Goal: Task Accomplishment & Management: Complete application form

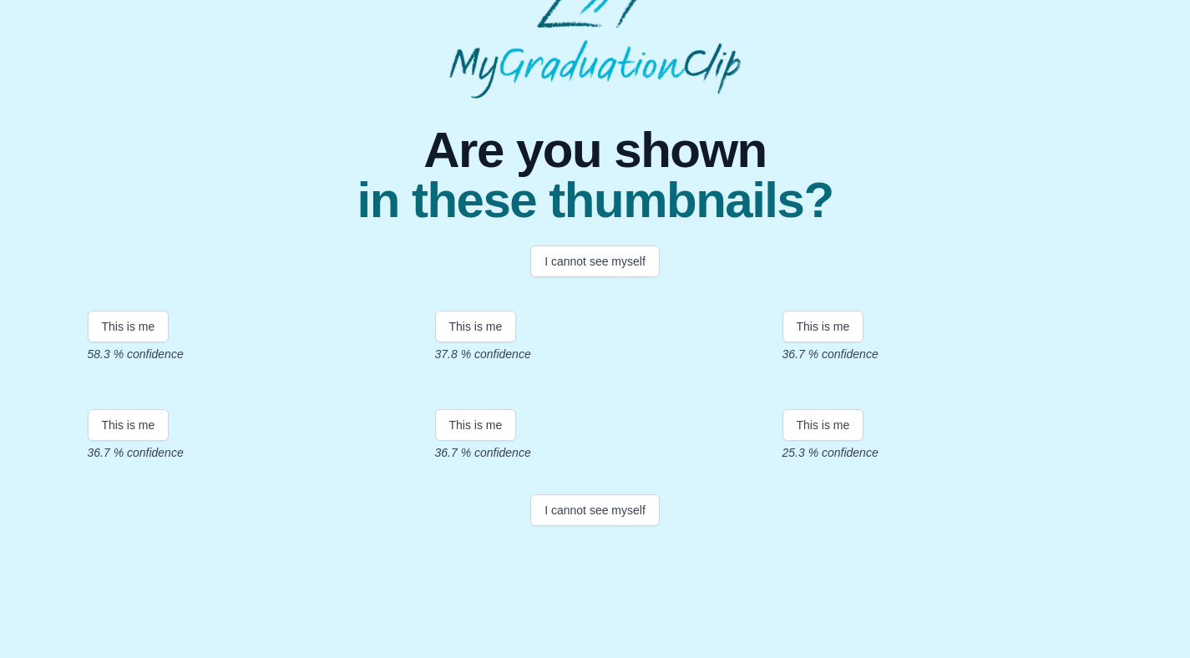
scroll to position [108, 0]
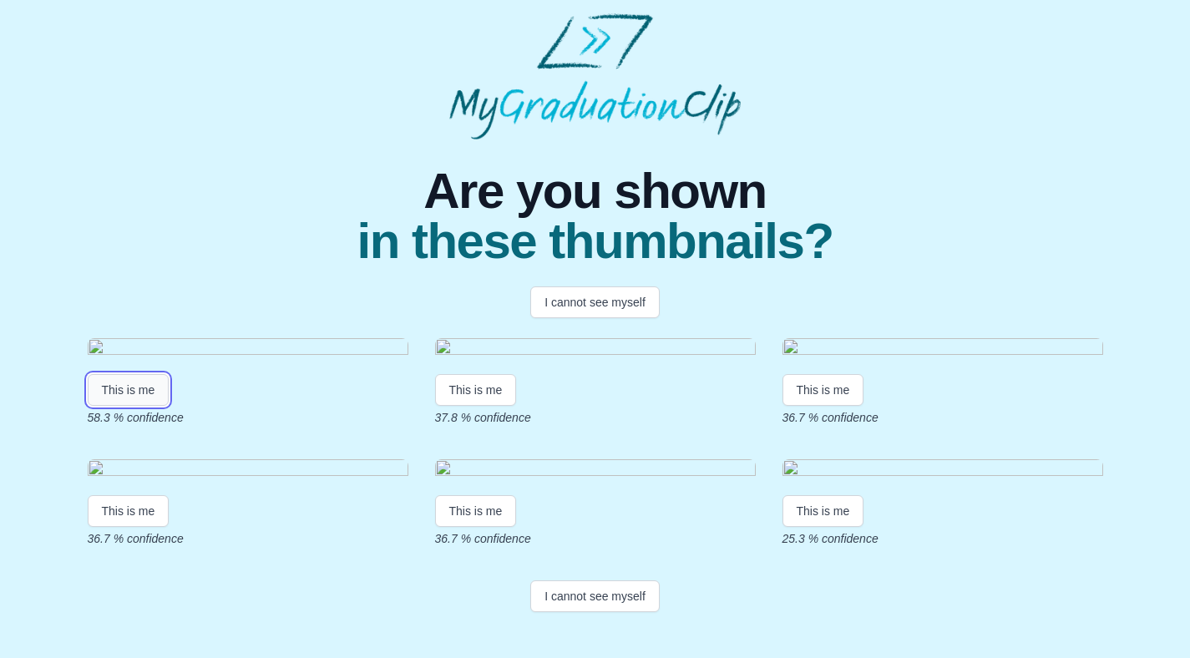
click at [120, 406] on button "This is me" at bounding box center [129, 390] width 82 height 32
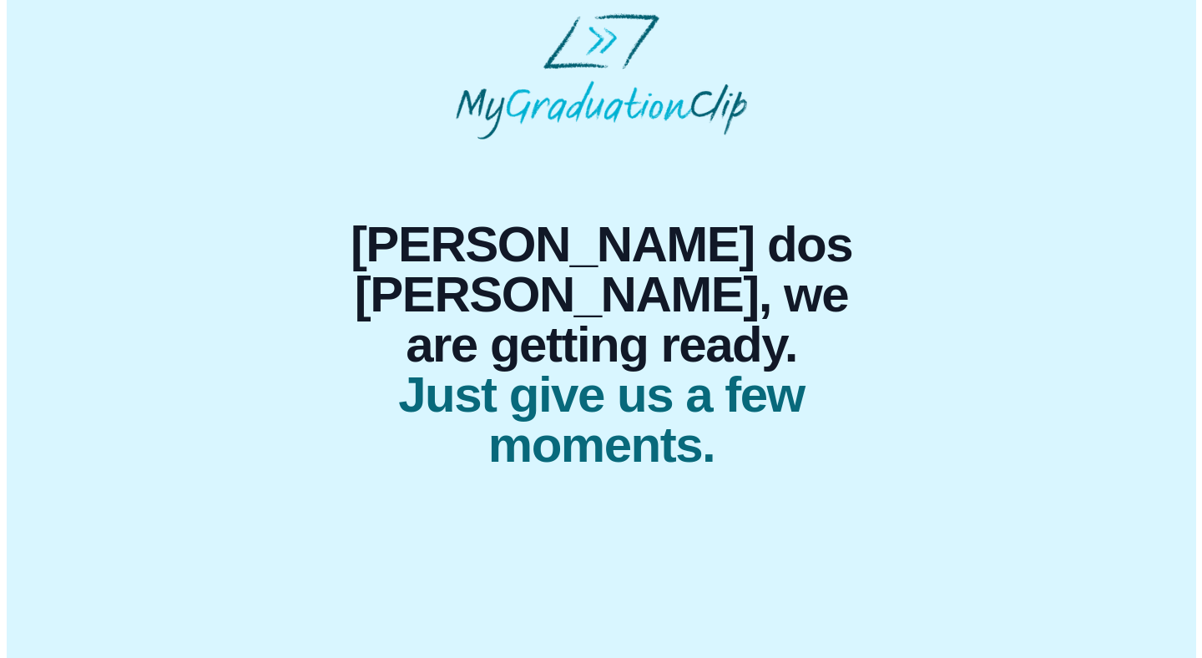
scroll to position [0, 0]
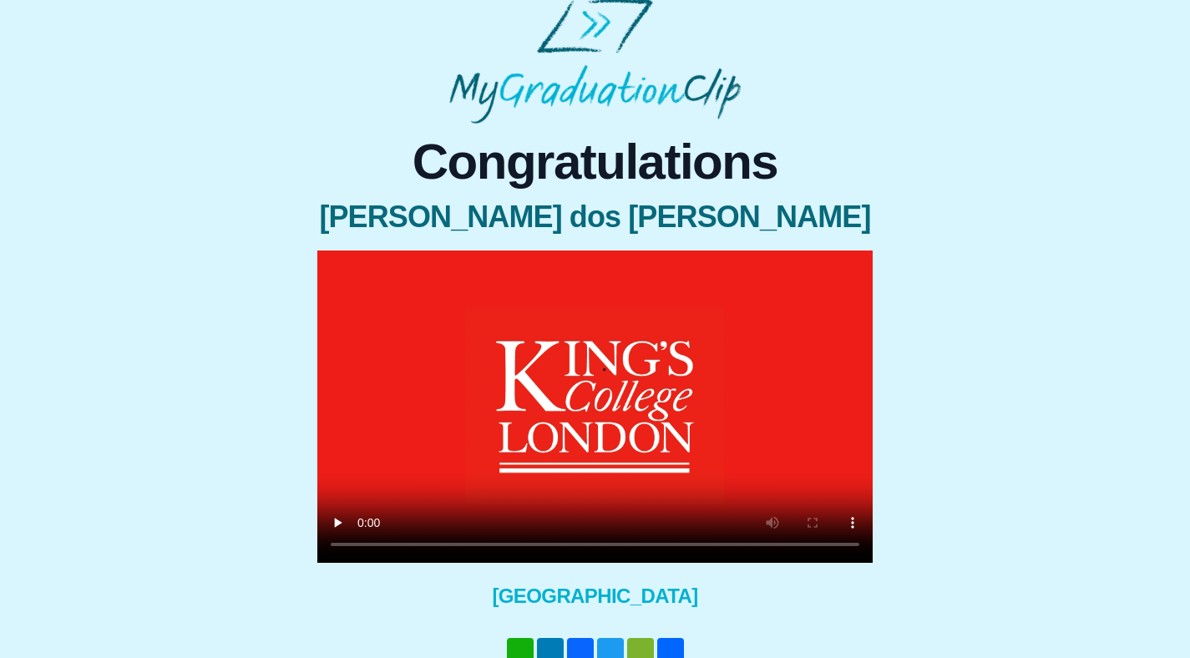
scroll to position [123, 0]
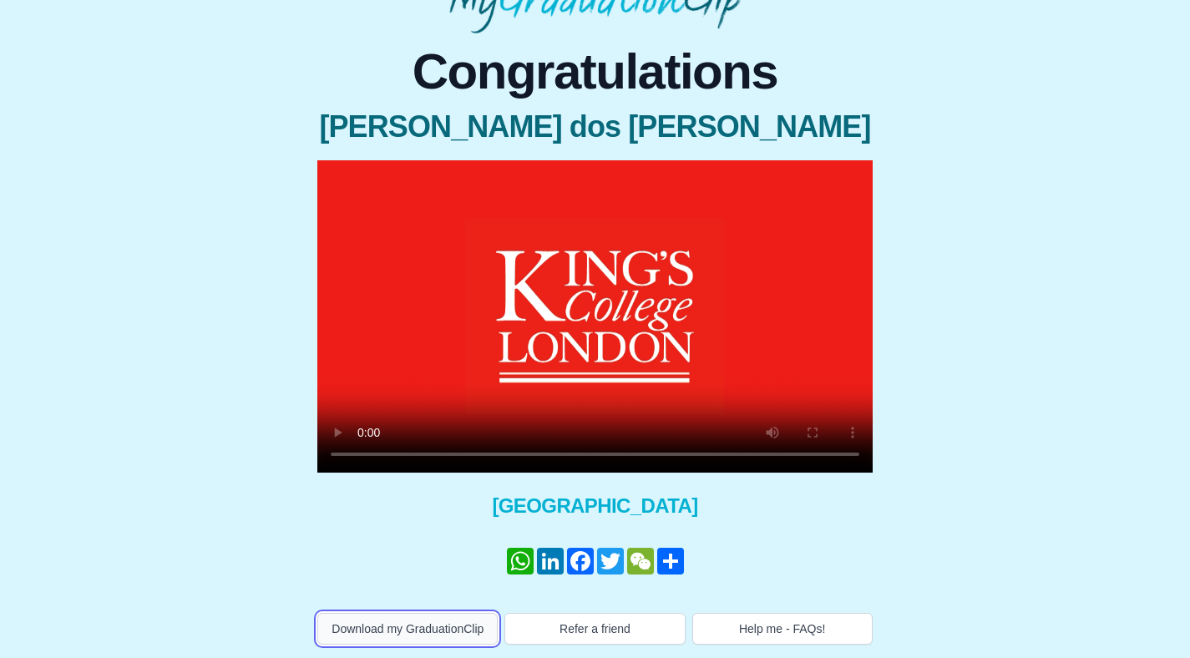
click at [393, 614] on button "Download my GraduationClip" at bounding box center [407, 629] width 180 height 32
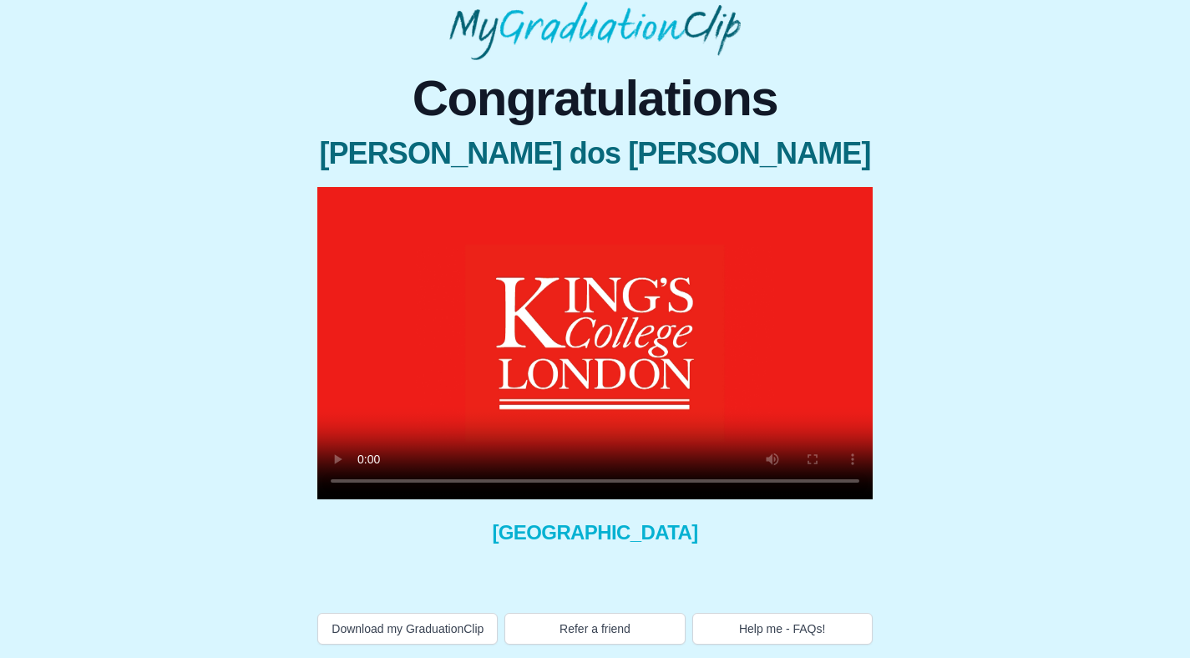
scroll to position [123, 0]
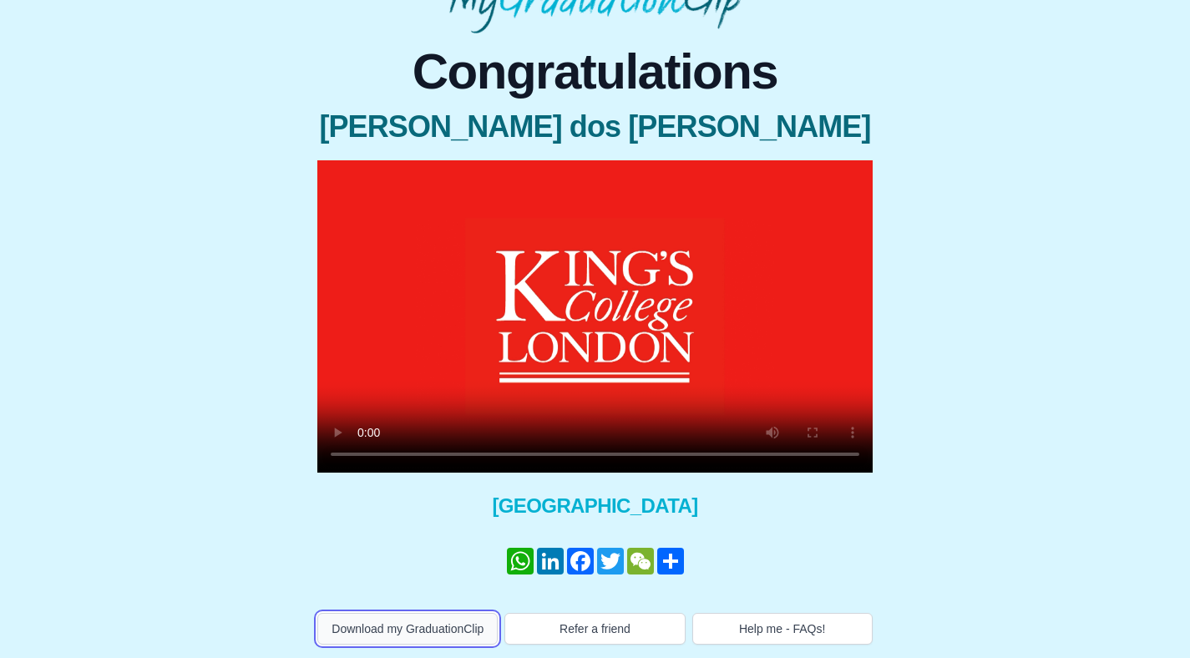
click at [416, 617] on button "Download my GraduationClip" at bounding box center [407, 629] width 180 height 32
click at [395, 628] on button "Download my GraduationClip" at bounding box center [407, 629] width 180 height 32
click at [238, 177] on div "Congratulations Nathalia Almeida dos Santos × Share your GraduationClip now! Wh…" at bounding box center [594, 338] width 1163 height 611
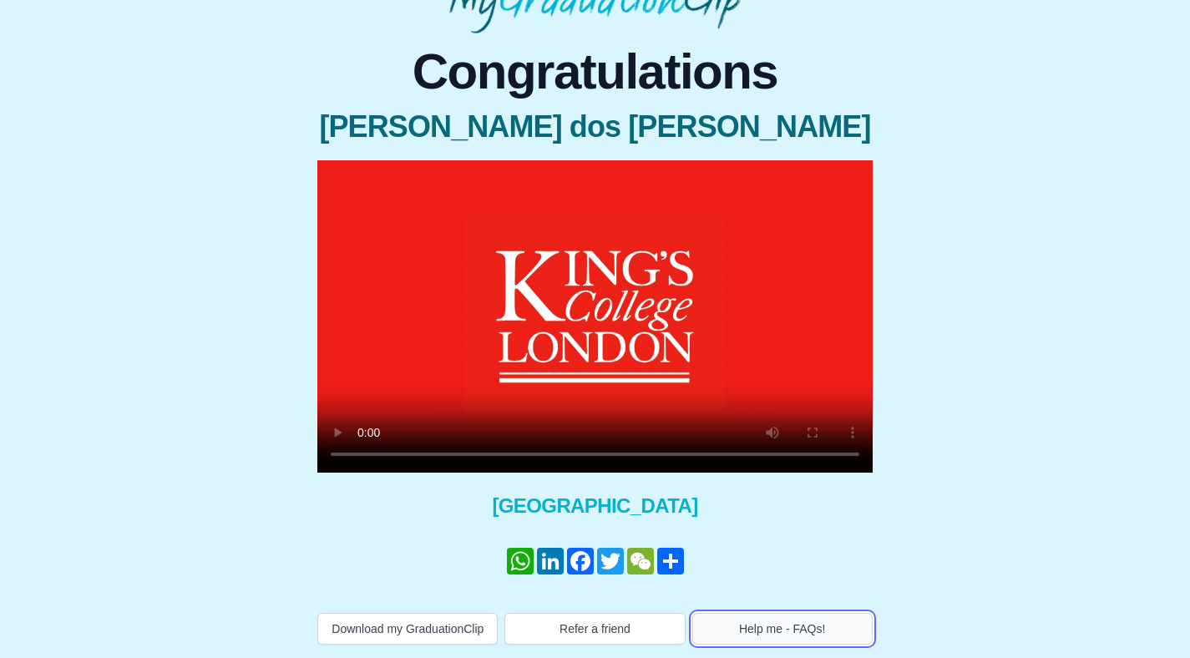
click at [791, 623] on button "Help me - FAQs!" at bounding box center [782, 629] width 180 height 32
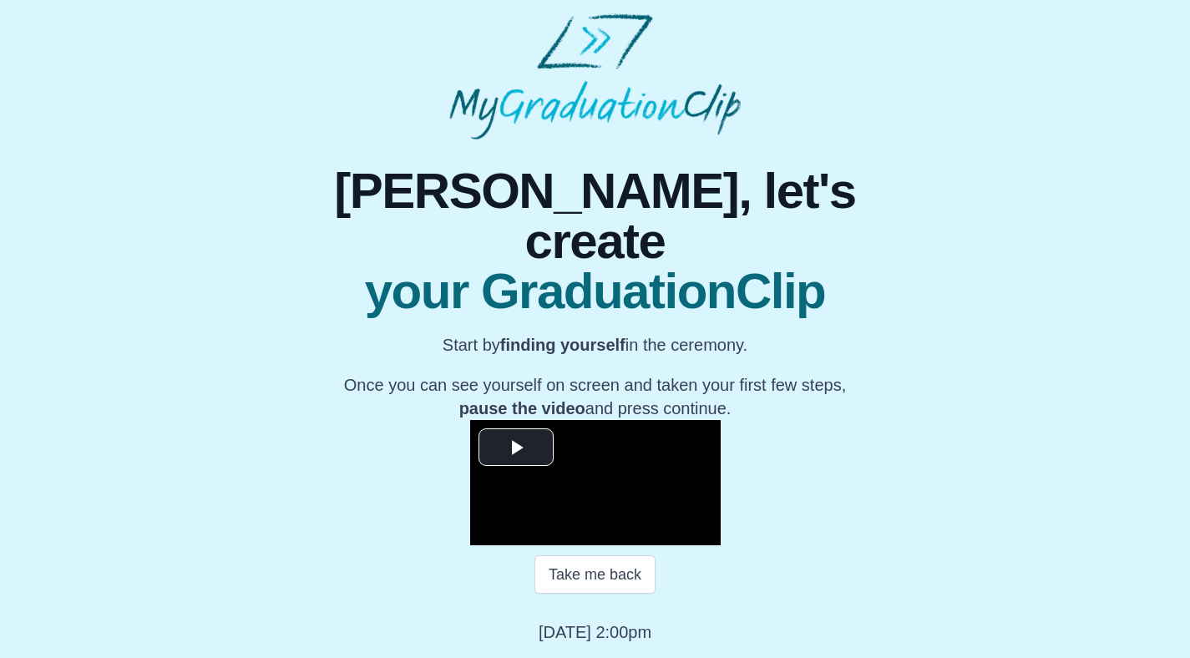
scroll to position [159, 0]
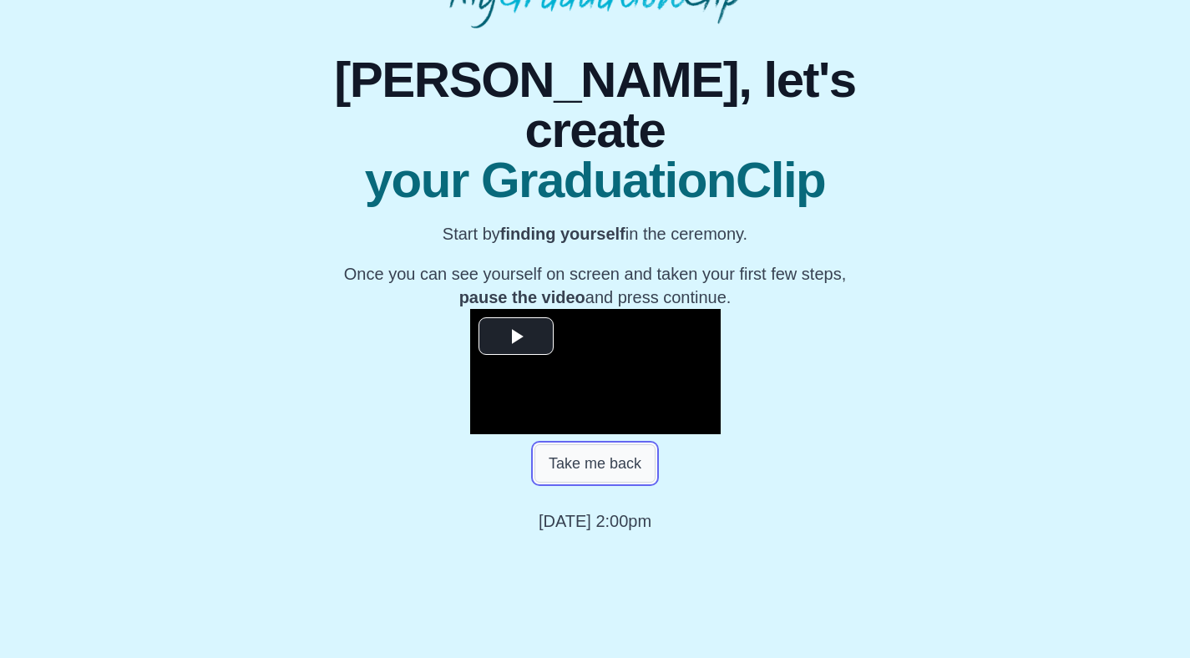
click at [590, 483] on button "Take me back" at bounding box center [594, 463] width 121 height 38
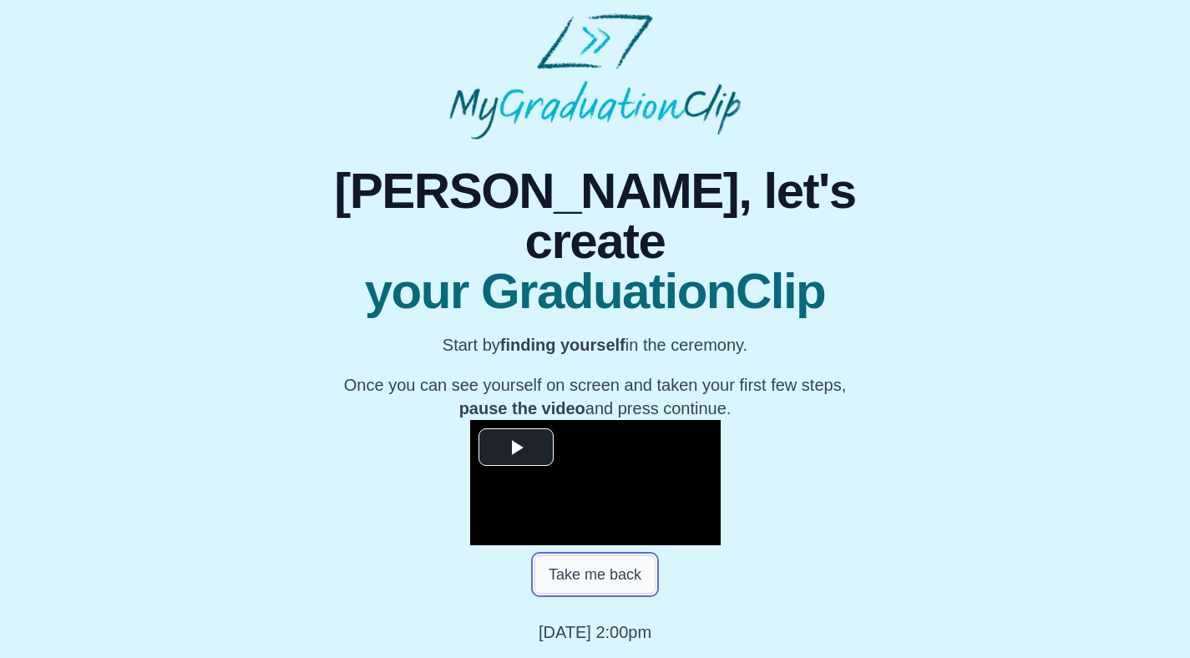
click at [590, 581] on button "Take me back" at bounding box center [594, 574] width 121 height 38
click at [615, 578] on button "Take me back" at bounding box center [594, 574] width 121 height 38
click at [516, 448] on span "Video Player" at bounding box center [516, 448] width 0 height 0
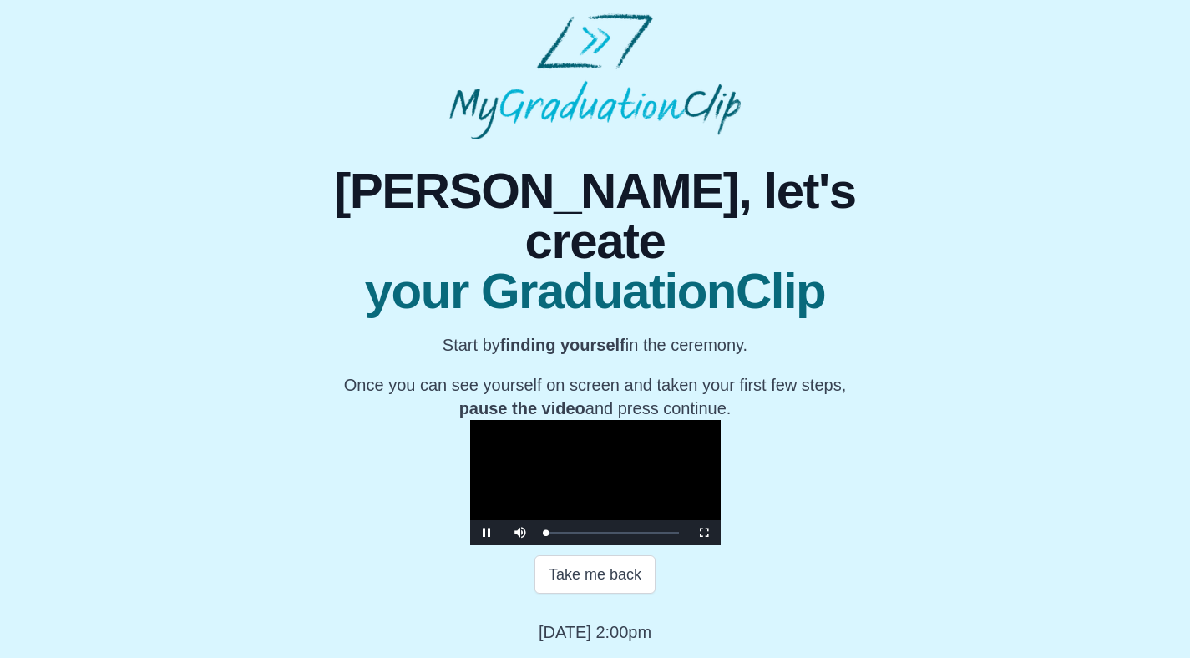
click at [591, 594] on div "Take me back" at bounding box center [594, 574] width 595 height 58
click at [592, 582] on button "Take me back" at bounding box center [594, 574] width 121 height 38
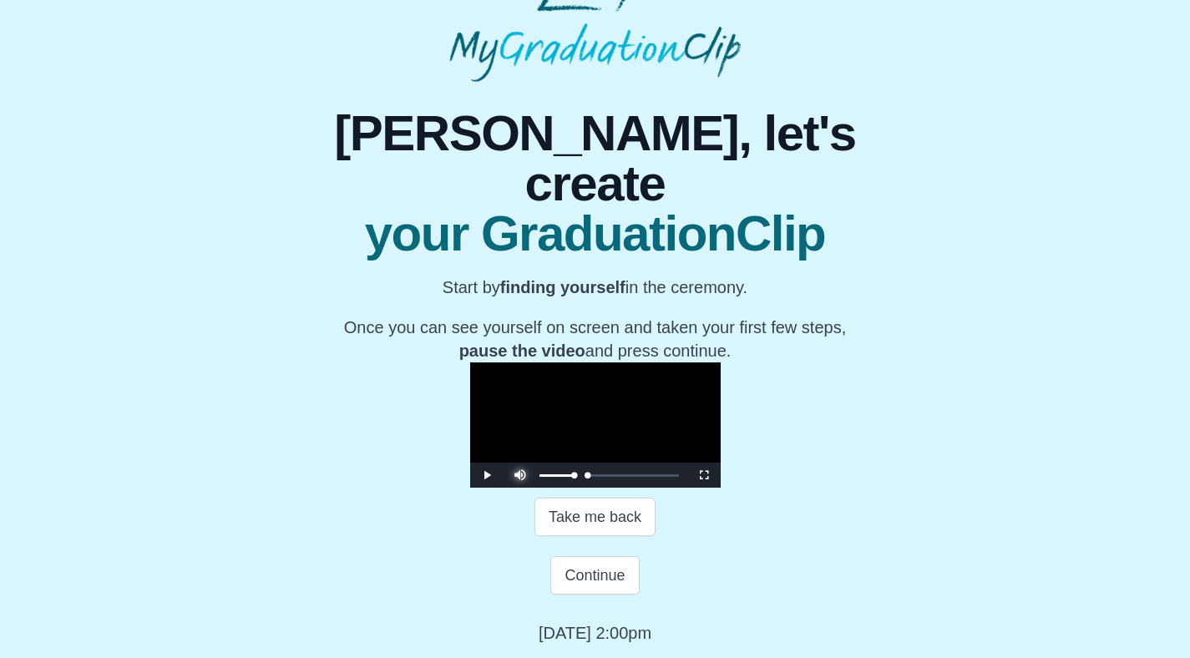
click at [520, 463] on span "Video Player" at bounding box center [520, 463] width 0 height 0
click at [600, 536] on button "Take me back" at bounding box center [594, 517] width 121 height 38
drag, startPoint x: 372, startPoint y: 534, endPoint x: 358, endPoint y: 534, distance: 14.2
click at [470, 488] on div "Play Unmute Current Time 0:18 / Loaded : 0% 0:00:00 0:00:18 Progress : 0% Strea…" at bounding box center [595, 475] width 250 height 25
click at [582, 536] on button "Take me back" at bounding box center [594, 517] width 121 height 38
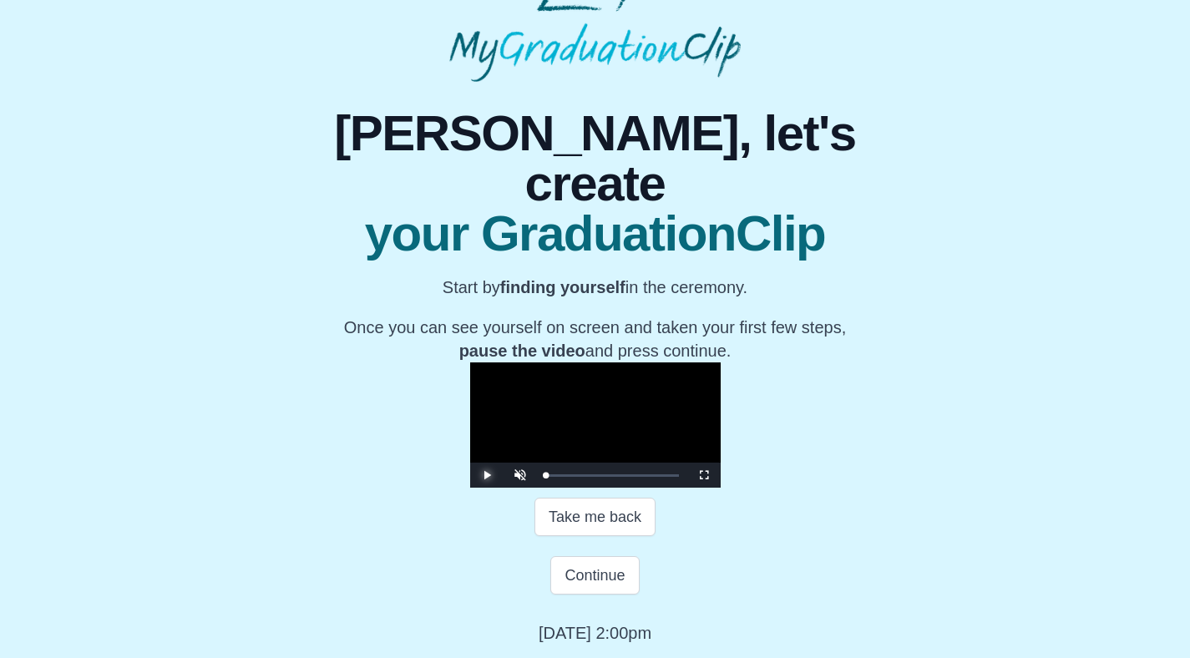
click at [487, 475] on span "Video Player" at bounding box center [487, 475] width 0 height 0
click at [589, 536] on button "Take me back" at bounding box center [594, 517] width 121 height 38
click at [589, 594] on button "Continue" at bounding box center [594, 575] width 89 height 38
click at [584, 594] on button "Continue" at bounding box center [594, 575] width 89 height 38
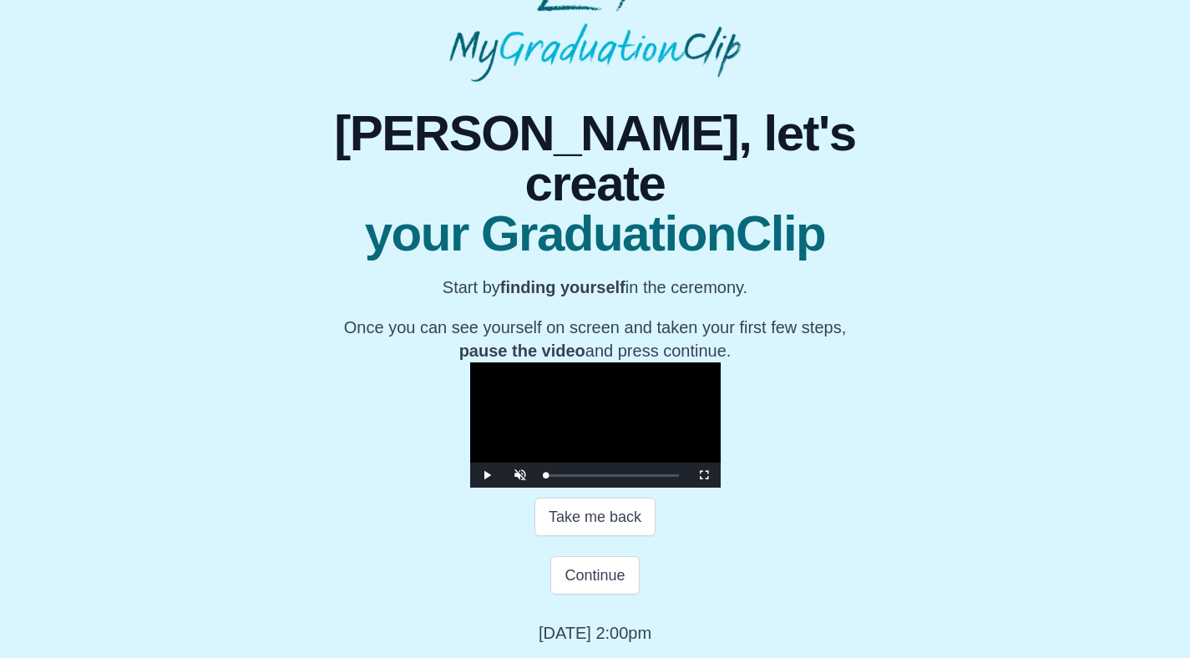
scroll to position [0, 0]
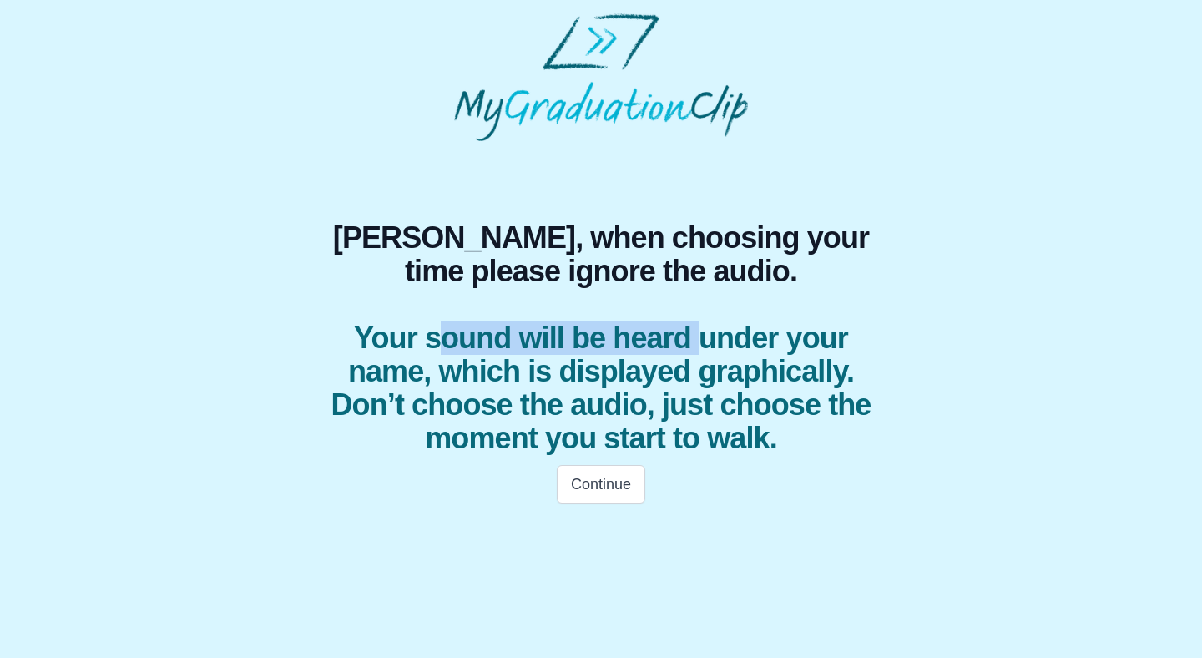
drag, startPoint x: 526, startPoint y: 332, endPoint x: 720, endPoint y: 336, distance: 193.7
click at [711, 336] on span "Your sound will be heard under your name, which is displayed graphically. Don’t…" at bounding box center [601, 388] width 561 height 134
click at [721, 336] on span "Your sound will be heard under your name, which is displayed graphically. Don’t…" at bounding box center [601, 388] width 561 height 134
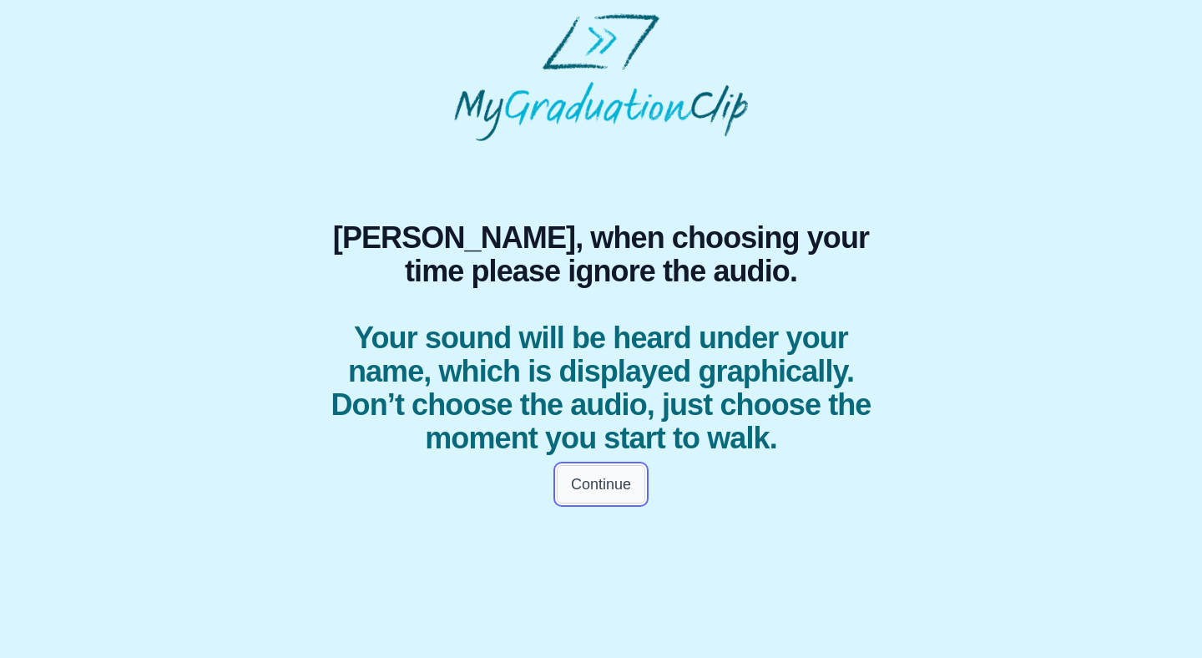
click at [624, 487] on button "Continue" at bounding box center [601, 484] width 89 height 38
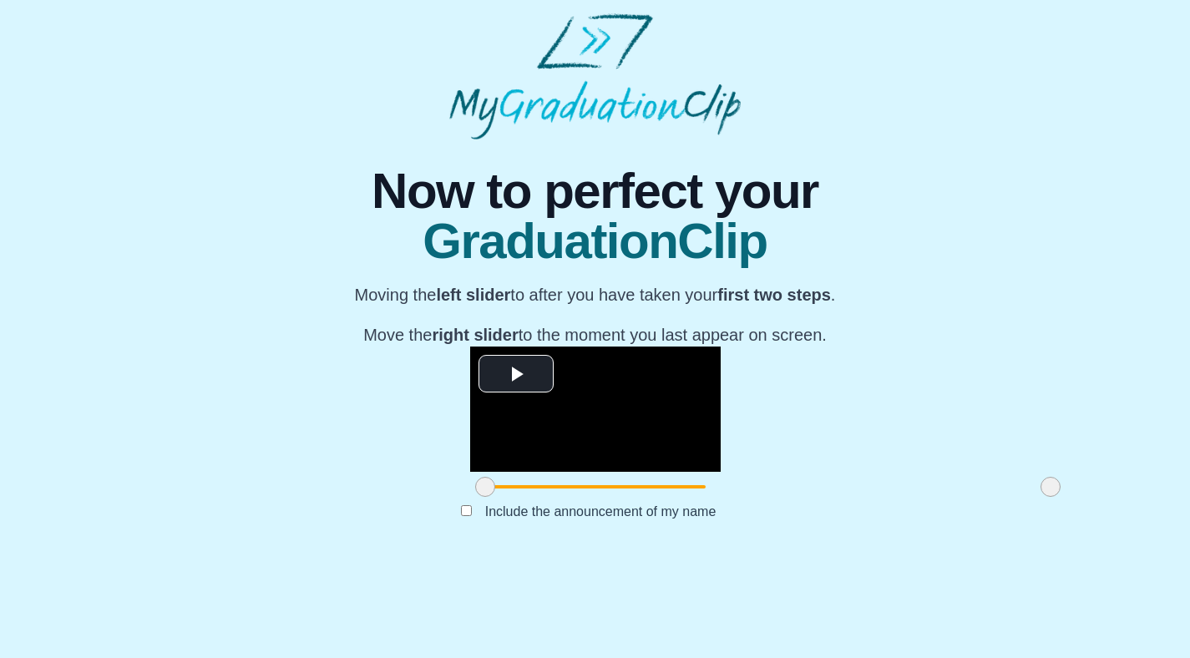
scroll to position [114, 0]
click at [470, 346] on video "Video Player" at bounding box center [595, 408] width 250 height 125
click at [487, 447] on span "Video Player" at bounding box center [487, 447] width 0 height 0
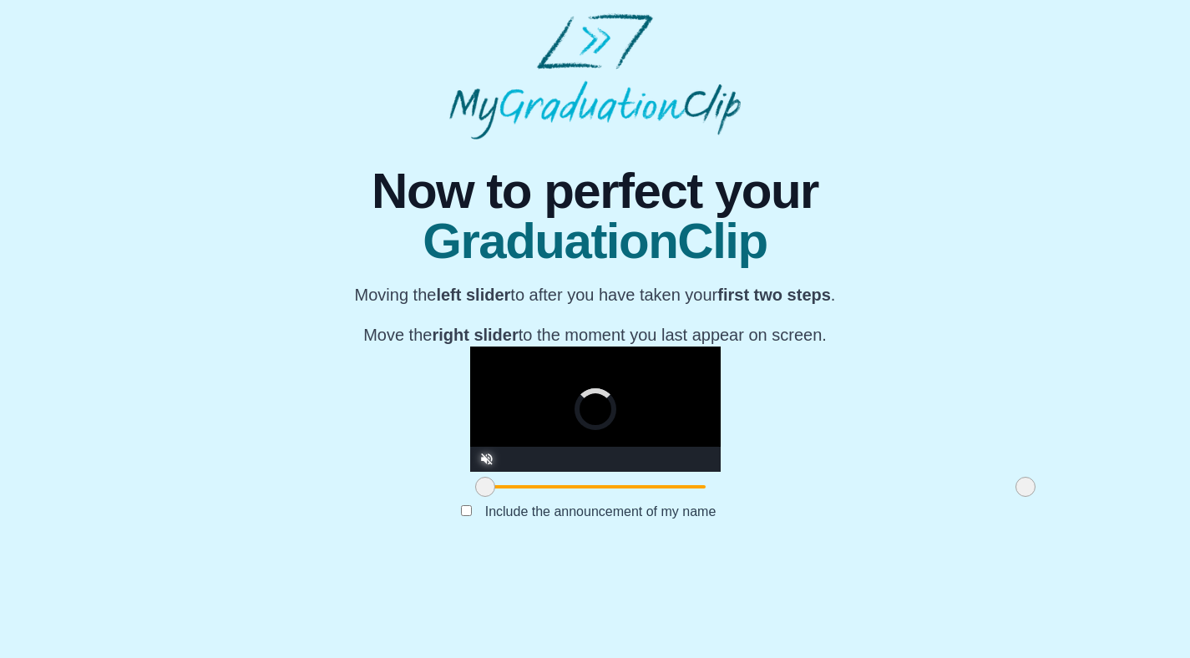
drag, startPoint x: 884, startPoint y: 584, endPoint x: 859, endPoint y: 585, distance: 25.1
click at [1015, 497] on span at bounding box center [1025, 487] width 20 height 20
click at [1022, 497] on span at bounding box center [1032, 487] width 20 height 20
click at [1024, 497] on span at bounding box center [1034, 487] width 20 height 20
click at [1027, 497] on span at bounding box center [1037, 487] width 20 height 20
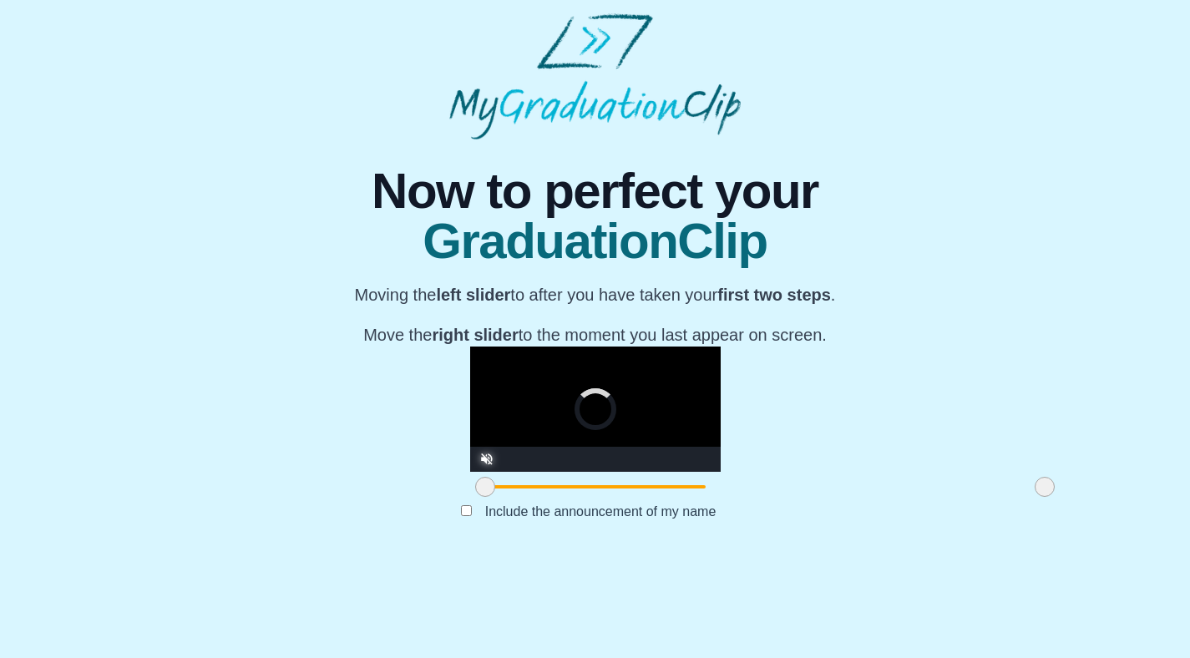
click at [1034, 497] on span at bounding box center [1044, 487] width 20 height 20
drag, startPoint x: 878, startPoint y: 585, endPoint x: 900, endPoint y: 585, distance: 21.7
click at [898, 554] on div "**********" at bounding box center [594, 346] width 1163 height 414
drag, startPoint x: 879, startPoint y: 586, endPoint x: 913, endPoint y: 586, distance: 34.2
click at [913, 554] on div "**********" at bounding box center [594, 346] width 1163 height 414
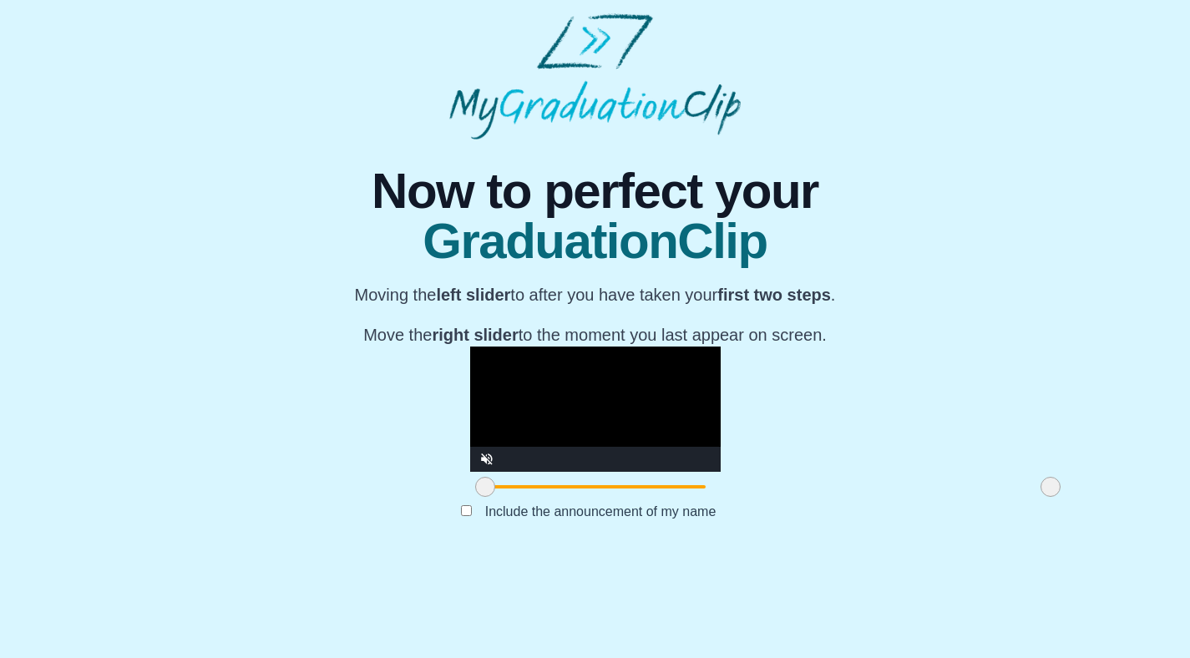
click at [470, 472] on video "Video Player" at bounding box center [595, 408] width 250 height 125
click at [948, 388] on div "**********" at bounding box center [594, 346] width 1163 height 414
click at [630, 400] on video "Video Player" at bounding box center [595, 408] width 250 height 125
click at [487, 447] on span "Video Player" at bounding box center [487, 447] width 0 height 0
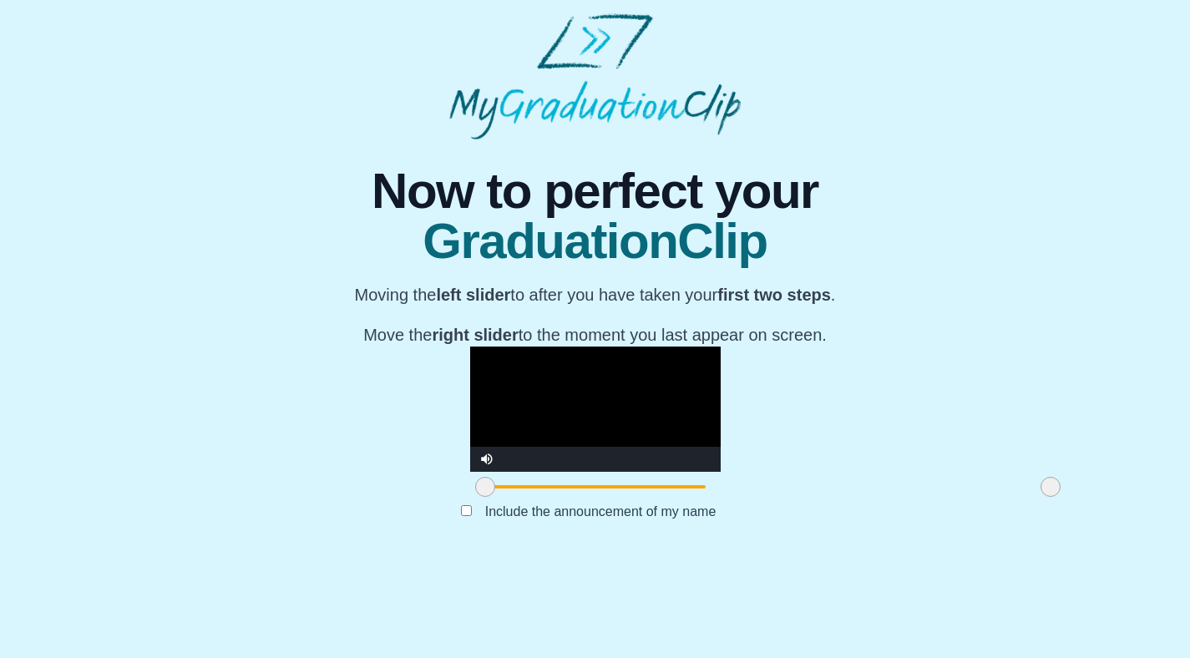
click at [721, 354] on video "Video Player" at bounding box center [595, 408] width 250 height 125
click at [957, 227] on div "**********" at bounding box center [594, 346] width 1163 height 414
click at [1040, 497] on span at bounding box center [1050, 487] width 20 height 20
click at [628, 438] on video "Video Player" at bounding box center [595, 408] width 250 height 125
click at [1033, 497] on span at bounding box center [1043, 487] width 20 height 20
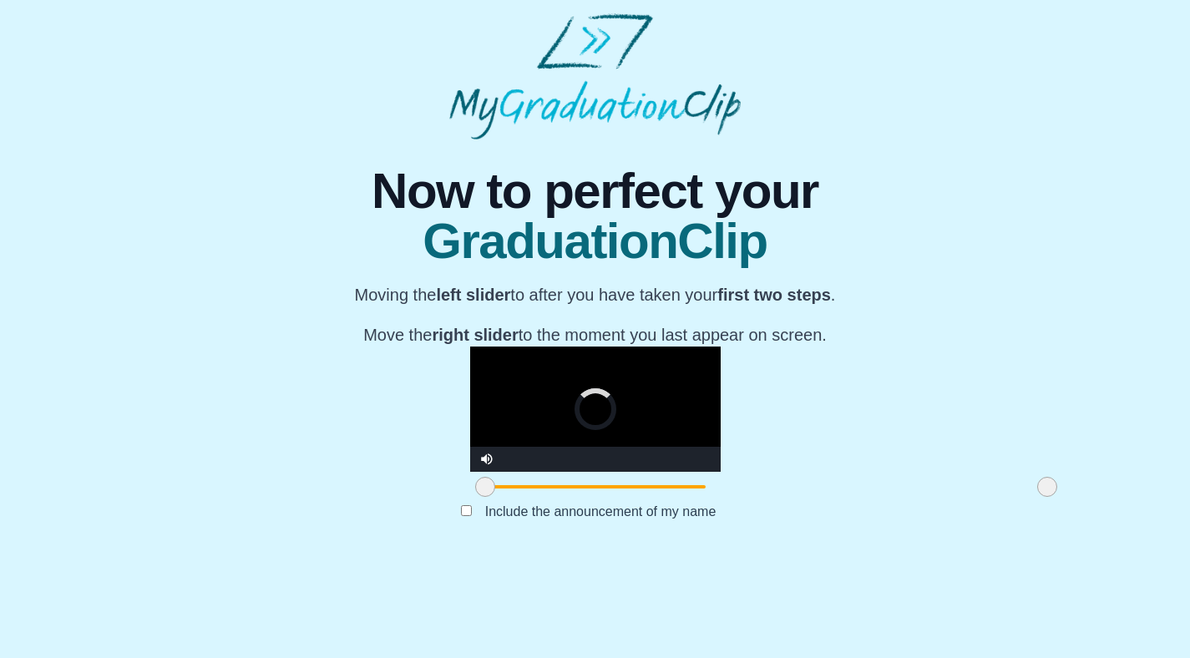
click at [1037, 497] on span at bounding box center [1047, 487] width 20 height 20
click at [1040, 497] on span at bounding box center [1050, 487] width 20 height 20
click at [526, 422] on video "Video Player" at bounding box center [595, 408] width 250 height 125
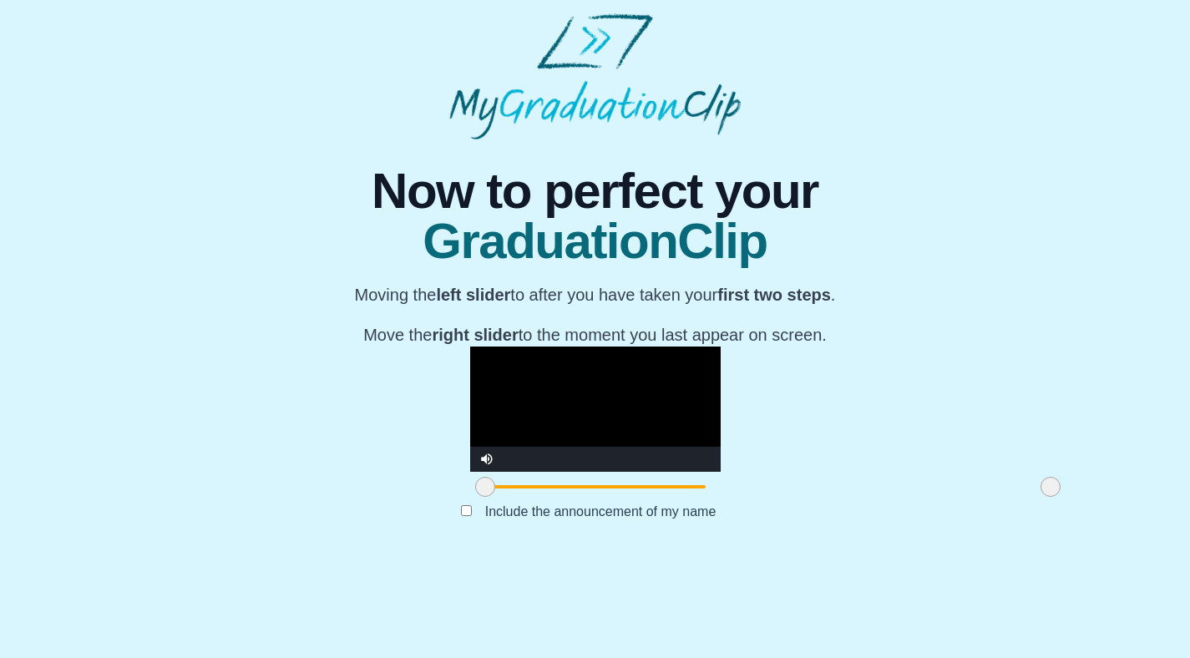
click at [640, 423] on video "Video Player" at bounding box center [595, 408] width 250 height 125
click at [458, 522] on div "Include the announcement of my name" at bounding box center [594, 512] width 595 height 20
click at [524, 283] on p "Moving the left slider to after you have taken your first two steps ." at bounding box center [595, 294] width 481 height 23
click at [1093, 295] on div "**********" at bounding box center [594, 346] width 1163 height 414
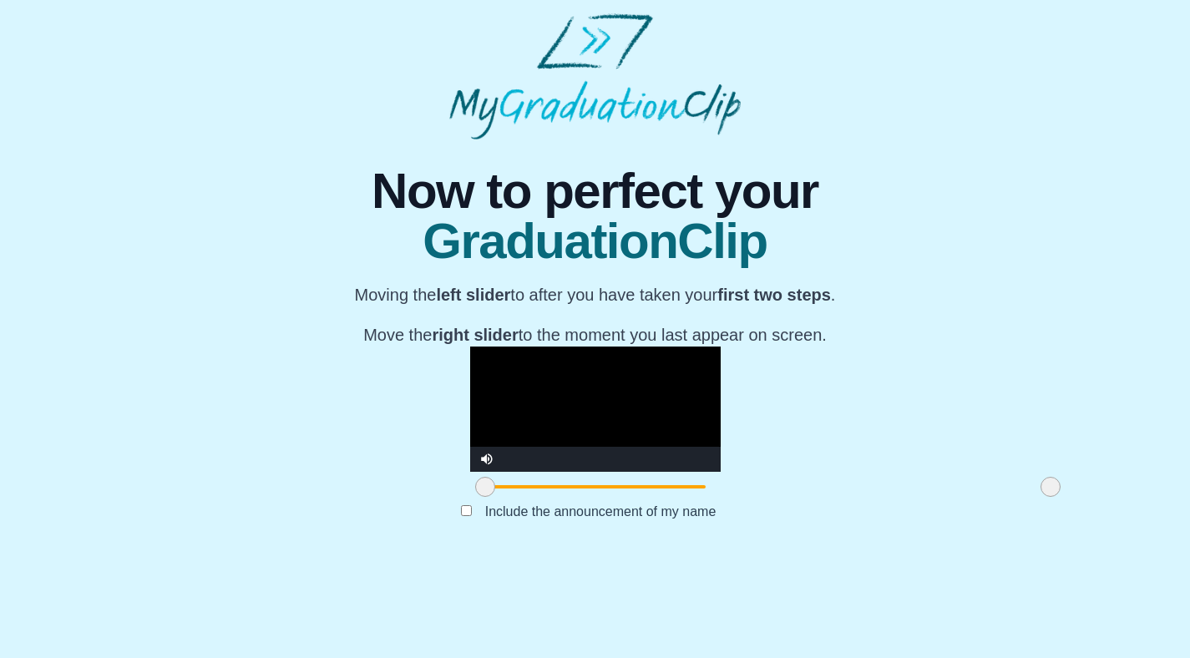
scroll to position [119, 0]
click at [1036, 346] on div "**********" at bounding box center [594, 346] width 1163 height 414
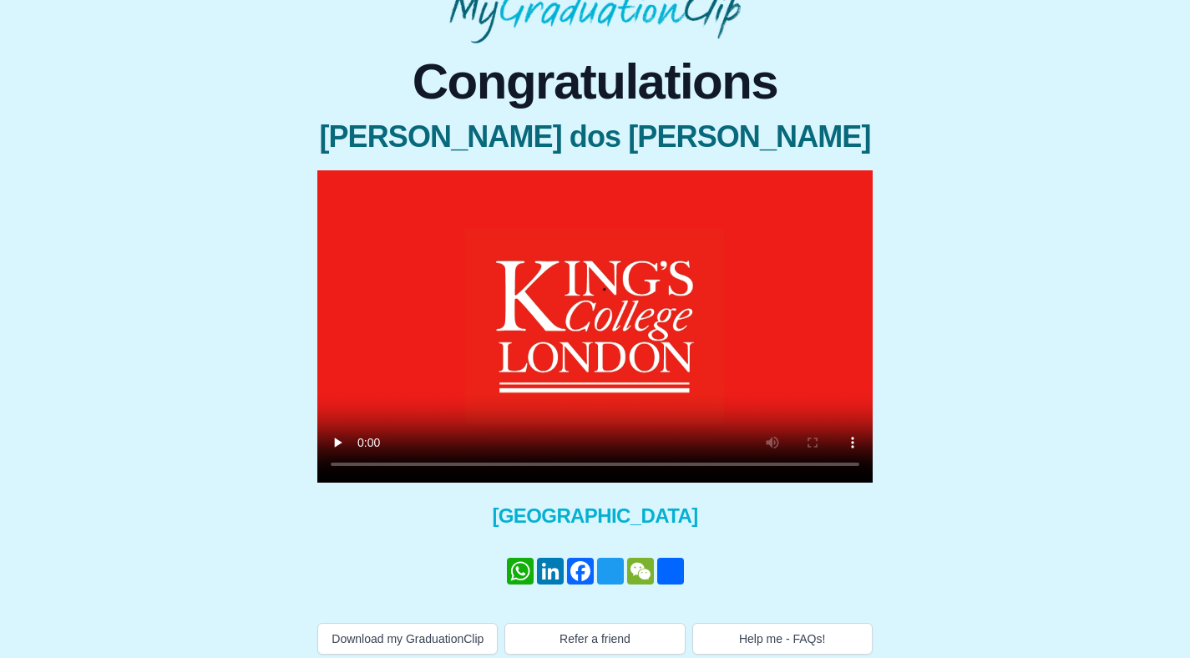
scroll to position [123, 0]
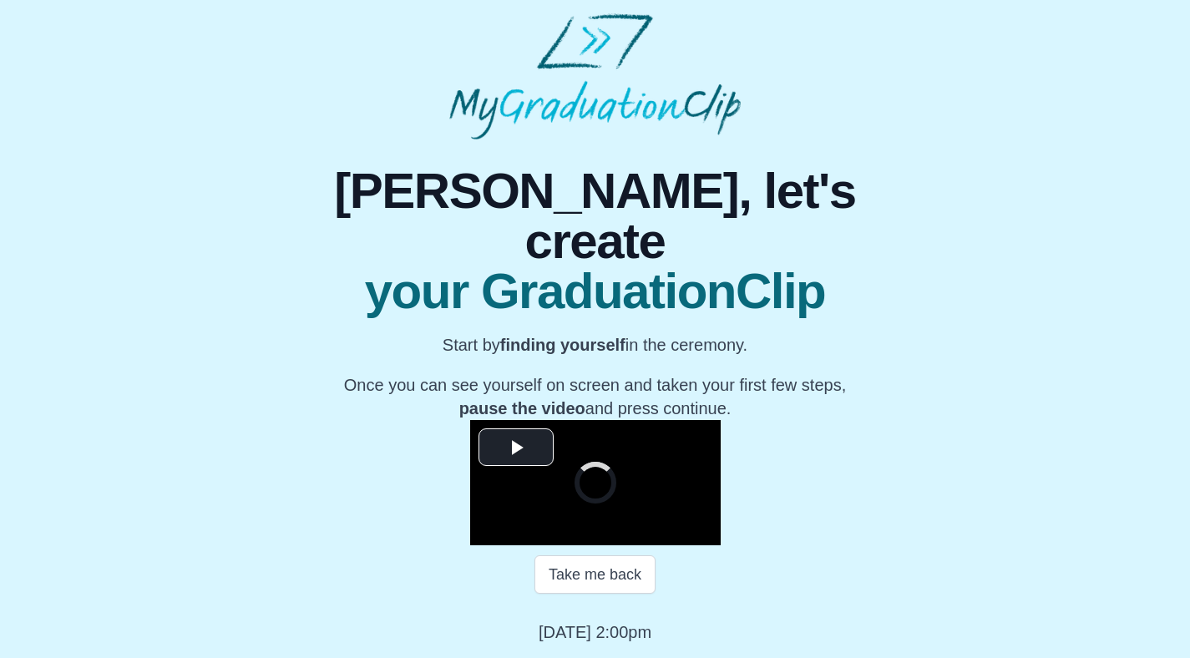
scroll to position [159, 0]
click at [586, 577] on button "Take me back" at bounding box center [594, 574] width 121 height 38
click at [516, 448] on span "Video Player" at bounding box center [516, 448] width 0 height 0
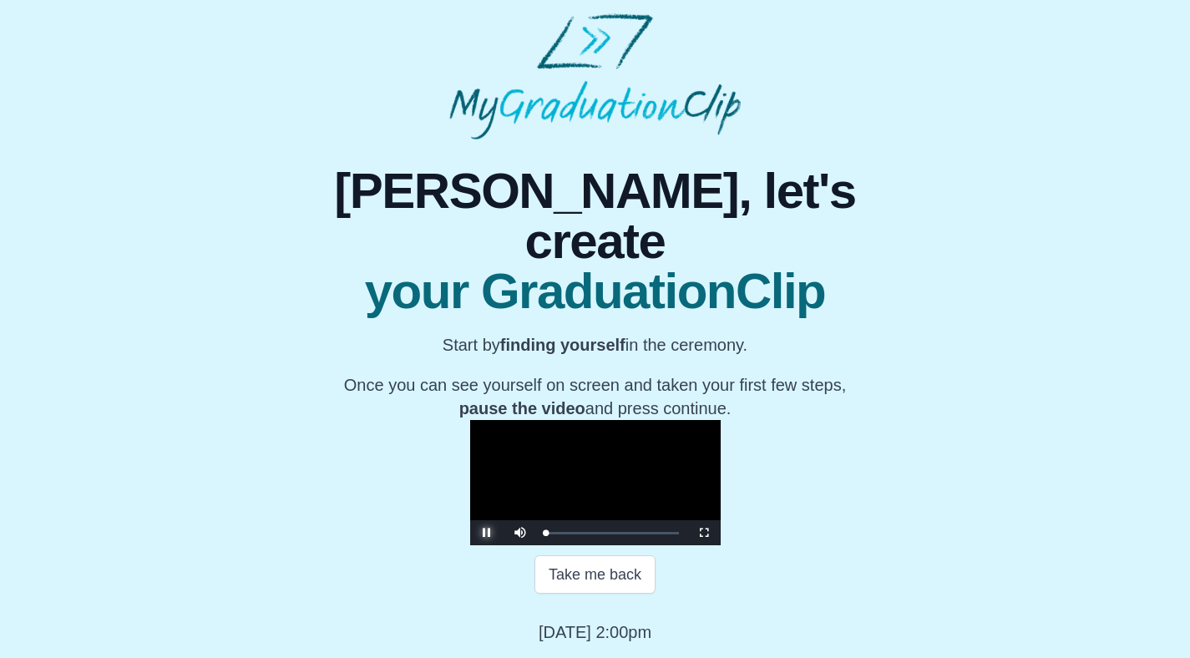
click at [487, 533] on span "Video Player" at bounding box center [487, 533] width 0 height 0
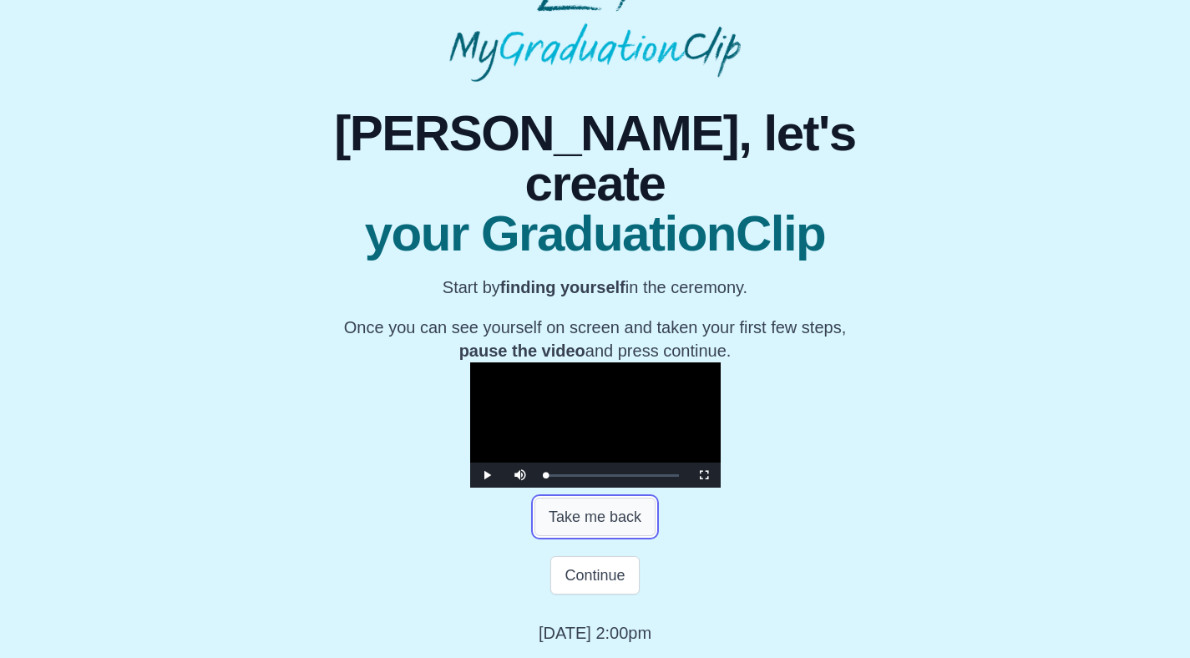
click at [567, 536] on button "Take me back" at bounding box center [594, 517] width 121 height 38
click at [487, 475] on span "Video Player" at bounding box center [487, 475] width 0 height 0
click at [583, 594] on button "Continue" at bounding box center [594, 575] width 89 height 38
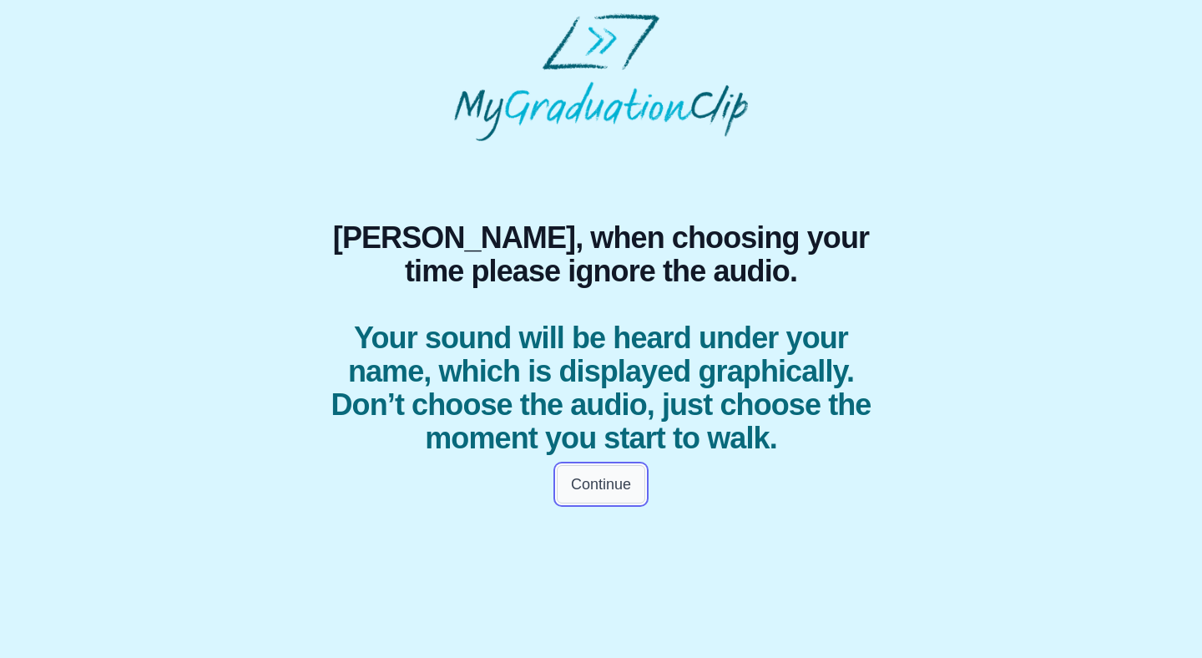
click at [611, 486] on button "Continue" at bounding box center [601, 484] width 89 height 38
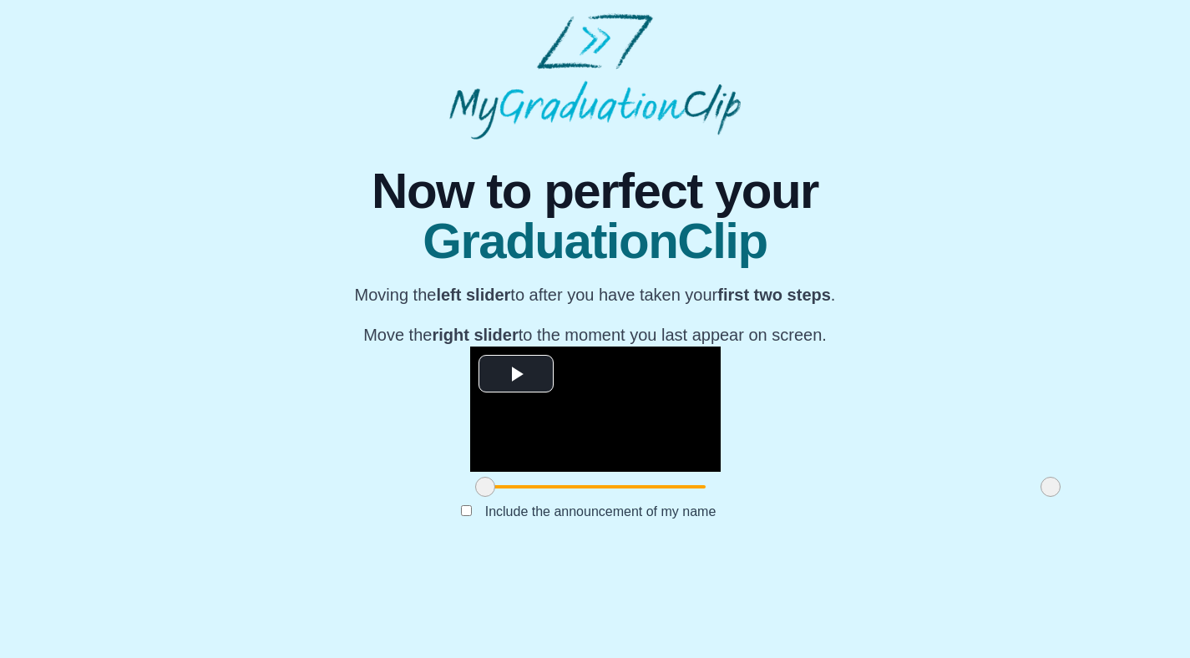
scroll to position [119, 0]
click at [516, 374] on span "Video Player" at bounding box center [516, 374] width 0 height 0
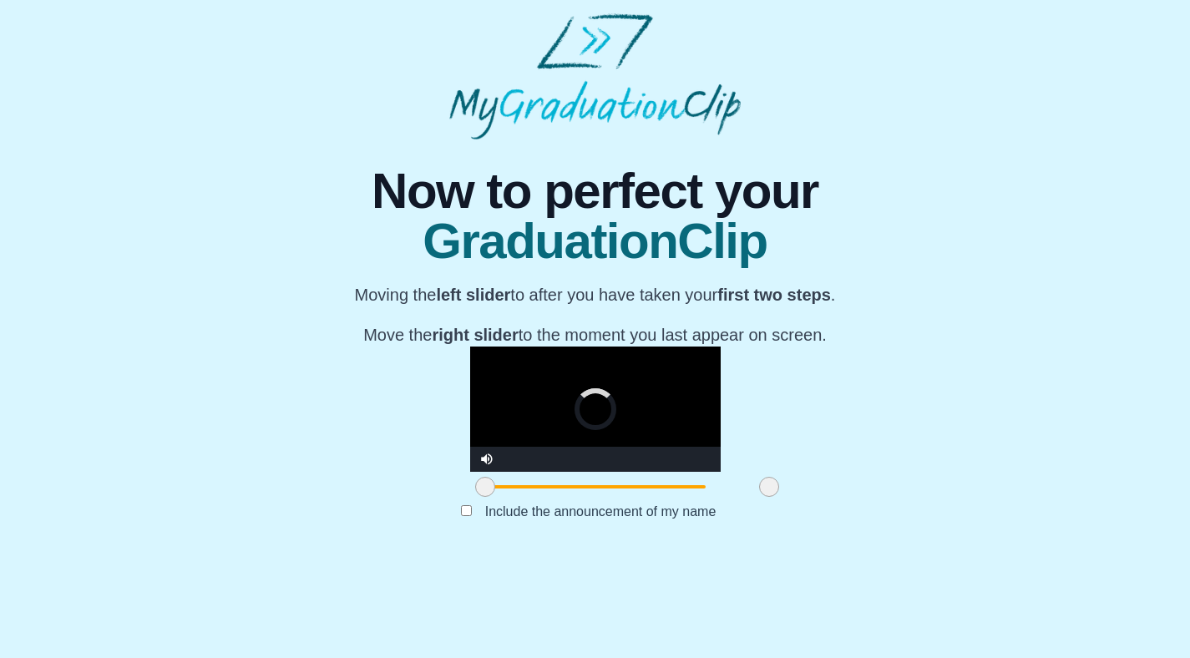
drag, startPoint x: 881, startPoint y: 577, endPoint x: 599, endPoint y: 587, distance: 281.5
click at [754, 502] on div at bounding box center [769, 487] width 30 height 30
drag, startPoint x: 597, startPoint y: 580, endPoint x: 800, endPoint y: 574, distance: 203.0
click at [955, 497] on span at bounding box center [965, 487] width 20 height 20
drag, startPoint x: 800, startPoint y: 574, endPoint x: 837, endPoint y: 574, distance: 36.7
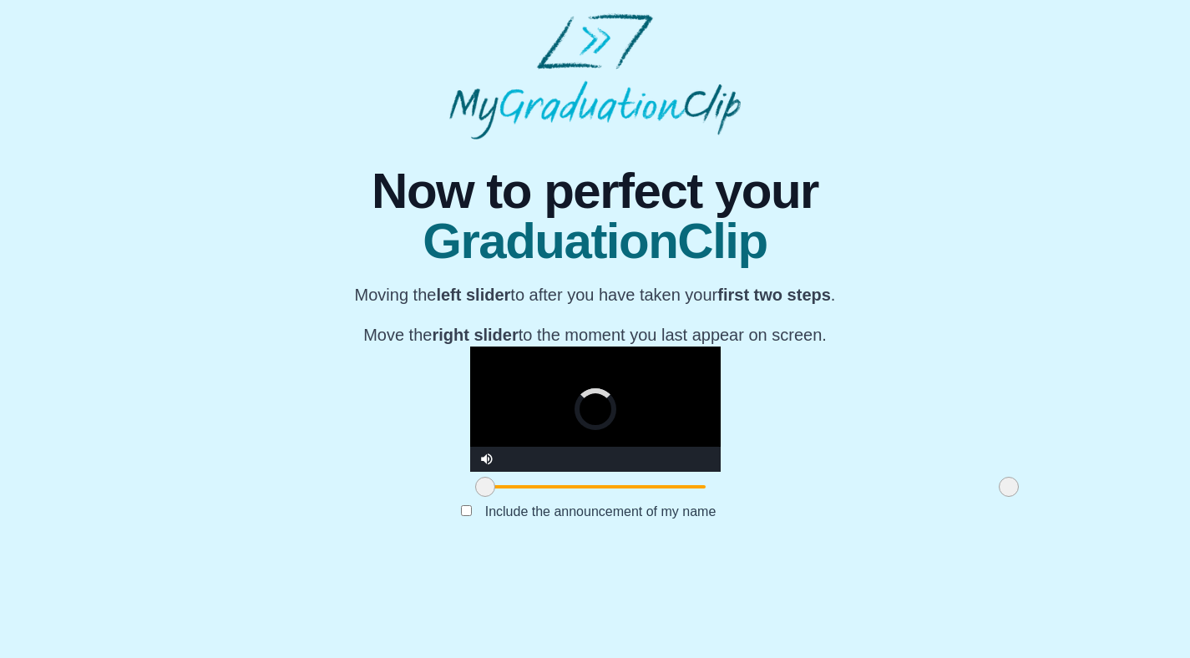
click at [999, 497] on span at bounding box center [1009, 487] width 20 height 20
drag, startPoint x: 837, startPoint y: 577, endPoint x: 852, endPoint y: 576, distance: 15.9
click at [1011, 497] on span at bounding box center [1021, 487] width 20 height 20
drag, startPoint x: 852, startPoint y: 576, endPoint x: 923, endPoint y: 574, distance: 71.0
click at [923, 554] on div "**********" at bounding box center [594, 346] width 1163 height 414
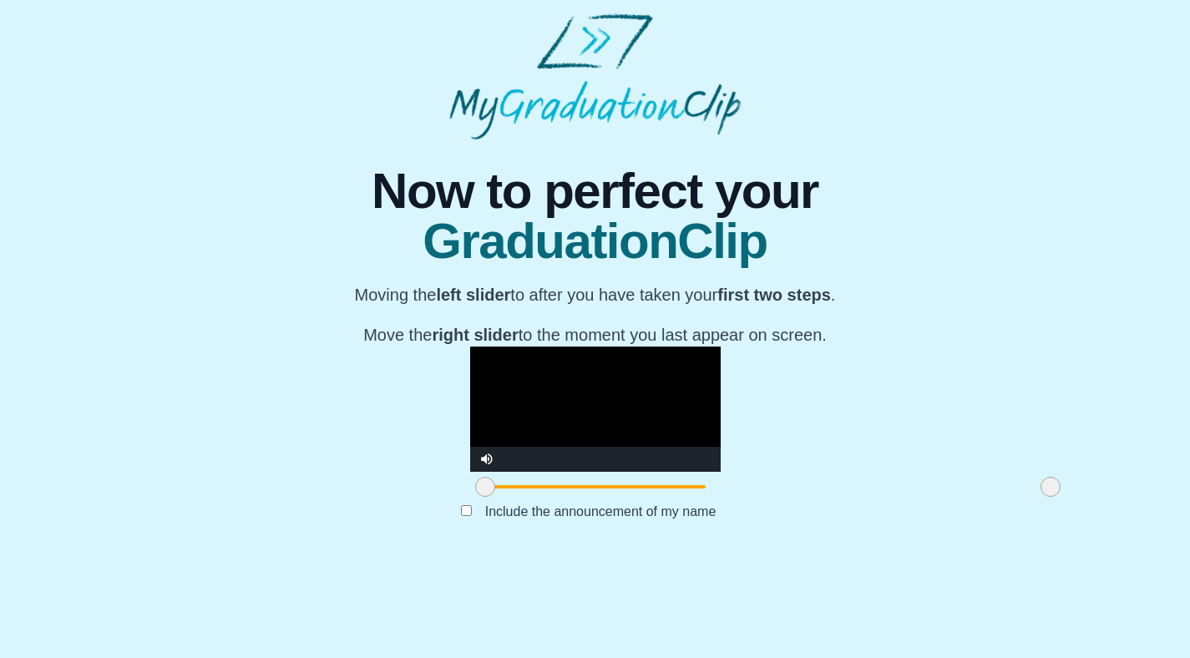
click at [470, 454] on video "Video Player" at bounding box center [595, 408] width 250 height 125
click at [676, 554] on div "Submit" at bounding box center [594, 538] width 595 height 32
click at [579, 199] on div "Now to perfect your GraduationClip Moving the left slider to after you have tak…" at bounding box center [595, 256] width 481 height 180
drag, startPoint x: 436, startPoint y: 208, endPoint x: 655, endPoint y: 200, distance: 219.7
click at [655, 200] on div "Now to perfect your GraduationClip Moving the left slider to after you have tak…" at bounding box center [595, 256] width 481 height 180
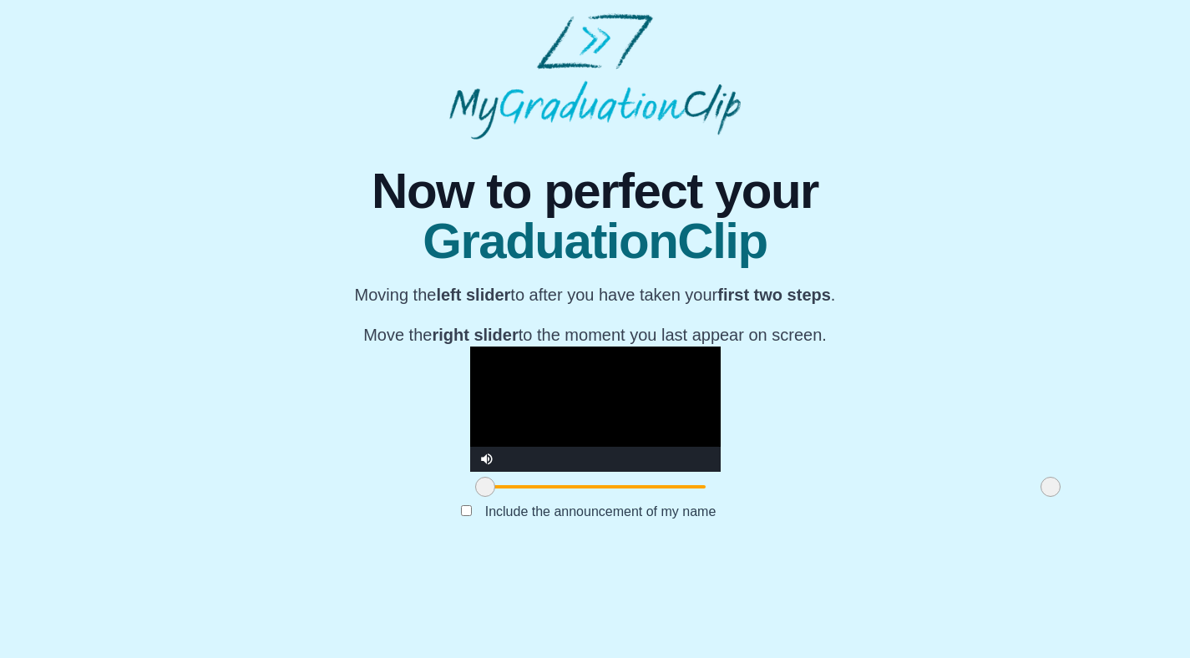
click at [655, 200] on div "Now to perfect your GraduationClip Moving the left slider to after you have tak…" at bounding box center [595, 256] width 481 height 180
click at [1035, 502] on div at bounding box center [1050, 487] width 30 height 30
click at [1040, 497] on span at bounding box center [1050, 487] width 20 height 20
drag, startPoint x: 877, startPoint y: 577, endPoint x: 835, endPoint y: 580, distance: 41.9
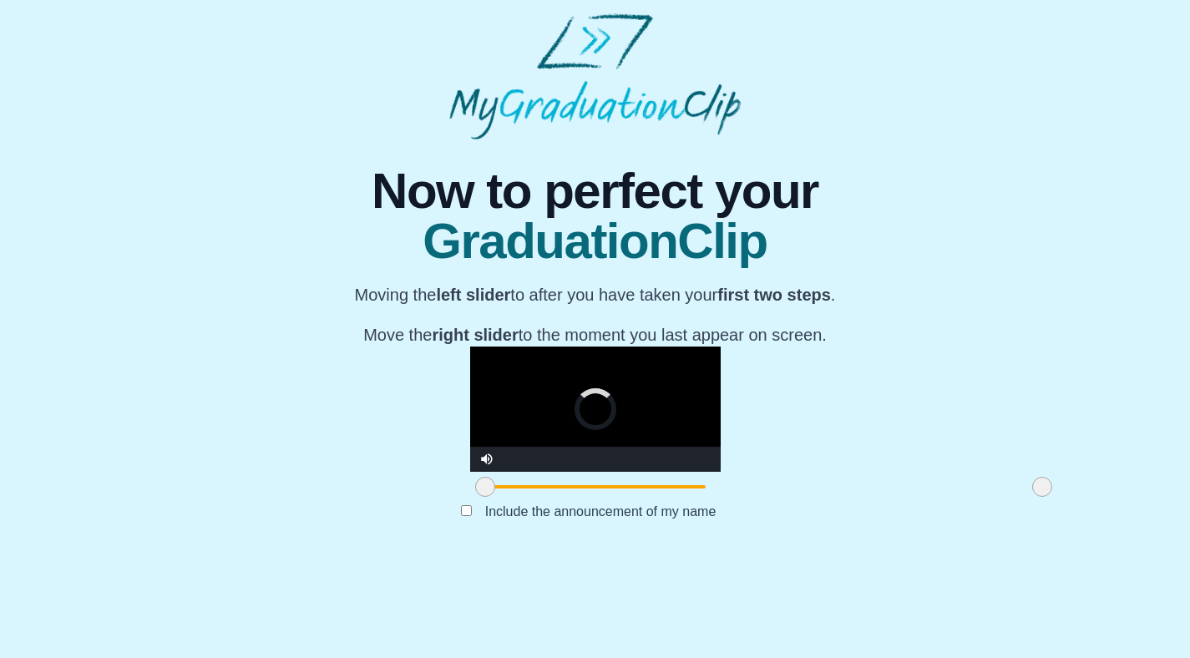
click at [1032, 497] on span at bounding box center [1042, 487] width 20 height 20
drag, startPoint x: 835, startPoint y: 580, endPoint x: 802, endPoint y: 584, distance: 33.6
click at [965, 497] on span at bounding box center [975, 487] width 20 height 20
drag, startPoint x: 802, startPoint y: 577, endPoint x: 825, endPoint y: 576, distance: 23.4
click at [979, 497] on span at bounding box center [989, 487] width 20 height 20
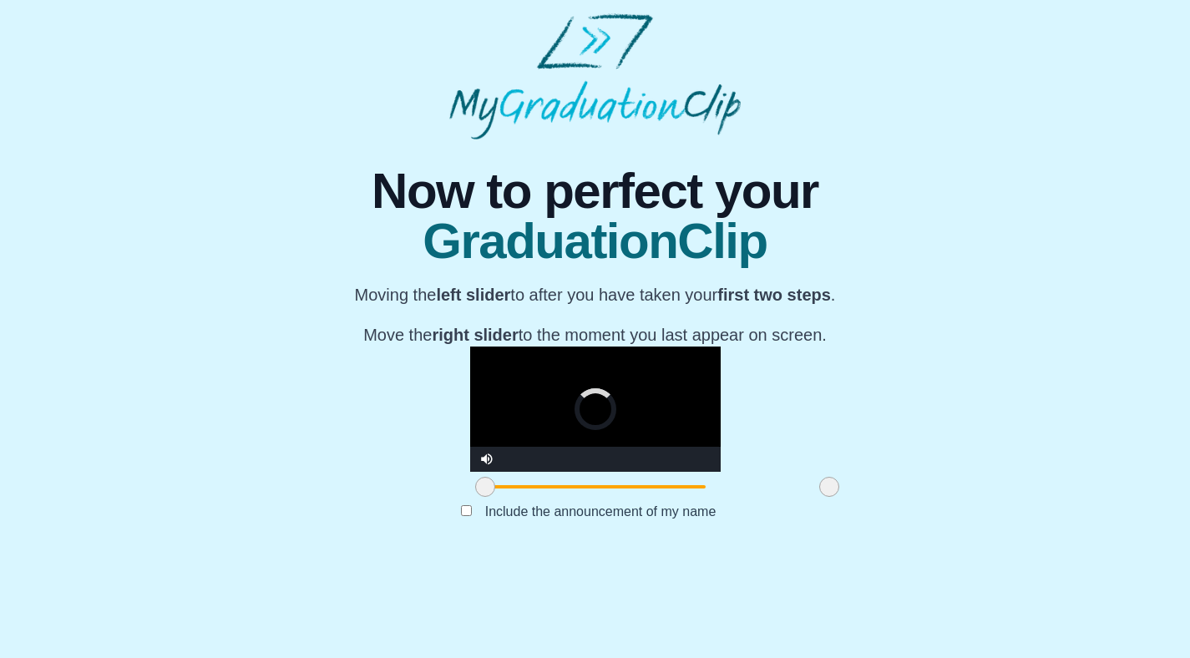
drag, startPoint x: 825, startPoint y: 576, endPoint x: 564, endPoint y: 574, distance: 260.5
click at [819, 497] on span at bounding box center [829, 487] width 20 height 20
drag, startPoint x: 565, startPoint y: 574, endPoint x: 463, endPoint y: 574, distance: 102.7
click at [625, 497] on span at bounding box center [635, 487] width 20 height 20
drag, startPoint x: 463, startPoint y: 574, endPoint x: 404, endPoint y: 577, distance: 58.5
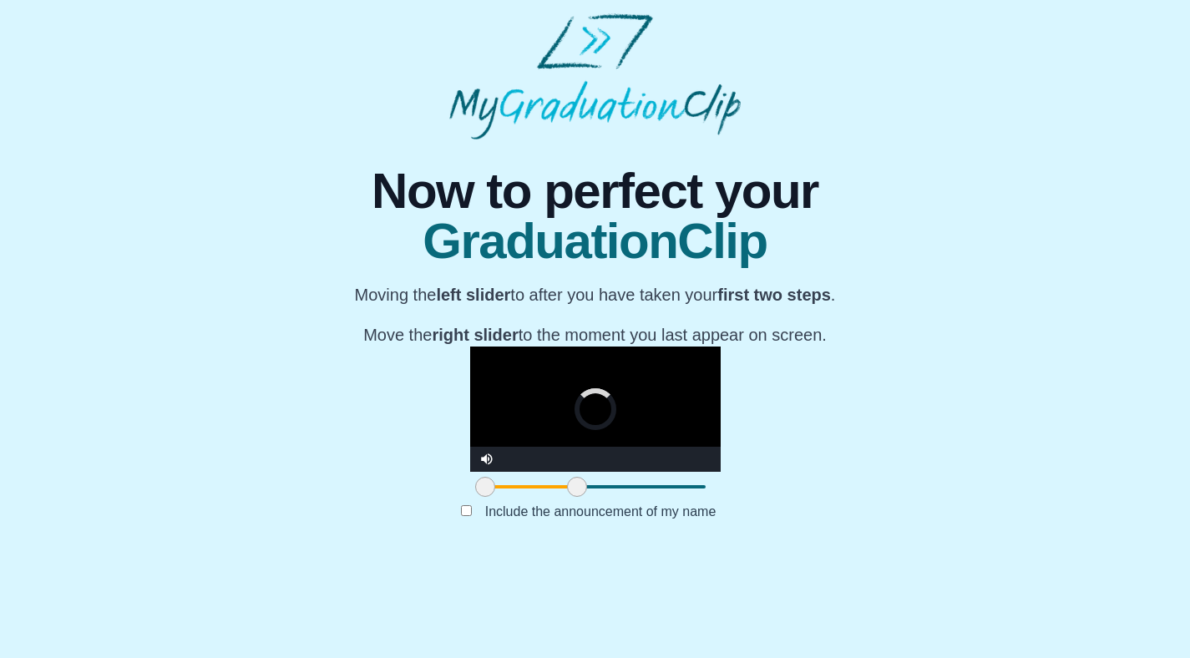
click at [567, 497] on span at bounding box center [577, 487] width 20 height 20
drag, startPoint x: 404, startPoint y: 577, endPoint x: 363, endPoint y: 579, distance: 40.9
click at [566, 497] on span at bounding box center [576, 487] width 20 height 20
drag, startPoint x: 363, startPoint y: 579, endPoint x: 341, endPoint y: 580, distance: 21.8
click at [507, 497] on span at bounding box center [517, 487] width 20 height 20
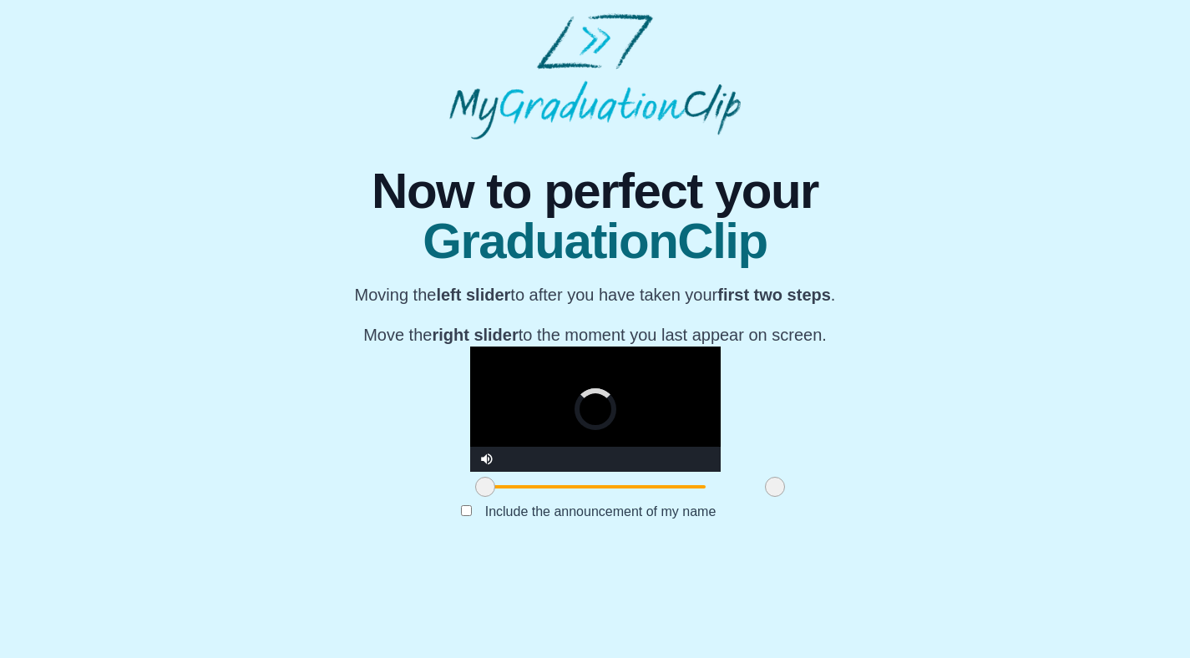
drag, startPoint x: 344, startPoint y: 578, endPoint x: 605, endPoint y: 586, distance: 261.5
click at [765, 497] on span at bounding box center [775, 487] width 20 height 20
drag, startPoint x: 611, startPoint y: 579, endPoint x: 733, endPoint y: 580, distance: 121.9
click at [888, 497] on span at bounding box center [898, 487] width 20 height 20
drag, startPoint x: 732, startPoint y: 580, endPoint x: 806, endPoint y: 580, distance: 73.5
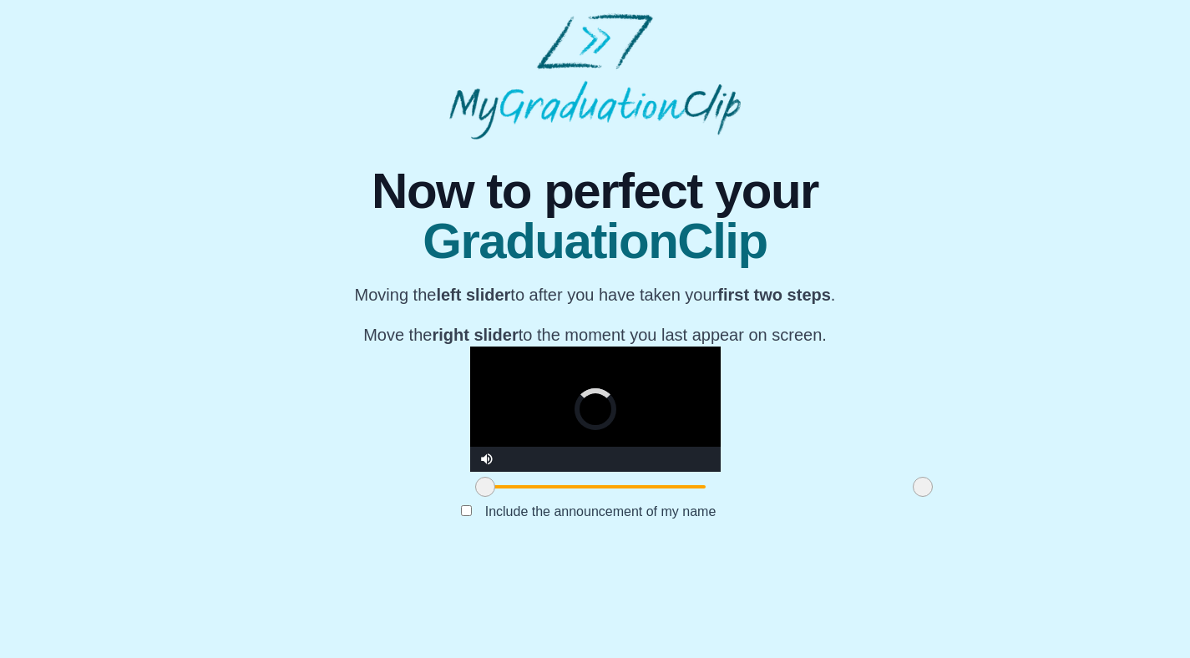
click at [913, 497] on span at bounding box center [923, 487] width 20 height 20
drag, startPoint x: 815, startPoint y: 579, endPoint x: 838, endPoint y: 578, distance: 23.4
click at [972, 497] on span at bounding box center [982, 487] width 20 height 20
drag, startPoint x: 840, startPoint y: 578, endPoint x: 859, endPoint y: 576, distance: 19.3
click at [1004, 497] on span at bounding box center [1014, 487] width 20 height 20
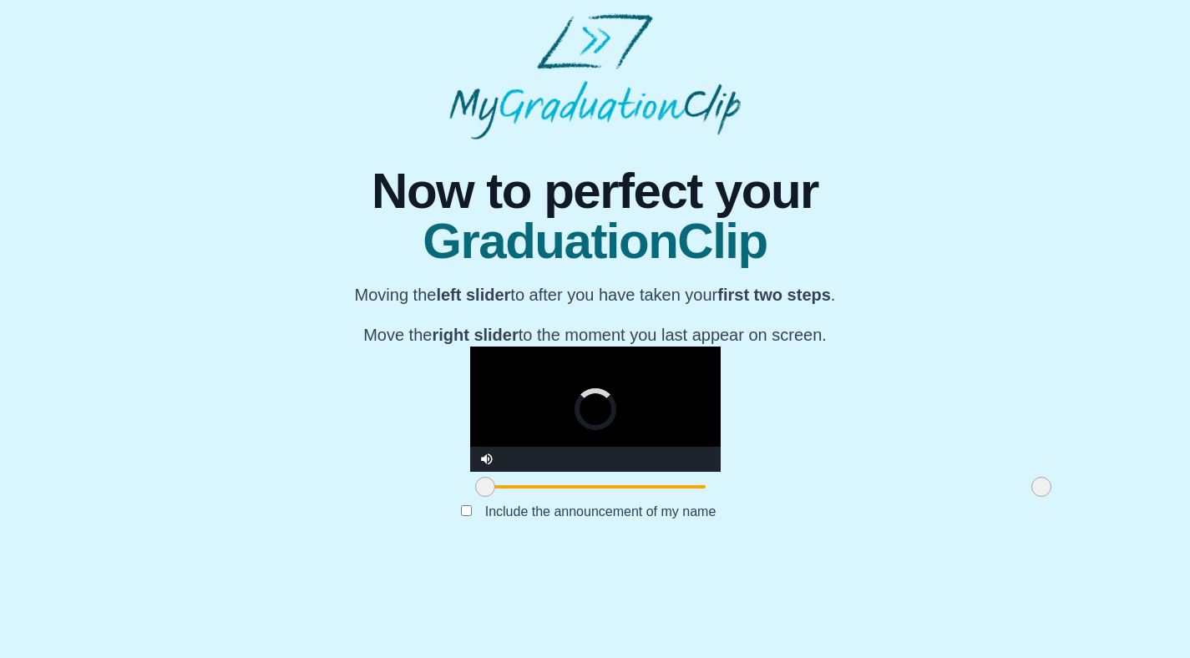
drag, startPoint x: 860, startPoint y: 577, endPoint x: 875, endPoint y: 576, distance: 15.1
click at [1031, 497] on span at bounding box center [1041, 487] width 20 height 20
drag, startPoint x: 873, startPoint y: 576, endPoint x: 902, endPoint y: 577, distance: 29.2
click at [902, 554] on div "**********" at bounding box center [594, 346] width 1163 height 414
drag, startPoint x: 878, startPoint y: 576, endPoint x: 918, endPoint y: 574, distance: 40.1
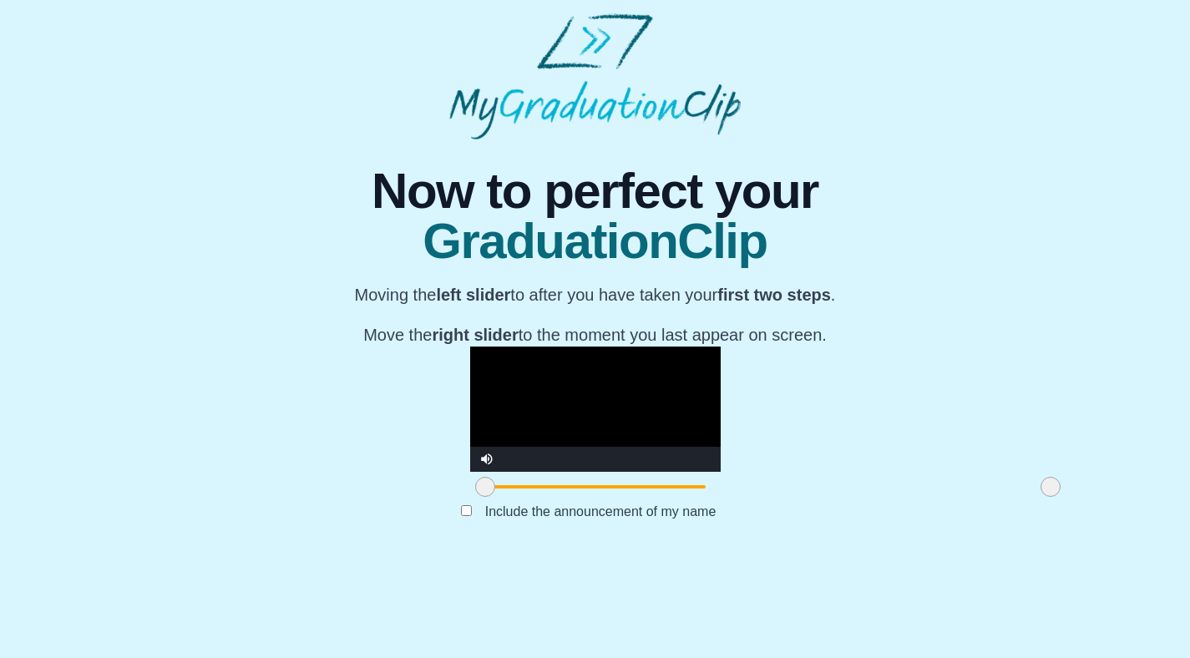
click at [921, 554] on div "**********" at bounding box center [594, 346] width 1163 height 414
drag, startPoint x: 881, startPoint y: 577, endPoint x: 936, endPoint y: 577, distance: 55.1
click at [936, 554] on div "**********" at bounding box center [594, 346] width 1163 height 414
click at [928, 554] on div "**********" at bounding box center [594, 346] width 1163 height 414
click at [1042, 554] on div "**********" at bounding box center [594, 346] width 1163 height 414
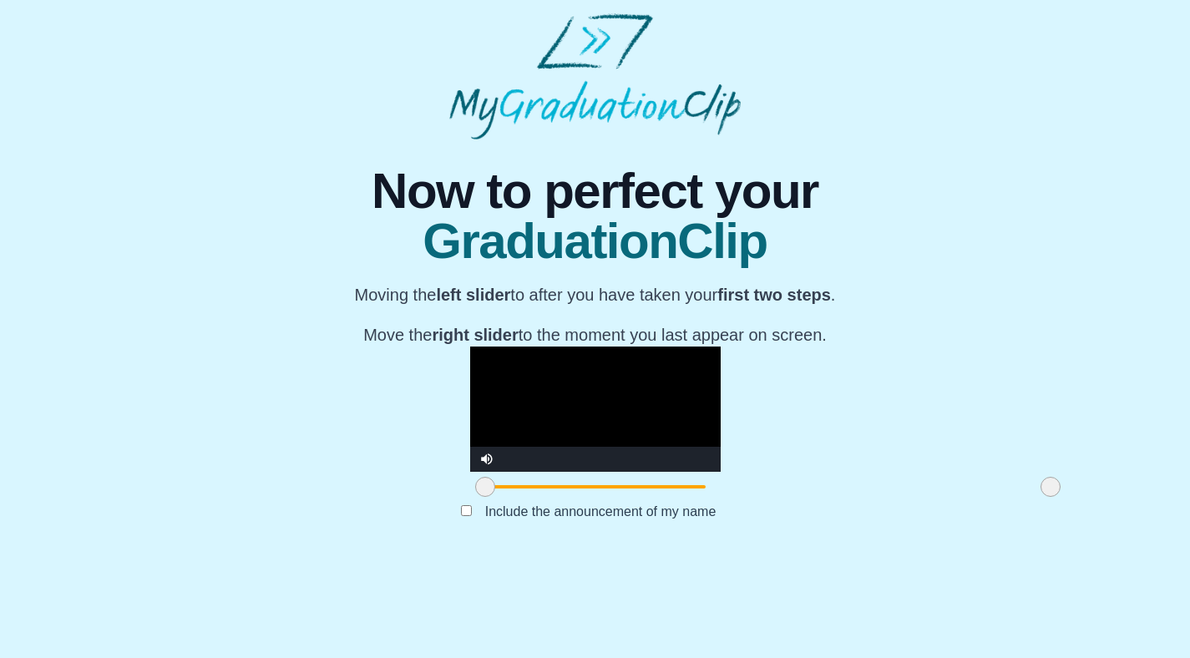
click at [863, 554] on div "Submit" at bounding box center [594, 538] width 595 height 32
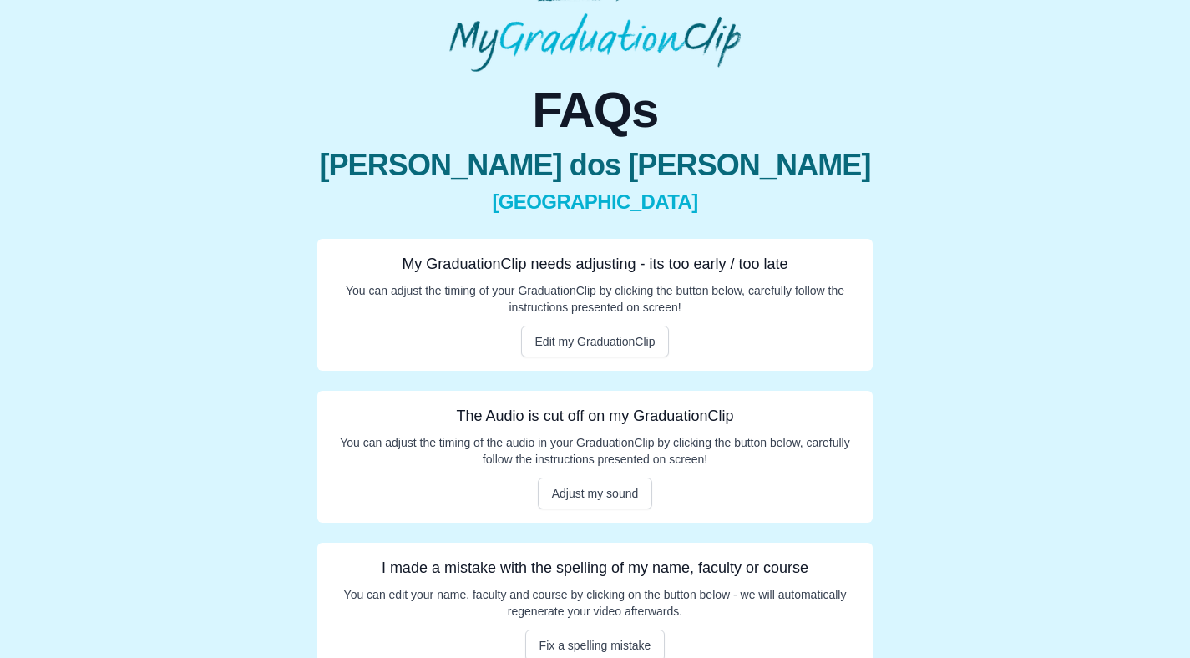
scroll to position [98, 0]
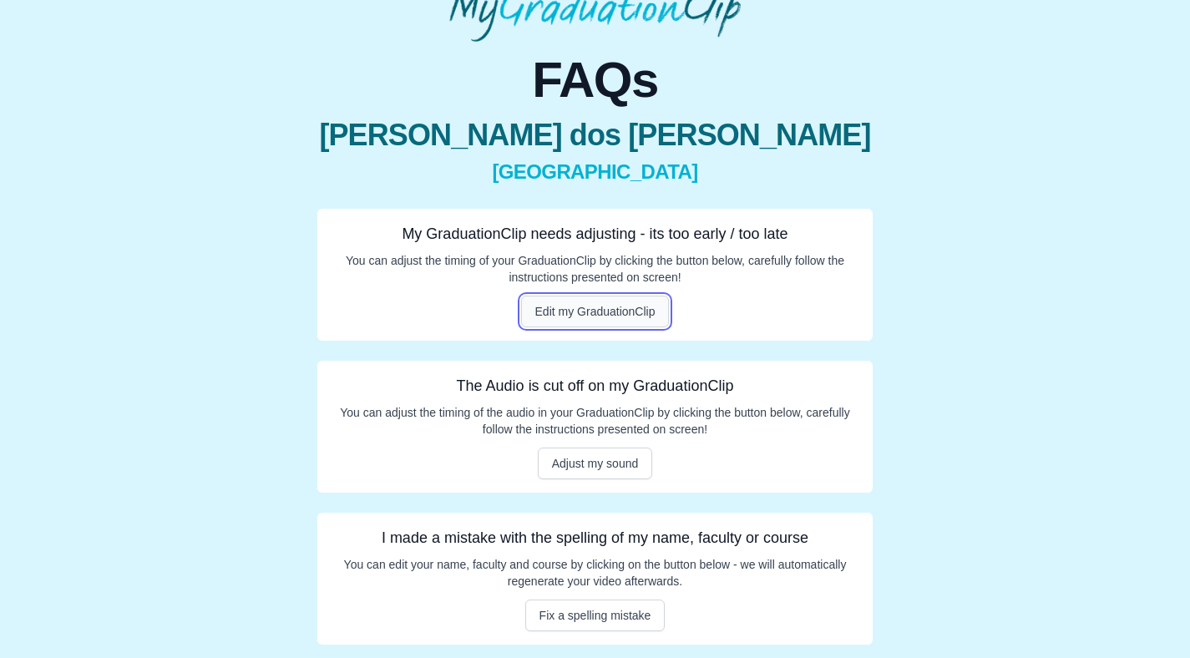
click at [634, 318] on button "Edit my GraduationClip" at bounding box center [595, 312] width 149 height 32
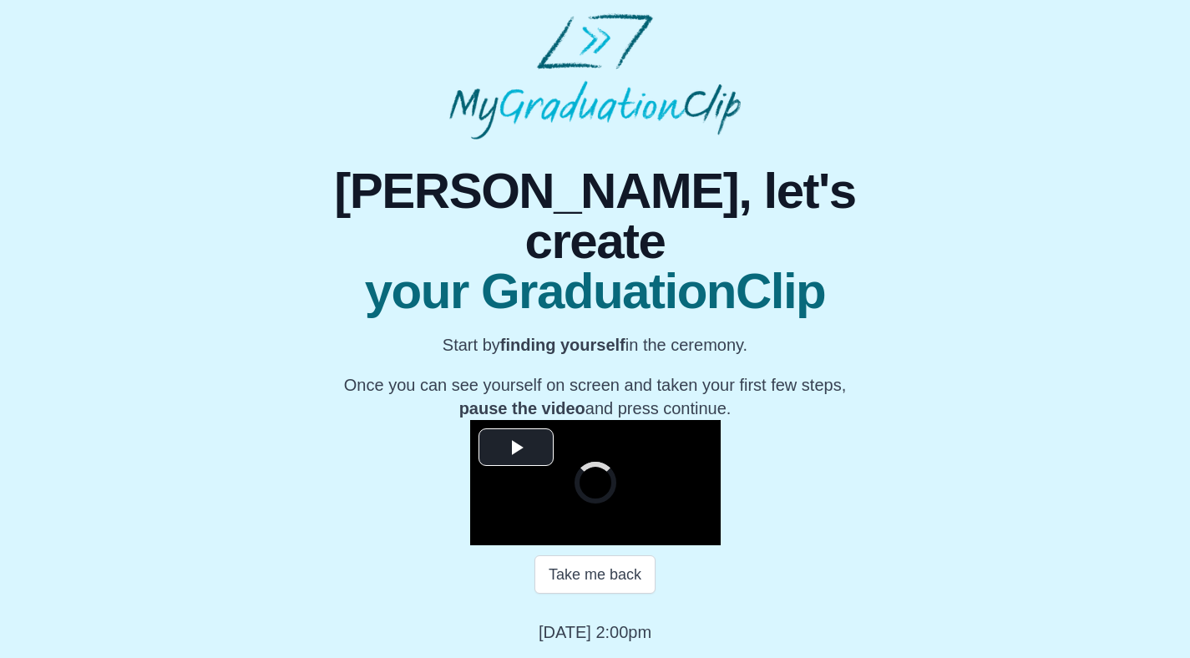
scroll to position [159, 0]
click at [516, 448] on span "Video Player" at bounding box center [516, 448] width 0 height 0
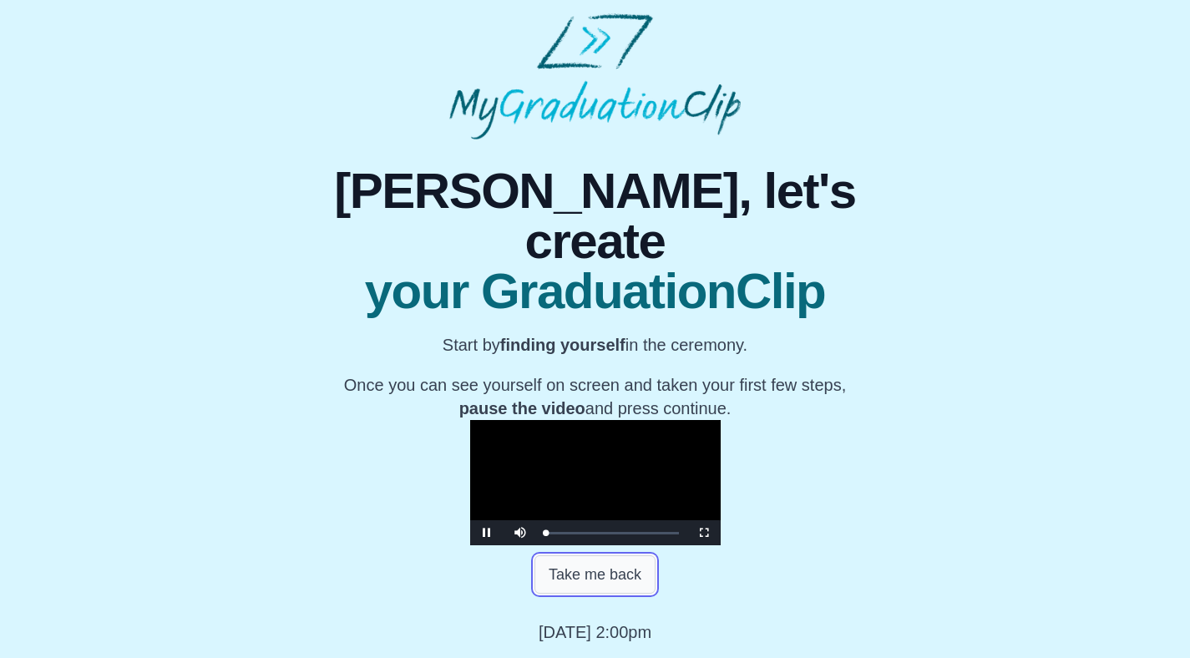
click at [617, 570] on button "Take me back" at bounding box center [594, 574] width 121 height 38
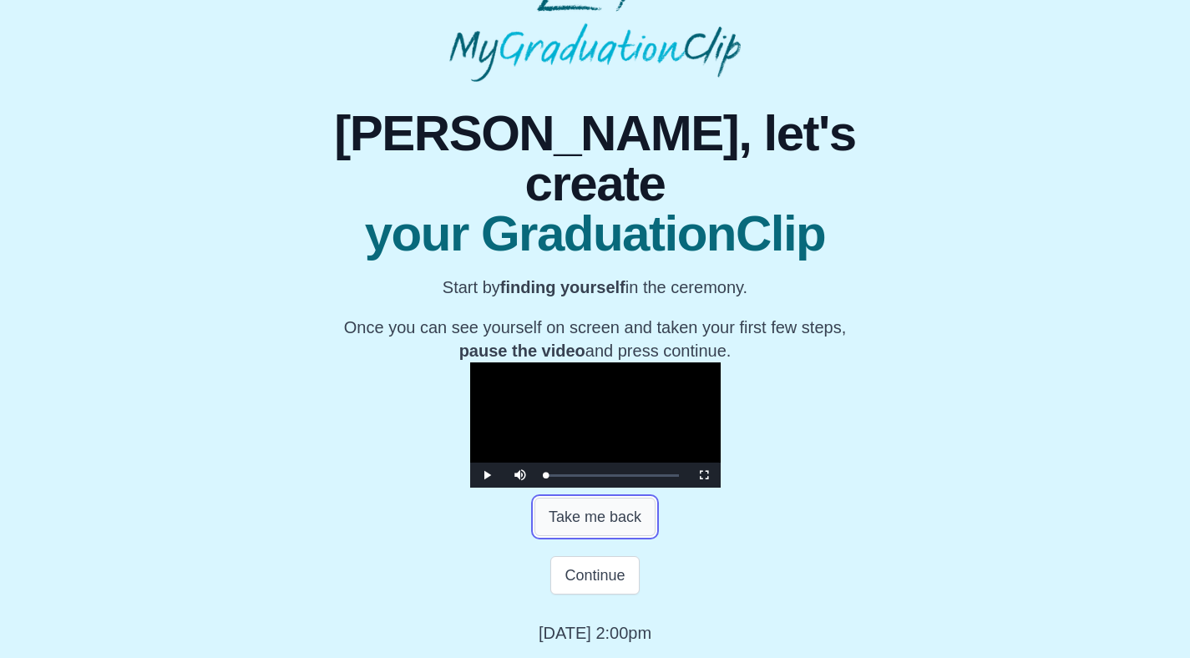
click at [618, 536] on button "Take me back" at bounding box center [594, 517] width 121 height 38
click at [487, 475] on span "Video Player" at bounding box center [487, 475] width 0 height 0
click at [520, 463] on span "Video Player" at bounding box center [520, 463] width 0 height 0
click at [989, 478] on div "0:59:57" at bounding box center [989, 475] width 1 height 4
click at [590, 478] on div "0:06:11" at bounding box center [590, 475] width 1 height 4
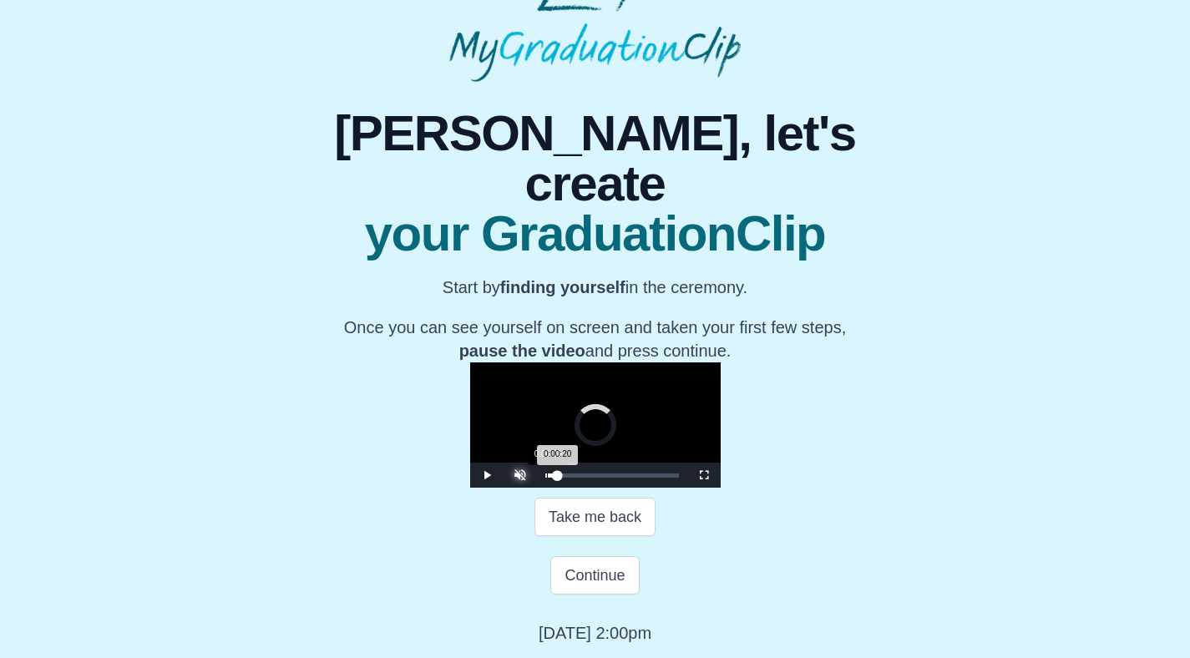
click at [547, 478] on div "0:00:20" at bounding box center [547, 475] width 1 height 4
drag, startPoint x: 377, startPoint y: 533, endPoint x: 357, endPoint y: 533, distance: 20.9
click at [470, 488] on div "Play Unmute Current Time 0:00 / Loaded : 0% 0:00:00 0:00:00 Progress : 0% Strea…" at bounding box center [595, 475] width 250 height 25
click at [487, 475] on span "Video Player" at bounding box center [487, 475] width 0 height 0
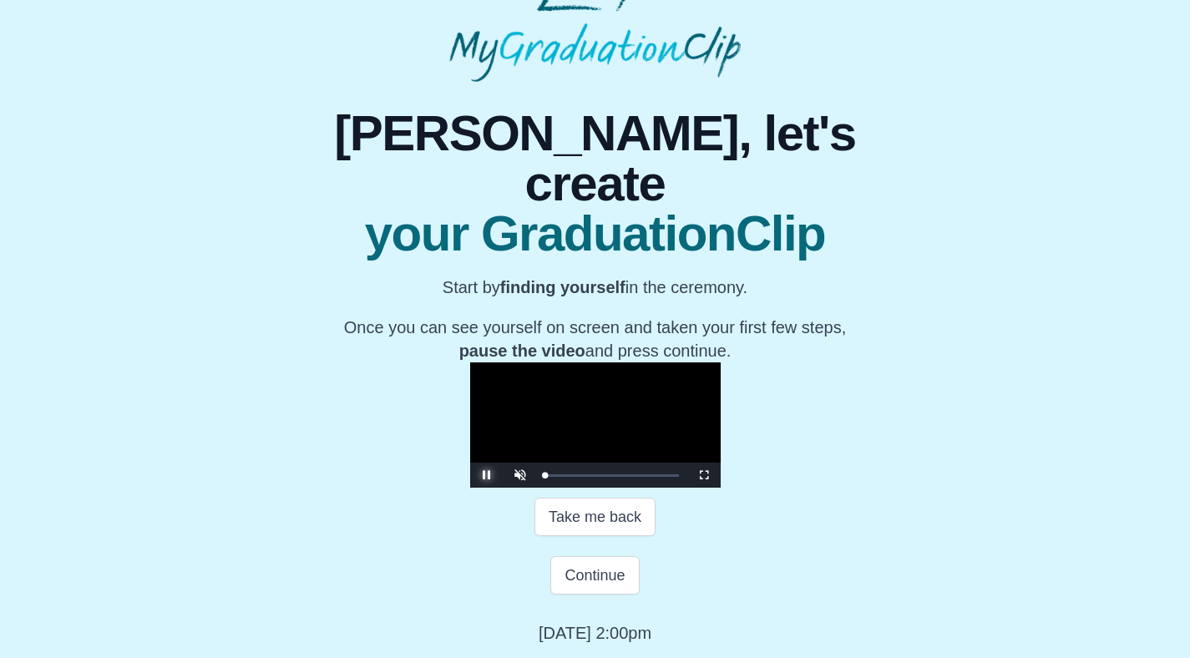
click at [487, 475] on span "Video Player" at bounding box center [487, 475] width 0 height 0
click at [601, 594] on button "Continue" at bounding box center [594, 575] width 89 height 38
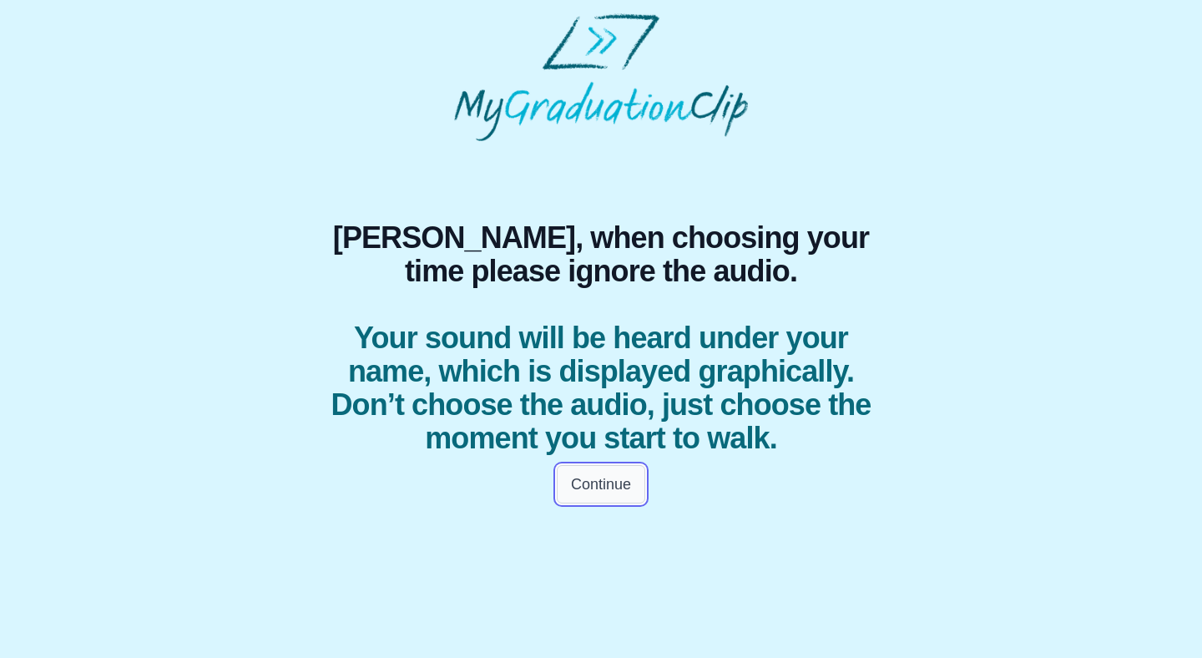
click at [597, 477] on button "Continue" at bounding box center [601, 484] width 89 height 38
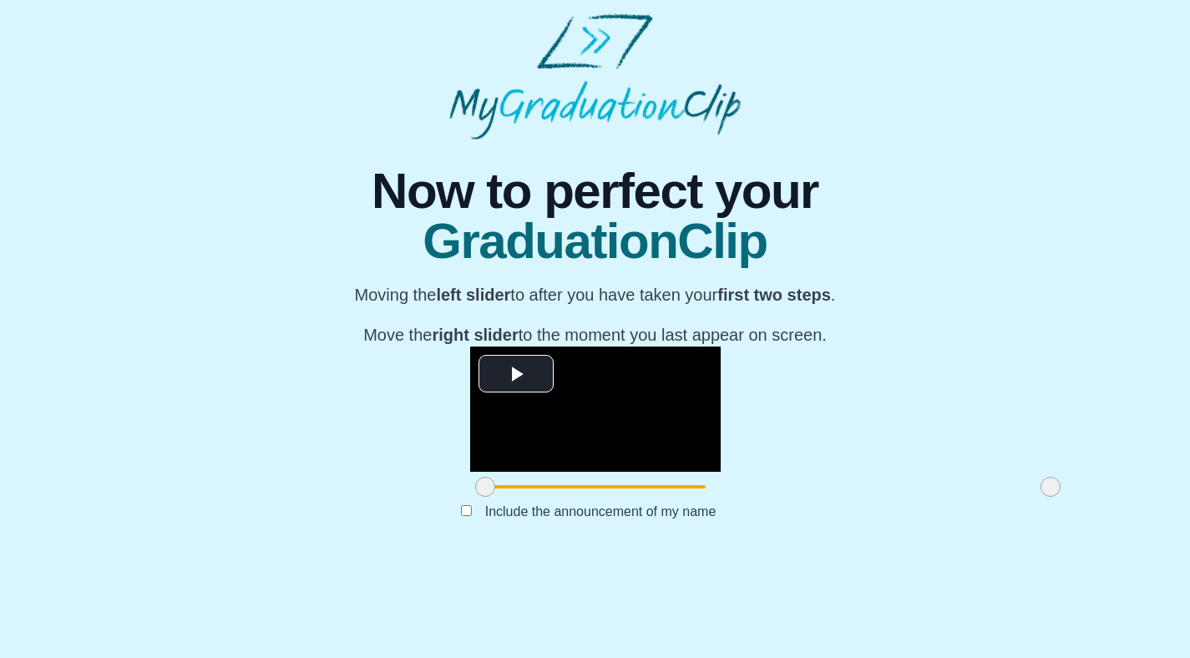
scroll to position [119, 0]
click at [516, 374] on span "Video Player" at bounding box center [516, 374] width 0 height 0
click at [1040, 497] on span at bounding box center [1050, 487] width 20 height 20
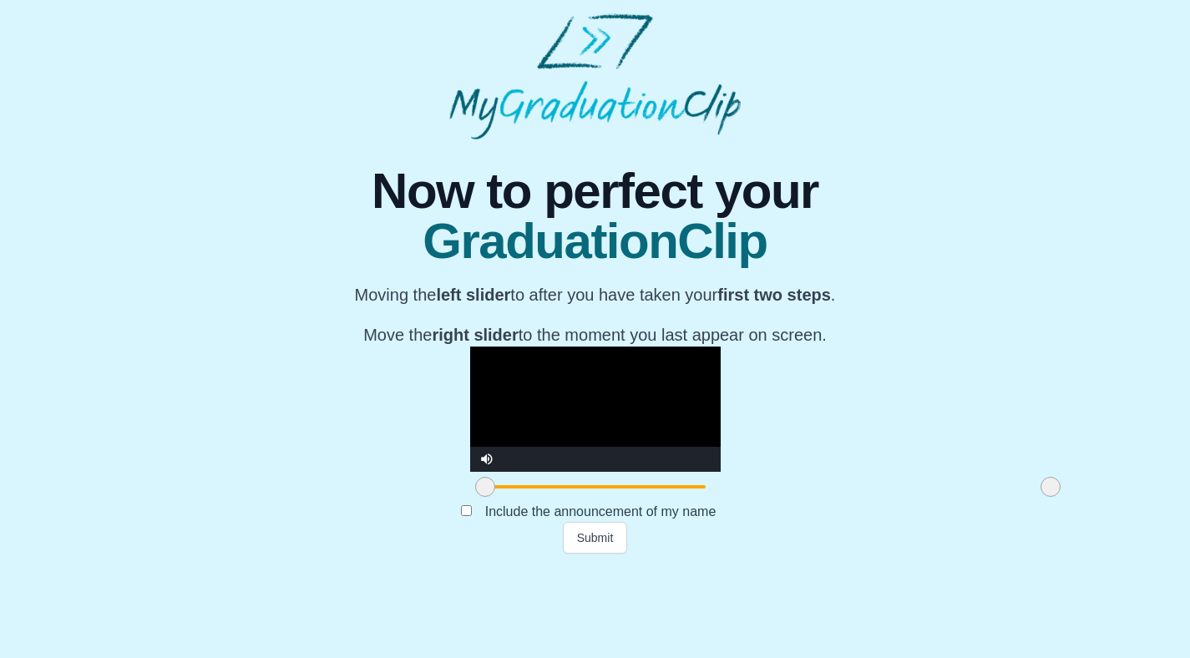
drag, startPoint x: 881, startPoint y: 579, endPoint x: 892, endPoint y: 577, distance: 11.0
click at [1035, 502] on div at bounding box center [1050, 487] width 30 height 30
click at [658, 472] on video "Video Player" at bounding box center [595, 408] width 250 height 125
click at [721, 455] on video "Video Player" at bounding box center [595, 408] width 250 height 125
click at [1040, 497] on span at bounding box center [1050, 487] width 20 height 20
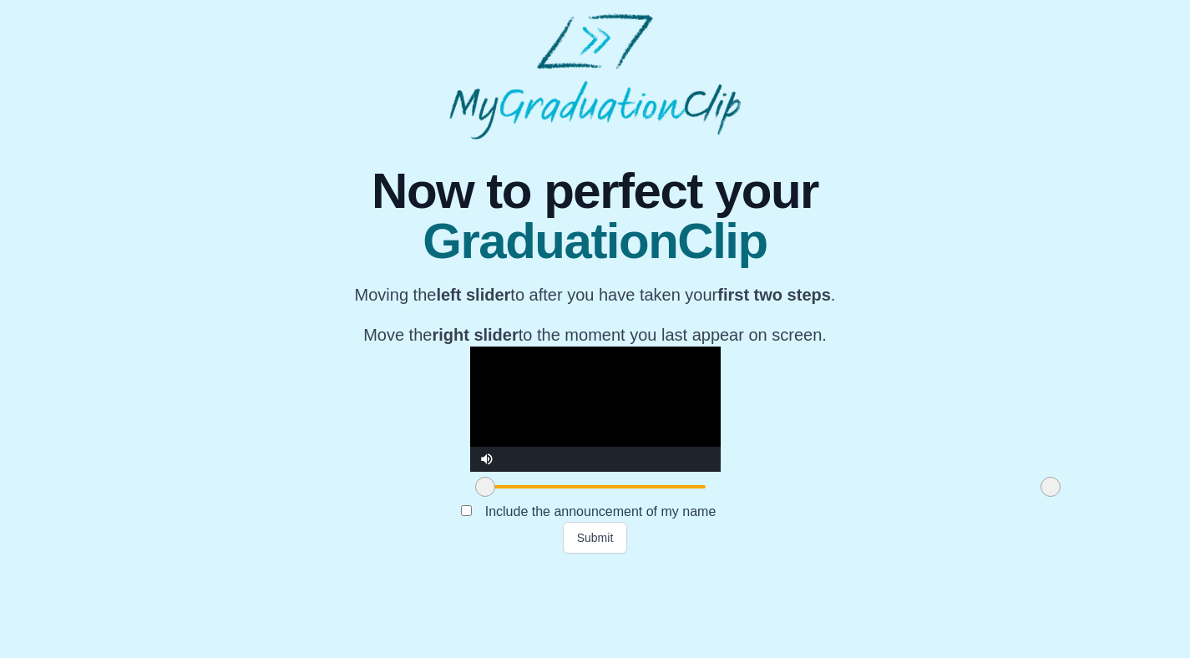
click at [475, 497] on span at bounding box center [485, 487] width 20 height 20
click at [614, 554] on button "Submit" at bounding box center [595, 538] width 65 height 32
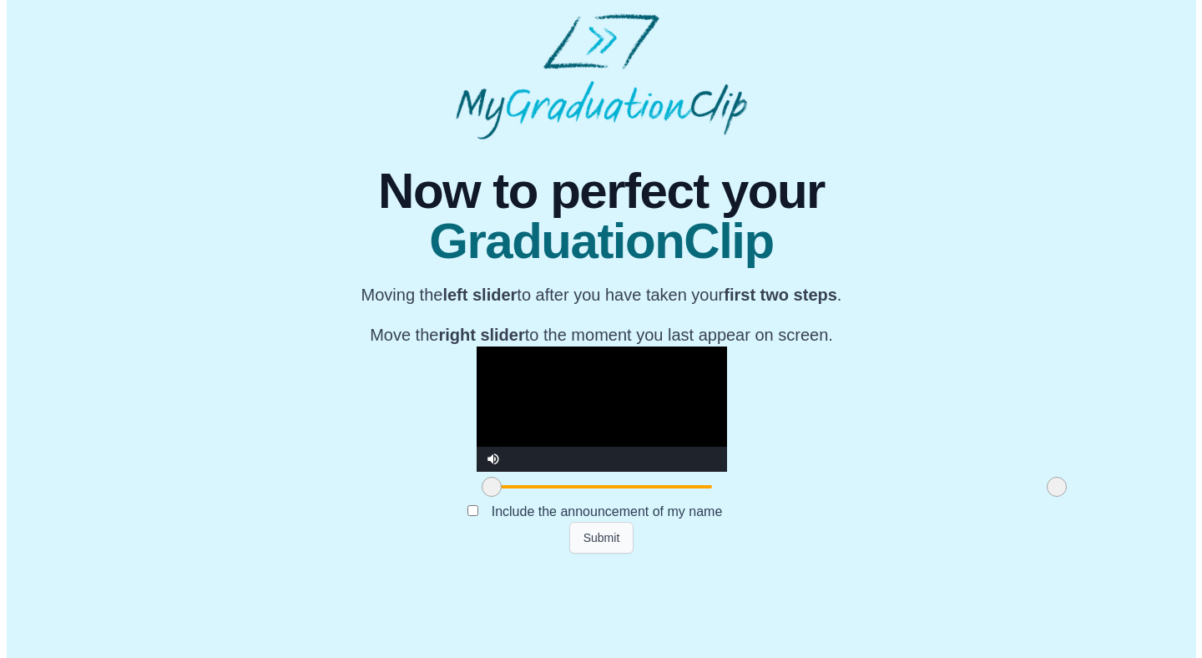
scroll to position [0, 0]
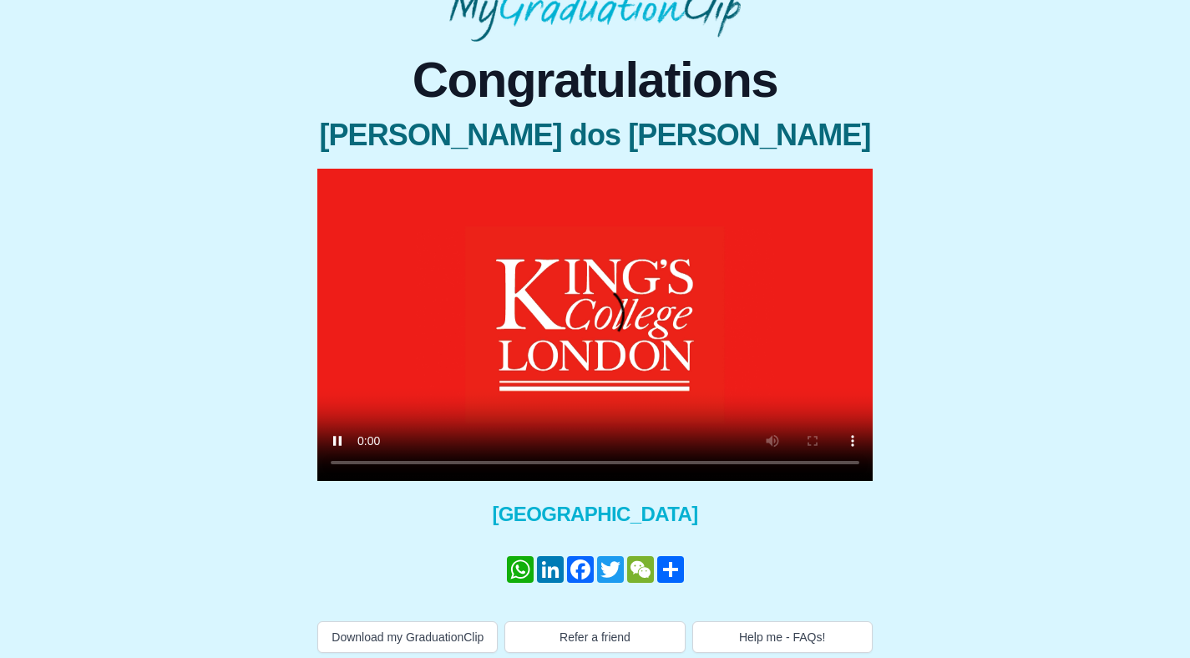
scroll to position [123, 0]
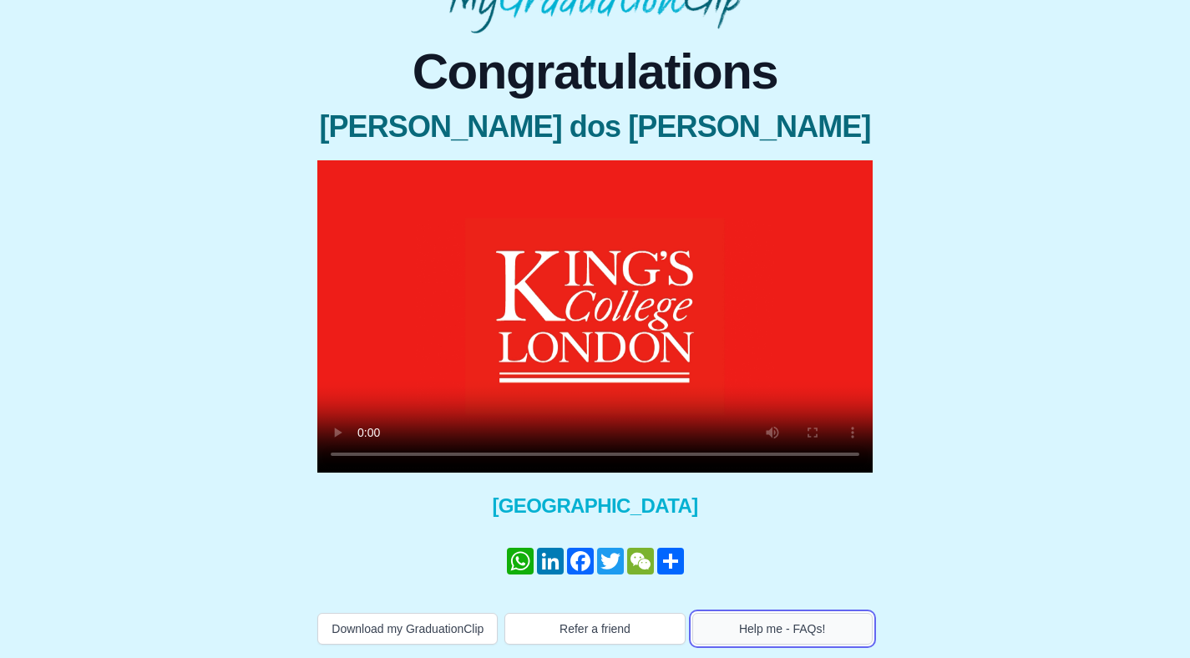
click at [769, 613] on button "Help me - FAQs!" at bounding box center [782, 629] width 180 height 32
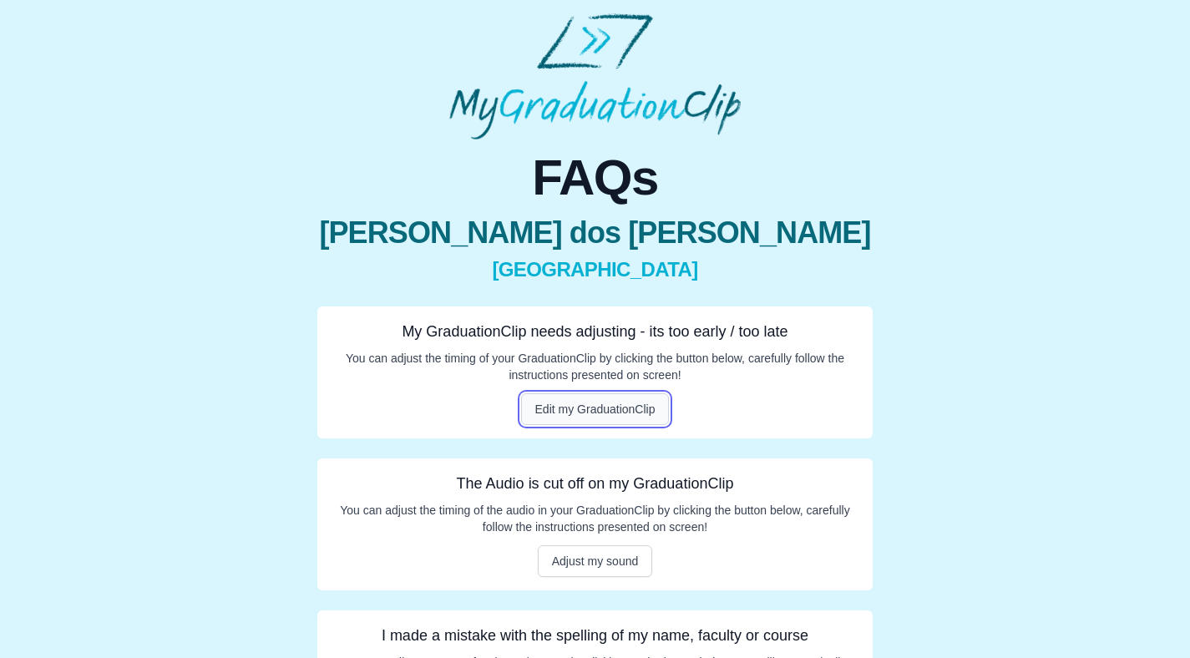
click at [621, 410] on button "Edit my GraduationClip" at bounding box center [595, 409] width 149 height 32
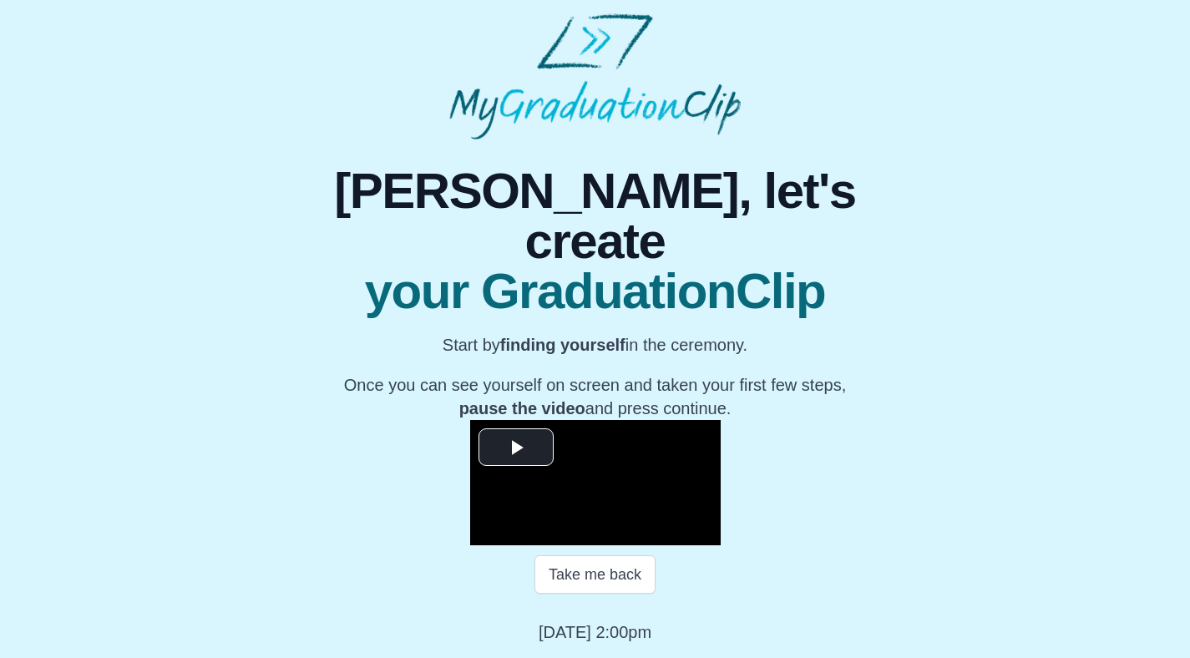
scroll to position [159, 0]
click at [516, 448] on span "Video Player" at bounding box center [516, 448] width 0 height 0
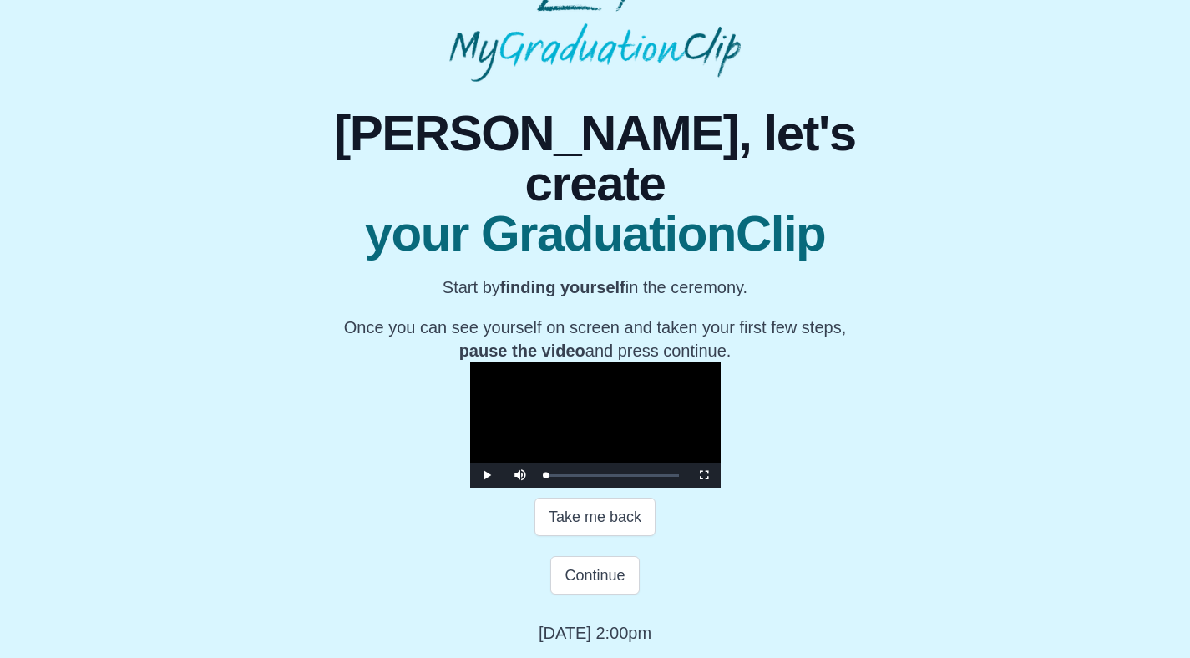
click at [470, 401] on video "Video Player" at bounding box center [595, 424] width 250 height 125
click at [596, 594] on button "Continue" at bounding box center [594, 575] width 89 height 38
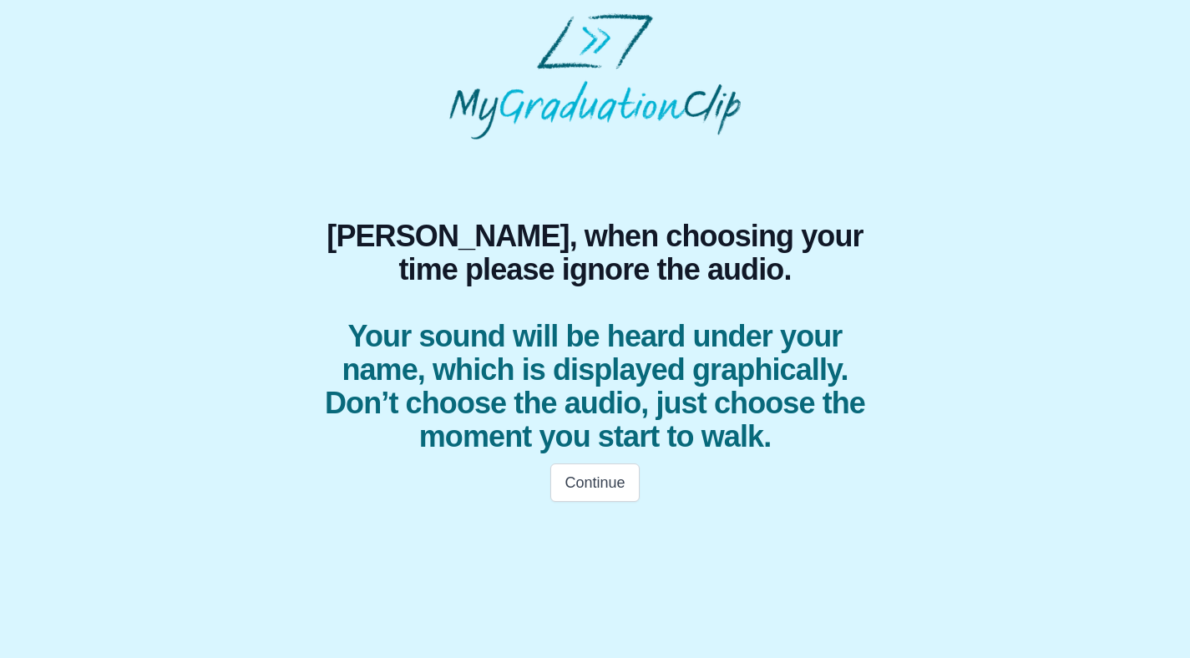
scroll to position [0, 0]
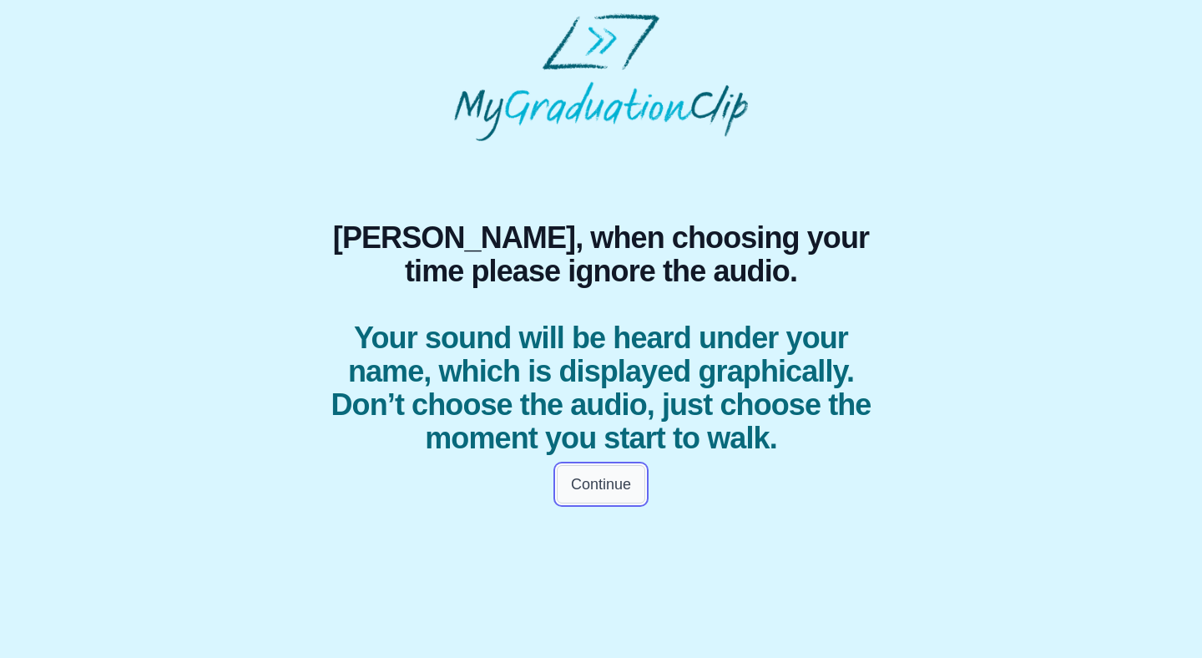
click at [620, 490] on button "Continue" at bounding box center [601, 484] width 89 height 38
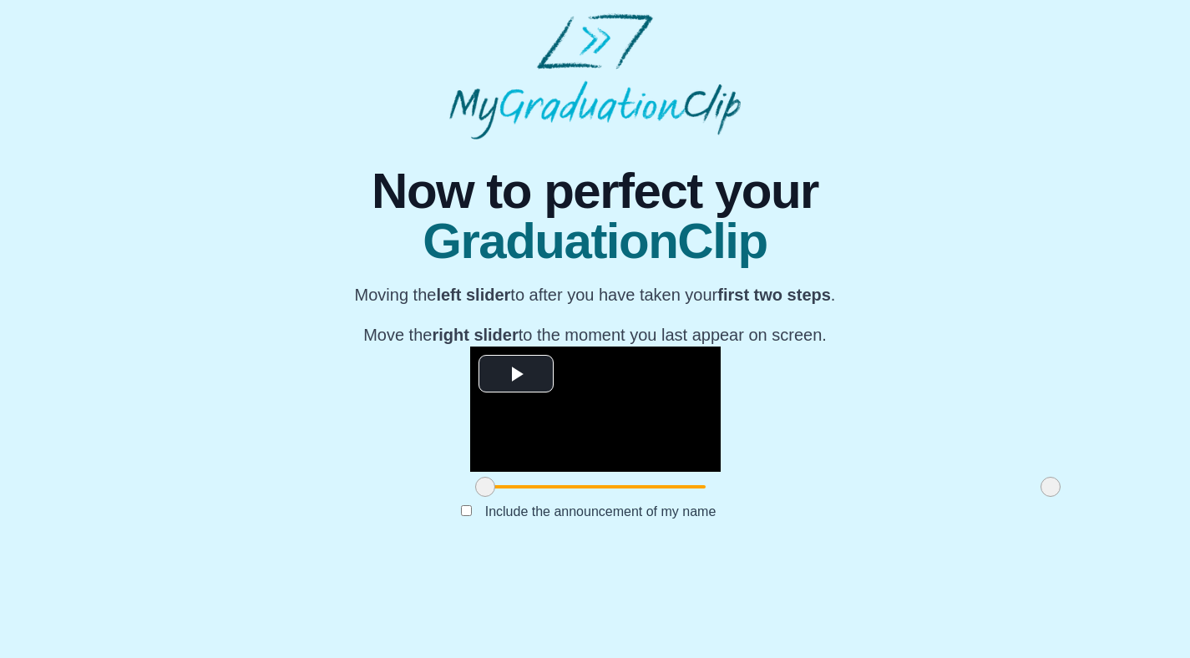
scroll to position [119, 0]
click at [516, 374] on span "Video Player" at bounding box center [516, 374] width 0 height 0
click at [475, 497] on span at bounding box center [485, 487] width 20 height 20
click at [483, 497] on span at bounding box center [493, 487] width 20 height 20
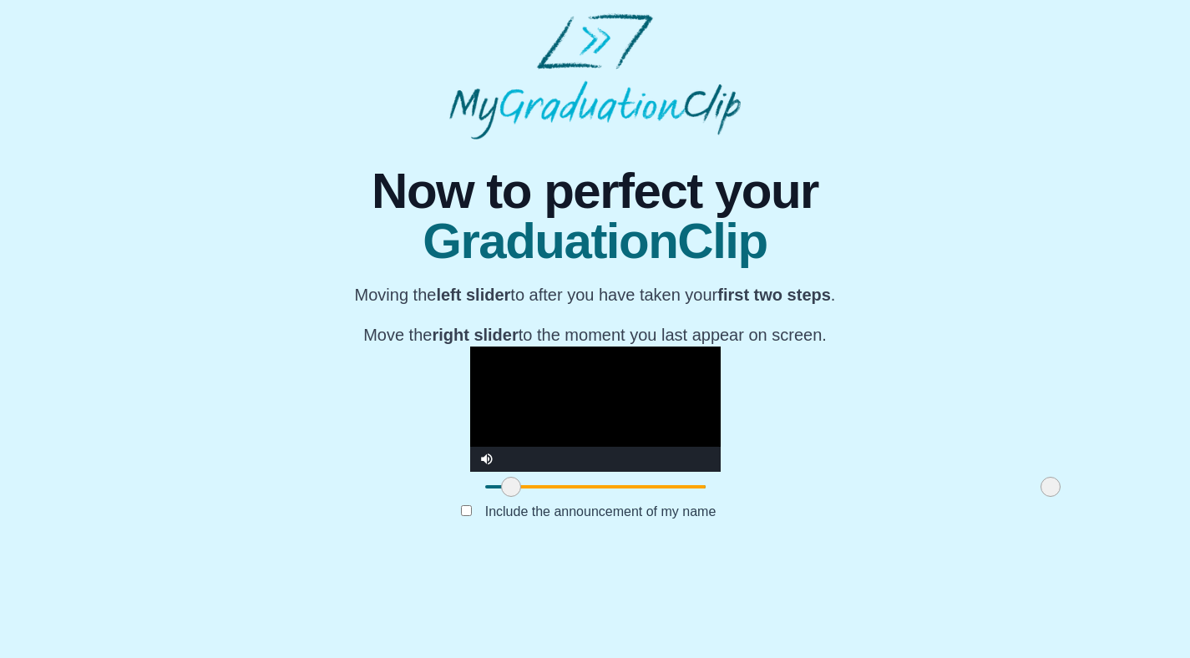
drag, startPoint x: 321, startPoint y: 579, endPoint x: 338, endPoint y: 579, distance: 17.5
click at [501, 497] on span at bounding box center [511, 487] width 20 height 20
click at [508, 497] on span at bounding box center [518, 487] width 20 height 20
drag, startPoint x: 346, startPoint y: 579, endPoint x: 363, endPoint y: 579, distance: 17.5
click at [525, 497] on span at bounding box center [535, 487] width 20 height 20
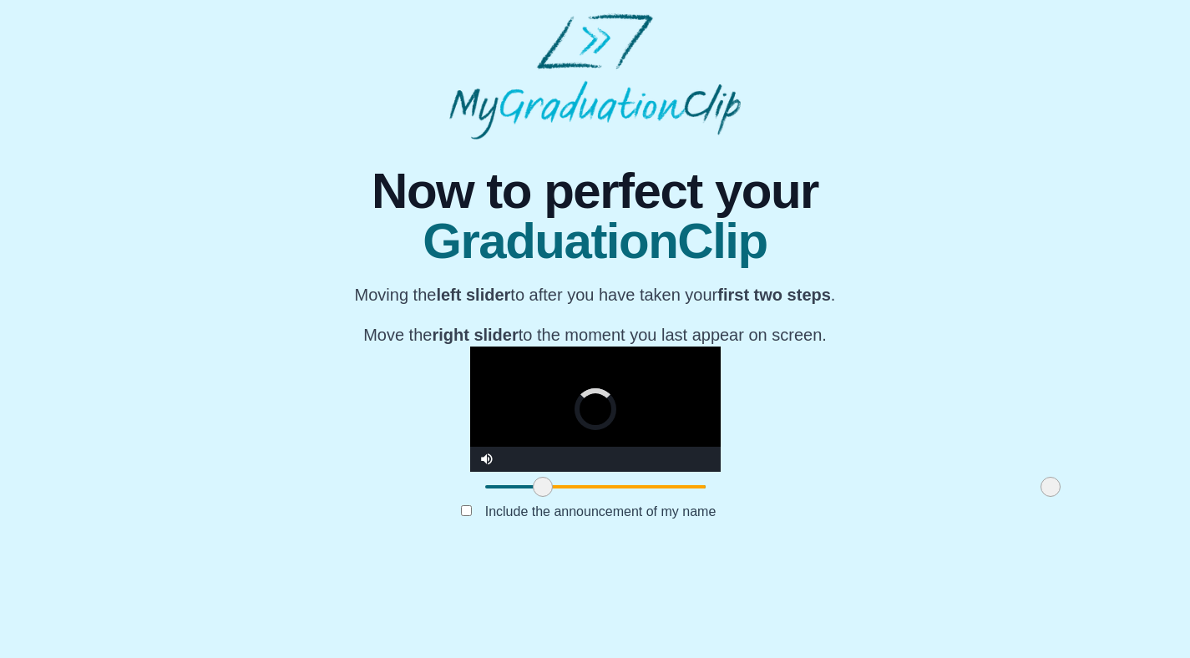
click at [533, 497] on span at bounding box center [543, 487] width 20 height 20
drag, startPoint x: 371, startPoint y: 579, endPoint x: 387, endPoint y: 579, distance: 15.9
click at [549, 497] on span at bounding box center [559, 487] width 20 height 20
drag, startPoint x: 387, startPoint y: 579, endPoint x: 399, endPoint y: 578, distance: 12.6
click at [561, 497] on span at bounding box center [571, 487] width 20 height 20
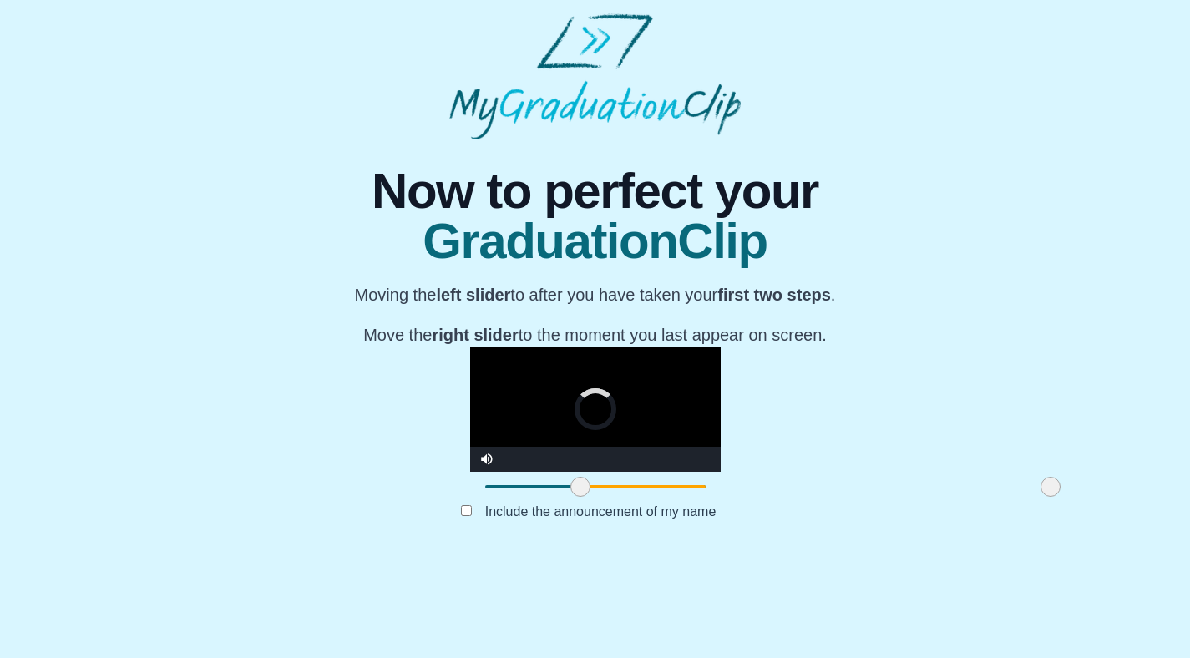
drag, startPoint x: 399, startPoint y: 578, endPoint x: 409, endPoint y: 577, distance: 10.1
click at [570, 497] on span at bounding box center [580, 487] width 20 height 20
drag, startPoint x: 409, startPoint y: 577, endPoint x: 424, endPoint y: 577, distance: 15.0
click at [575, 497] on span at bounding box center [585, 487] width 20 height 20
drag, startPoint x: 424, startPoint y: 577, endPoint x: 443, endPoint y: 576, distance: 19.2
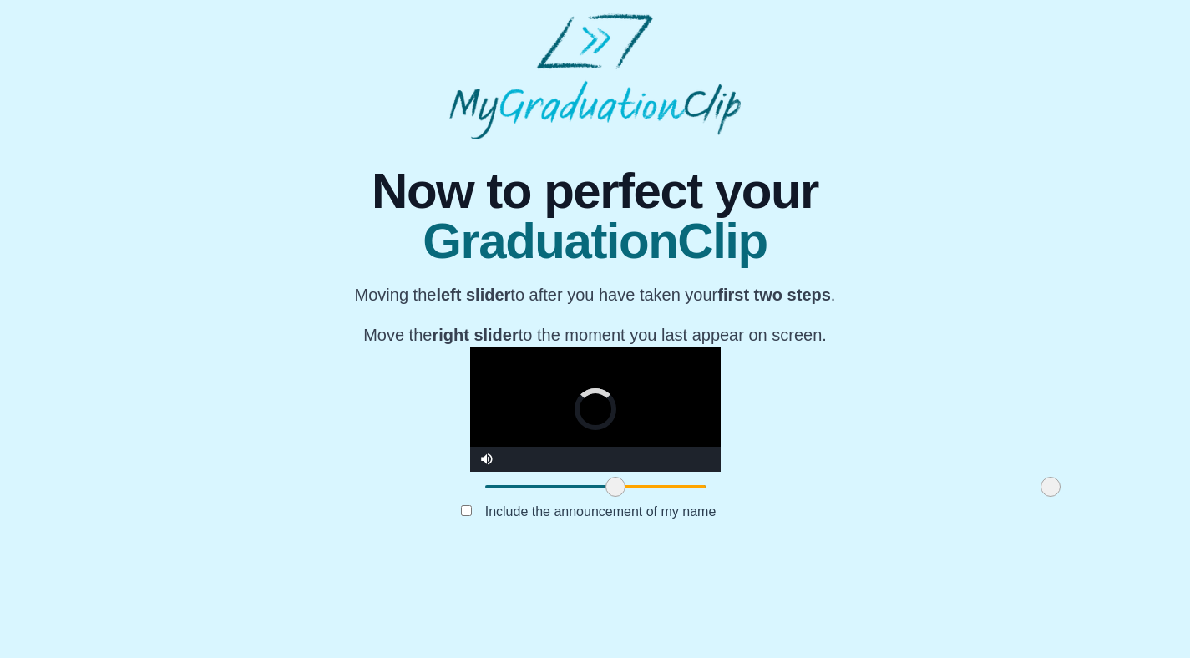
click at [605, 497] on span at bounding box center [615, 487] width 20 height 20
drag, startPoint x: 443, startPoint y: 576, endPoint x: 454, endPoint y: 574, distance: 11.0
click at [615, 497] on span at bounding box center [625, 487] width 20 height 20
drag, startPoint x: 455, startPoint y: 574, endPoint x: 478, endPoint y: 574, distance: 22.5
click at [620, 497] on span at bounding box center [630, 487] width 20 height 20
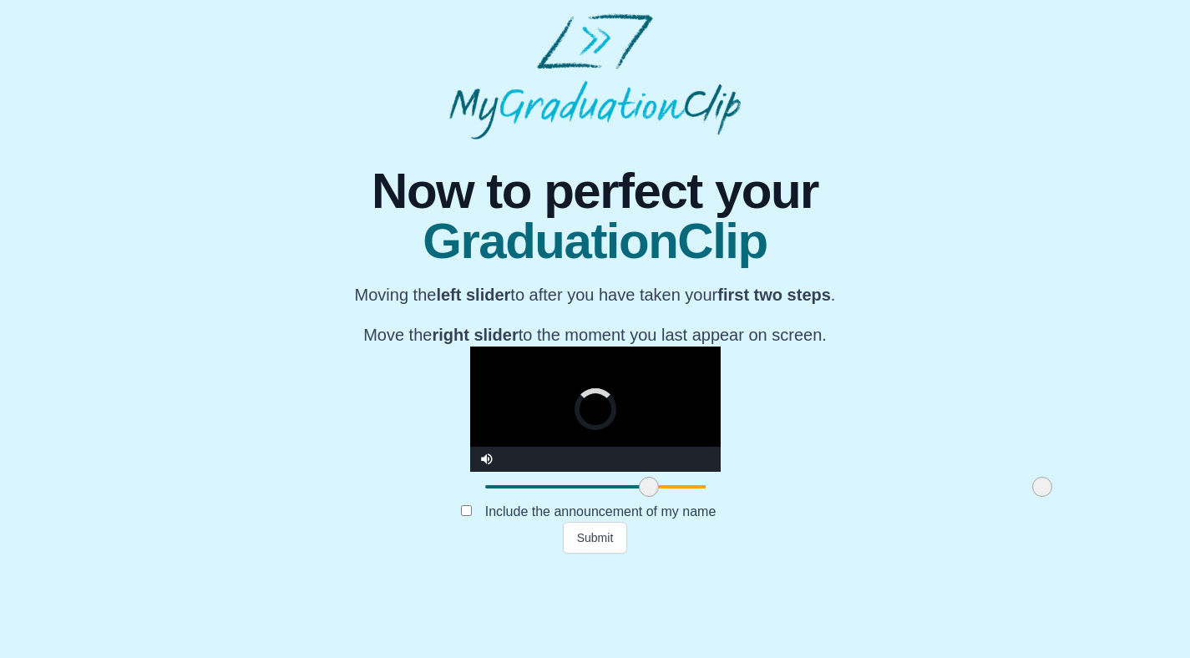
drag, startPoint x: 878, startPoint y: 578, endPoint x: 861, endPoint y: 577, distance: 17.6
click at [1032, 497] on span at bounding box center [1042, 487] width 20 height 20
drag, startPoint x: 861, startPoint y: 577, endPoint x: 878, endPoint y: 577, distance: 16.7
click at [1039, 497] on span at bounding box center [1049, 487] width 20 height 20
click at [893, 554] on div "**********" at bounding box center [594, 346] width 1163 height 414
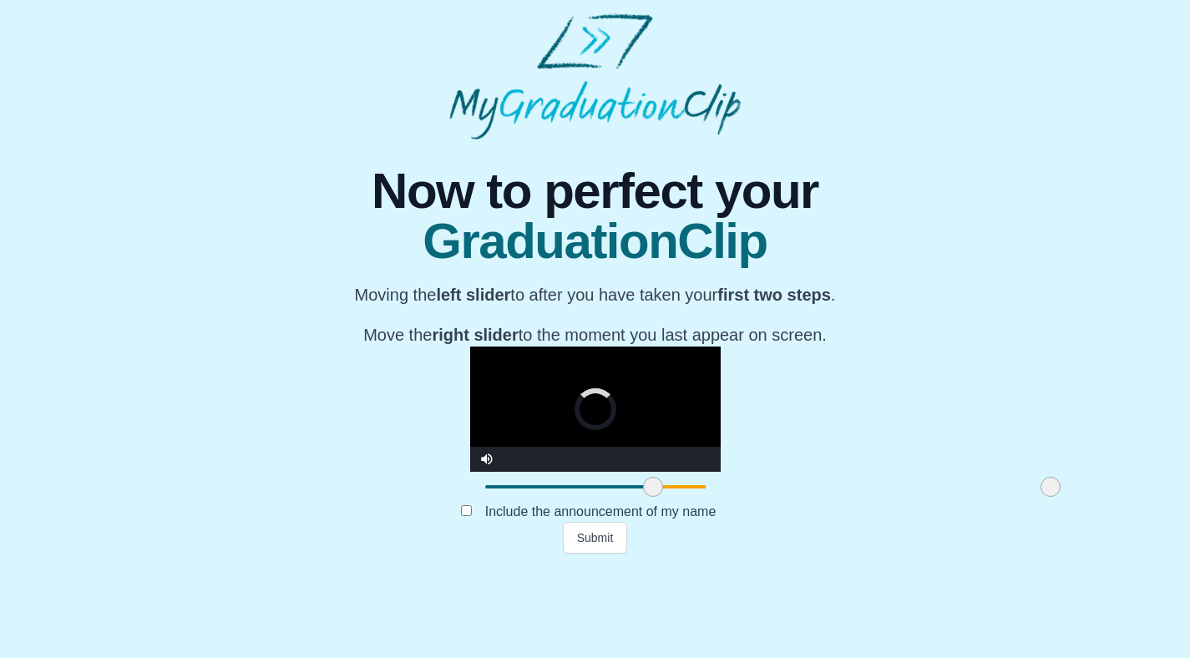
click at [643, 497] on span at bounding box center [653, 487] width 20 height 20
drag, startPoint x: 881, startPoint y: 577, endPoint x: 896, endPoint y: 576, distance: 15.1
click at [896, 554] on div "**********" at bounding box center [594, 346] width 1163 height 414
click at [470, 464] on video "Video Player" at bounding box center [595, 408] width 250 height 125
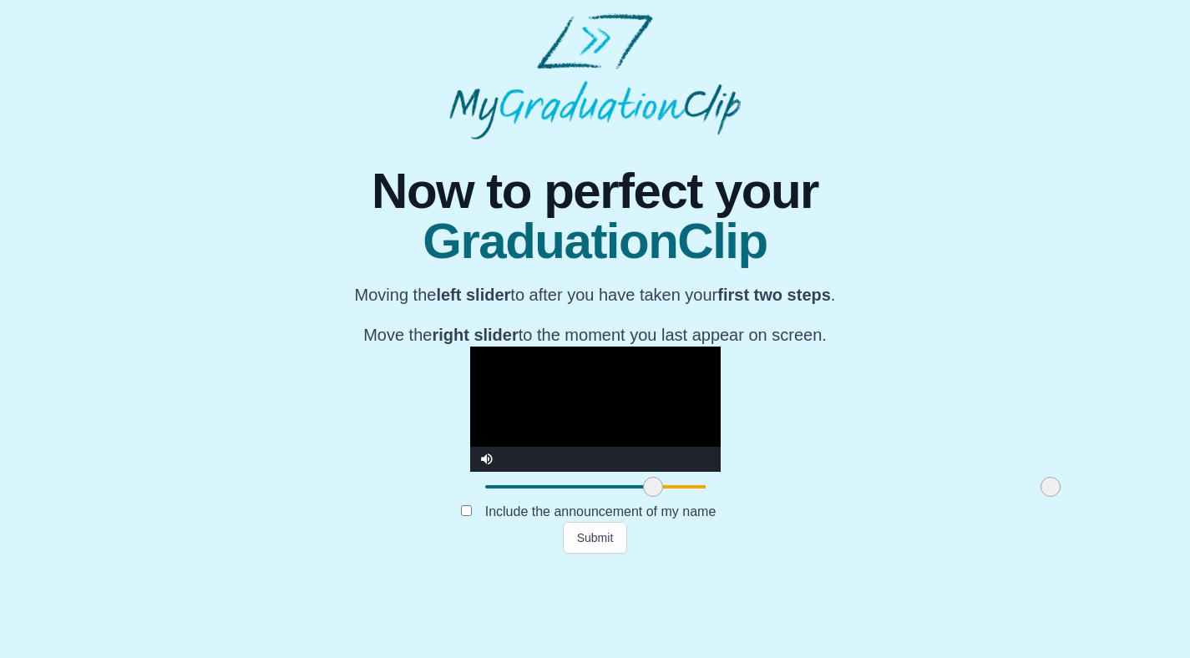
drag, startPoint x: 573, startPoint y: 578, endPoint x: 517, endPoint y: 579, distance: 55.9
click at [653, 488] on span at bounding box center [851, 486] width 397 height 3
click at [613, 448] on video "Video Player" at bounding box center [595, 408] width 250 height 125
click at [1035, 497] on span at bounding box center [1045, 487] width 20 height 20
click at [1039, 497] on span at bounding box center [1049, 487] width 20 height 20
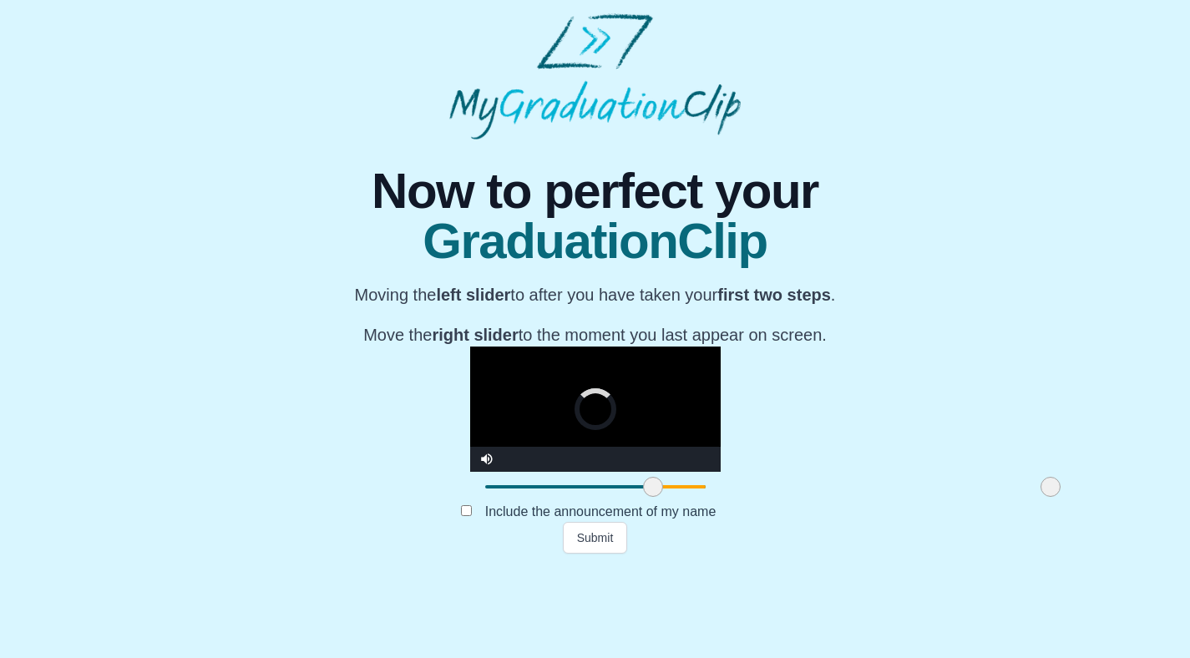
click at [1040, 497] on span at bounding box center [1050, 487] width 20 height 20
drag, startPoint x: 882, startPoint y: 577, endPoint x: 893, endPoint y: 577, distance: 10.9
click at [893, 554] on div "**********" at bounding box center [594, 346] width 1163 height 414
drag, startPoint x: 513, startPoint y: 579, endPoint x: 494, endPoint y: 578, distance: 19.2
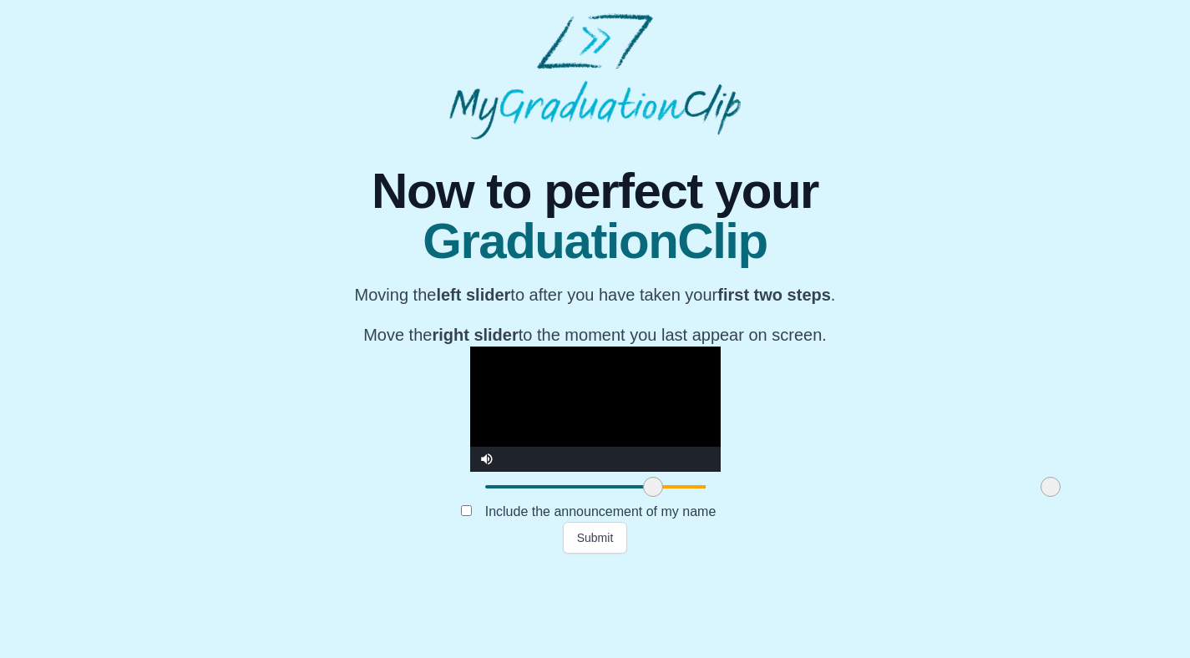
click at [653, 488] on span at bounding box center [851, 486] width 397 height 3
click at [640, 497] on span at bounding box center [650, 487] width 20 height 20
click at [645, 497] on span at bounding box center [655, 487] width 20 height 20
click at [594, 554] on button "Submit" at bounding box center [595, 538] width 65 height 32
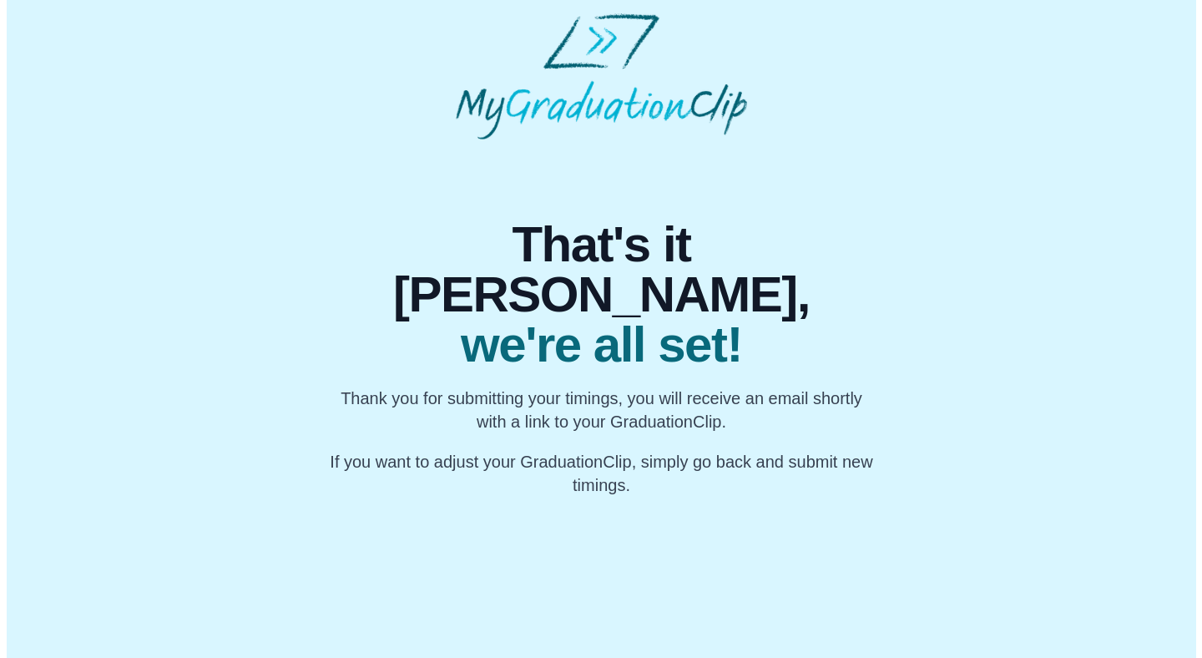
scroll to position [0, 0]
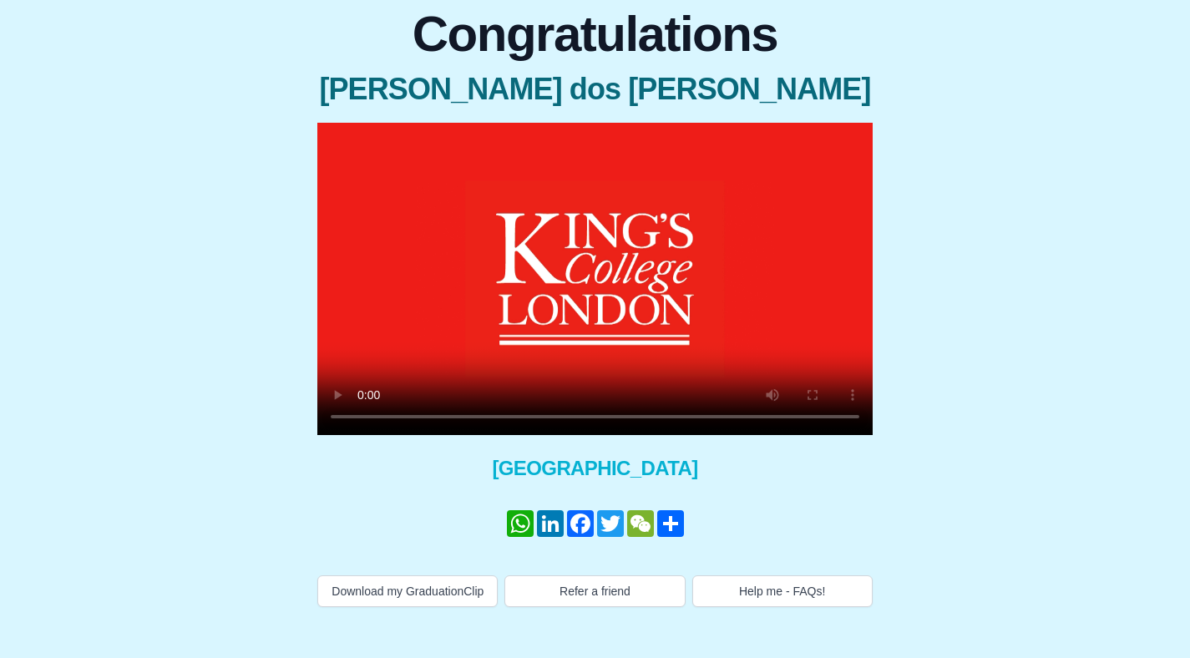
scroll to position [123, 0]
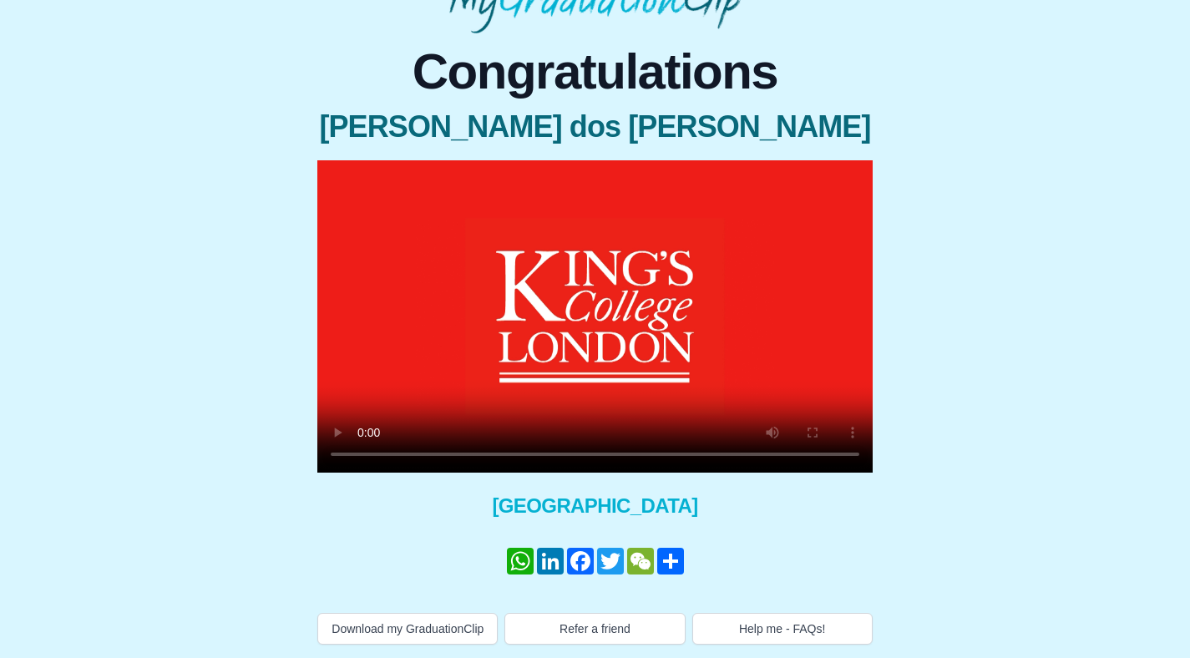
click at [771, 393] on video at bounding box center [594, 316] width 555 height 312
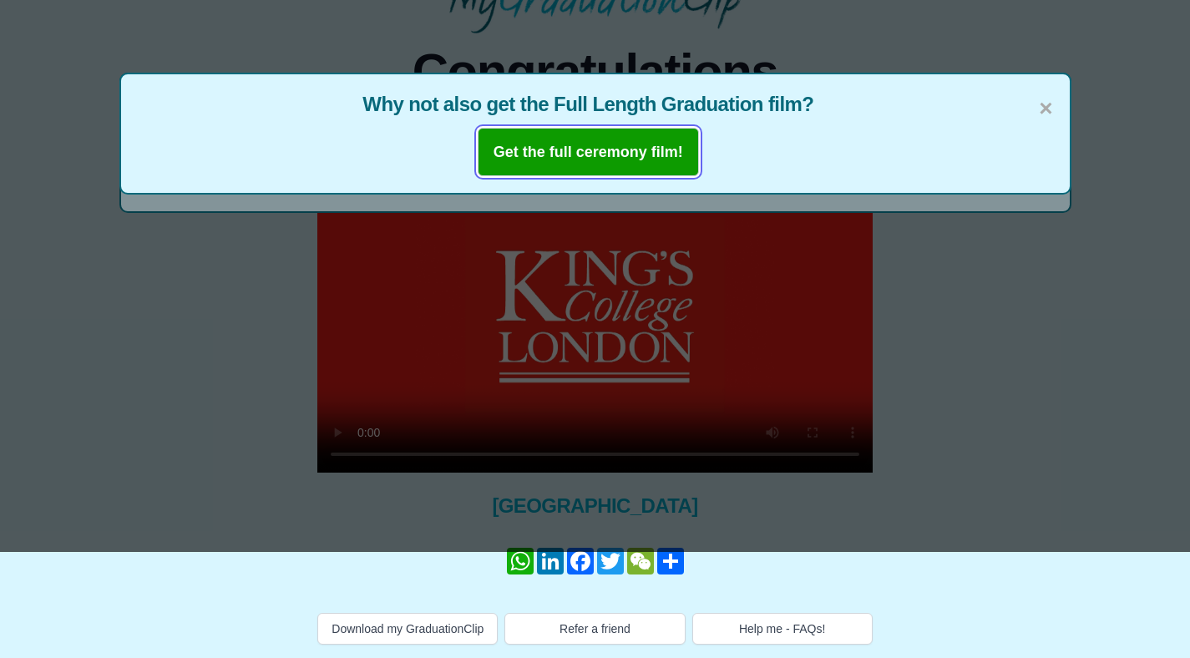
click at [602, 144] on b "Get the full ceremony film!" at bounding box center [588, 152] width 190 height 17
click at [1039, 91] on span "×" at bounding box center [1045, 108] width 13 height 35
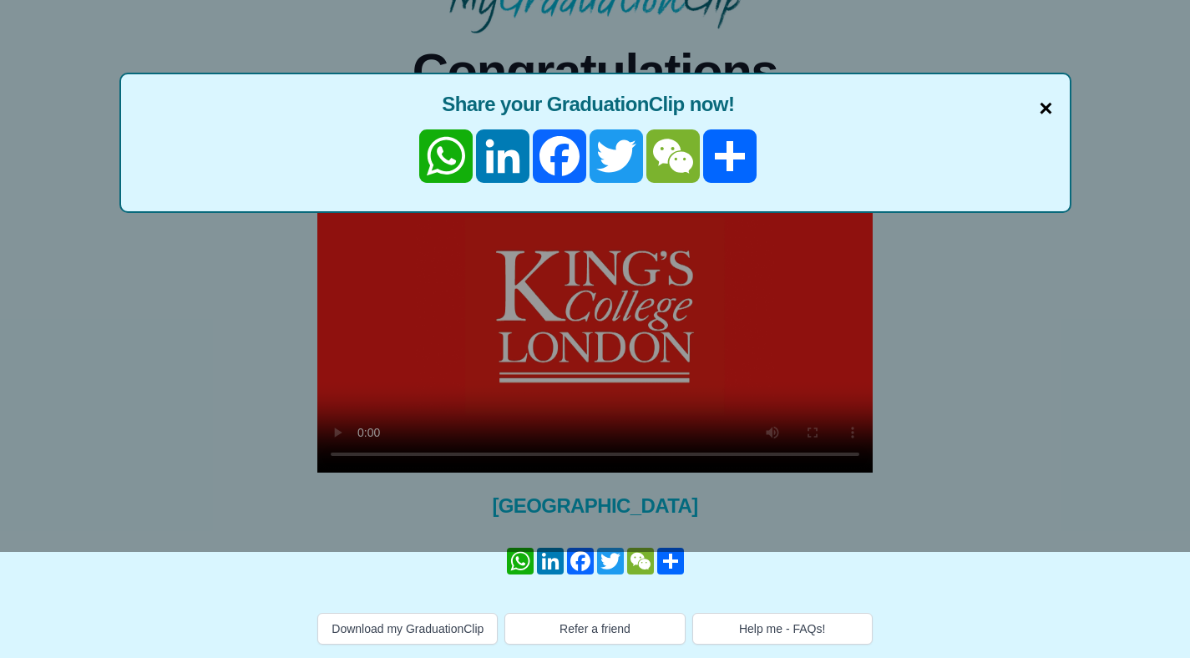
click at [1042, 91] on span "×" at bounding box center [1045, 108] width 13 height 35
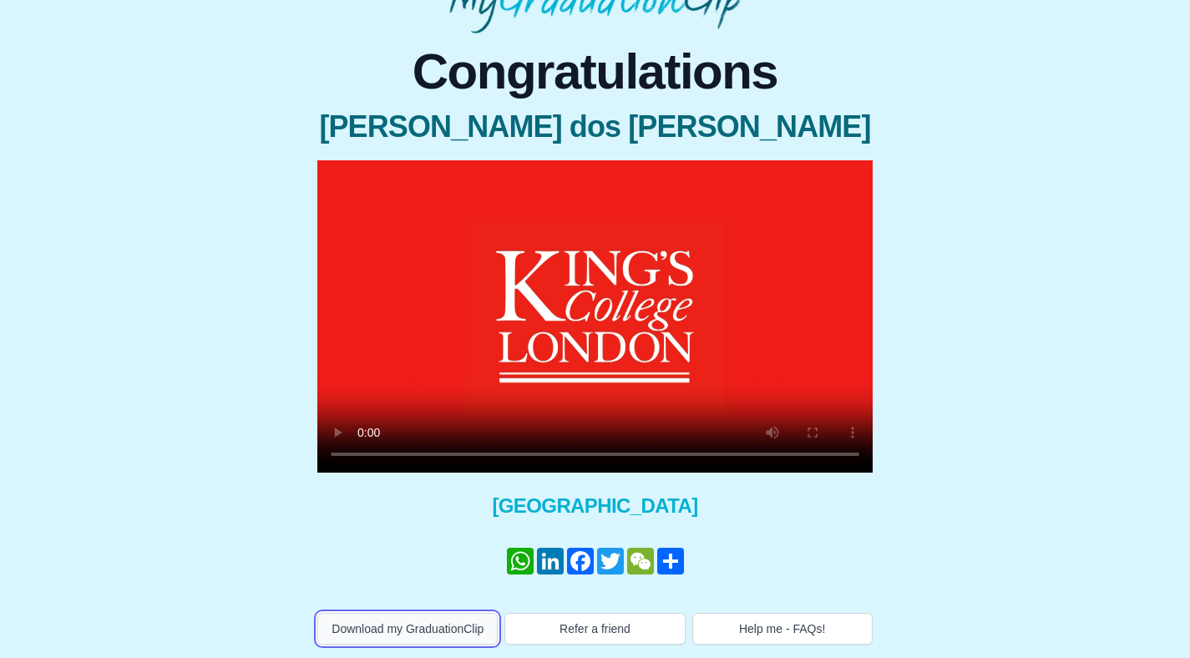
click at [444, 613] on button "Download my GraduationClip" at bounding box center [407, 629] width 180 height 32
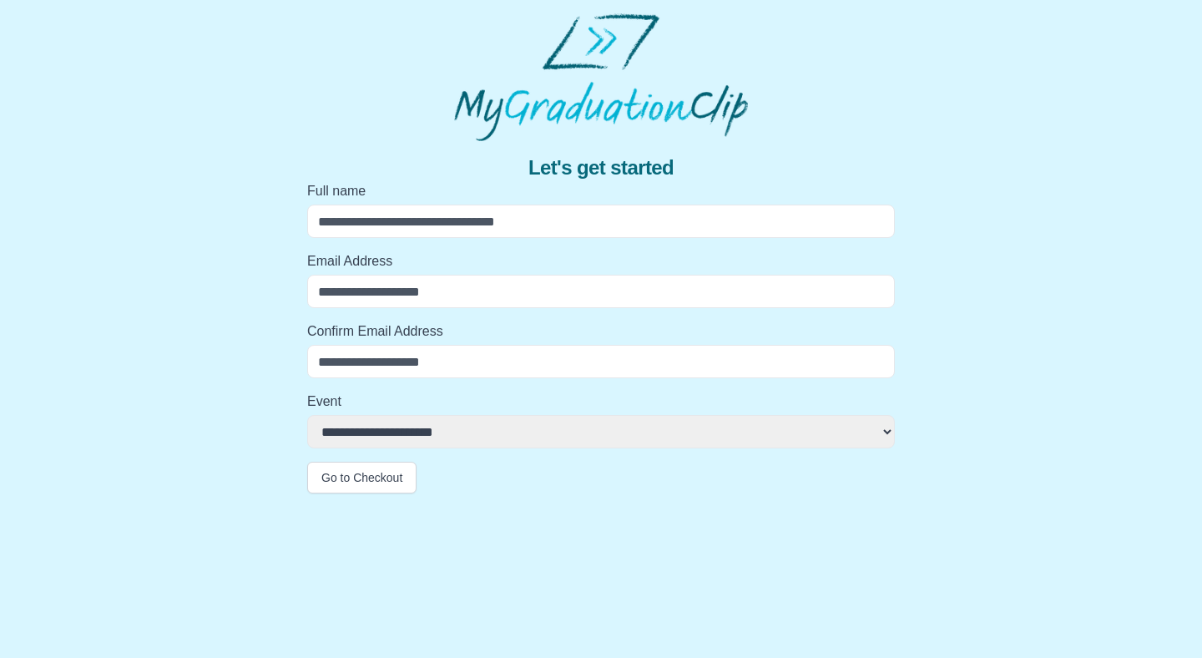
click at [468, 224] on input "Full name" at bounding box center [601, 221] width 588 height 33
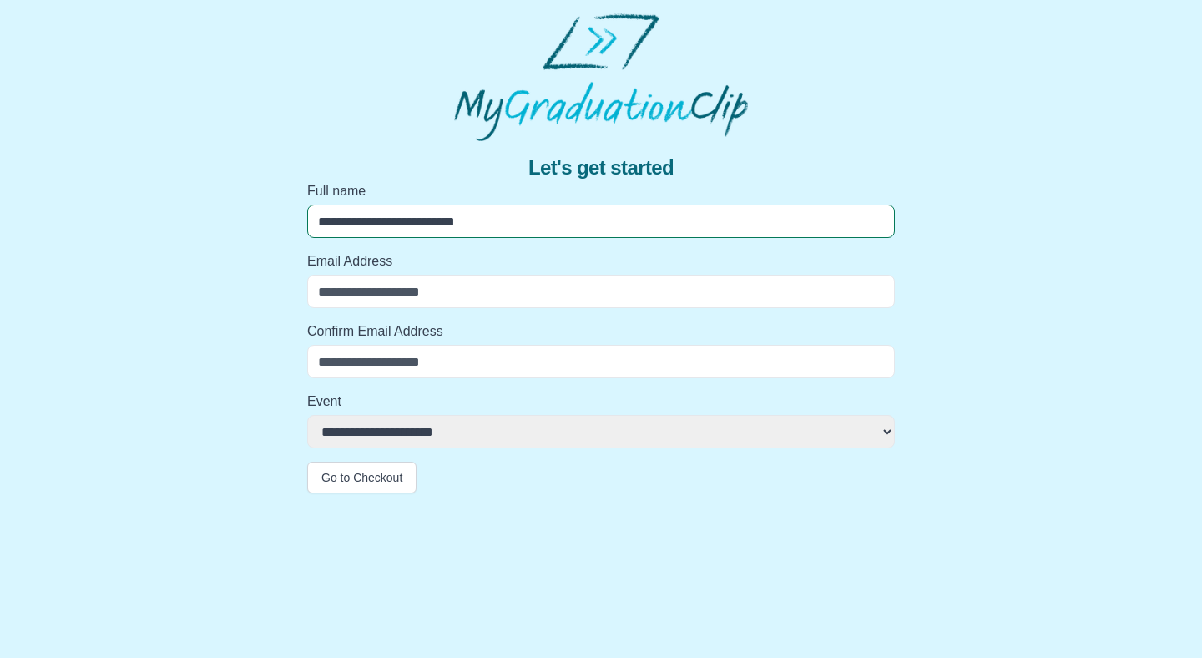
type input "**********"
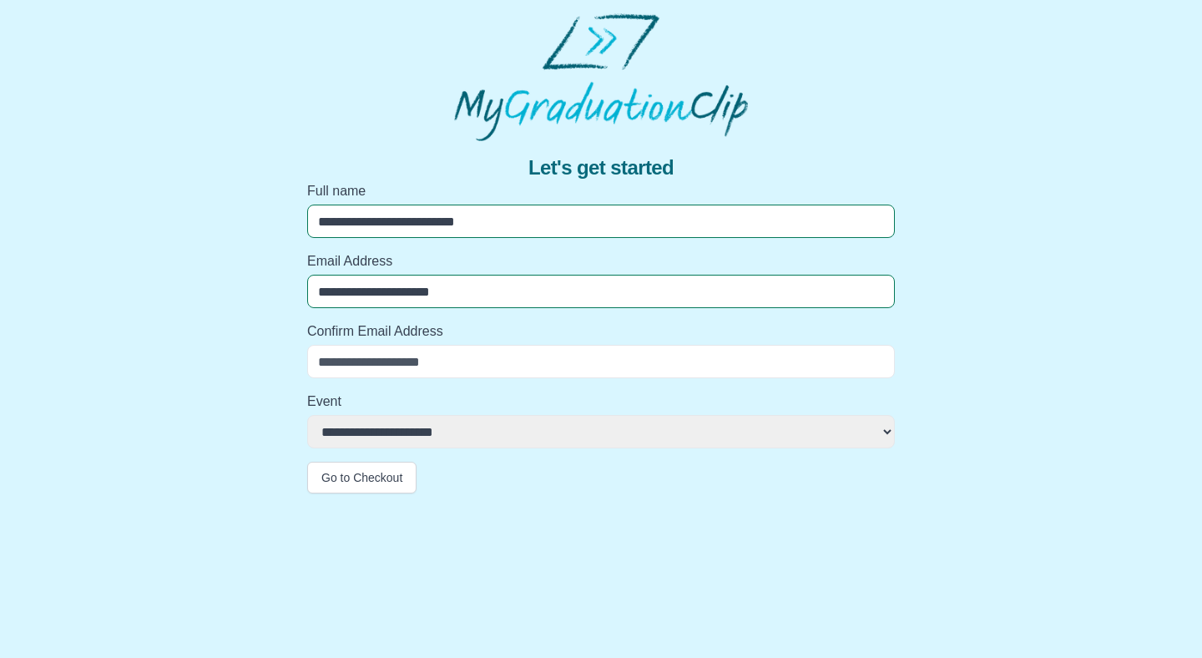
type input "**********"
click at [580, 443] on select "**********" at bounding box center [601, 431] width 588 height 33
select select "**********"
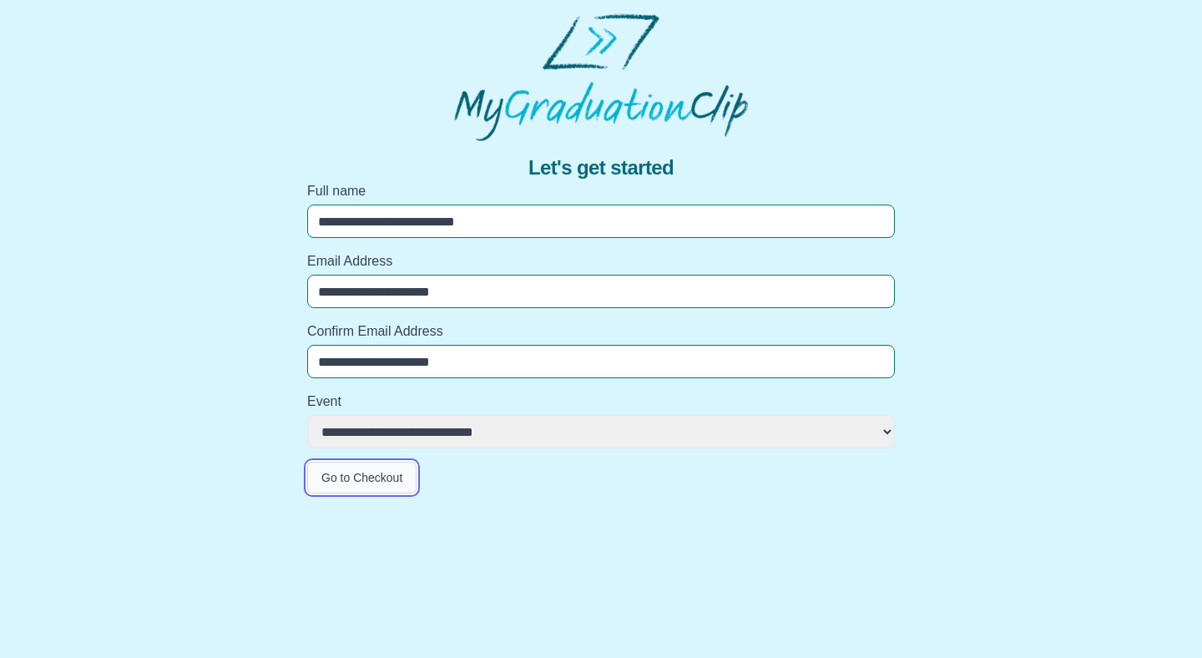
click at [382, 480] on button "Go to Checkout" at bounding box center [361, 478] width 109 height 32
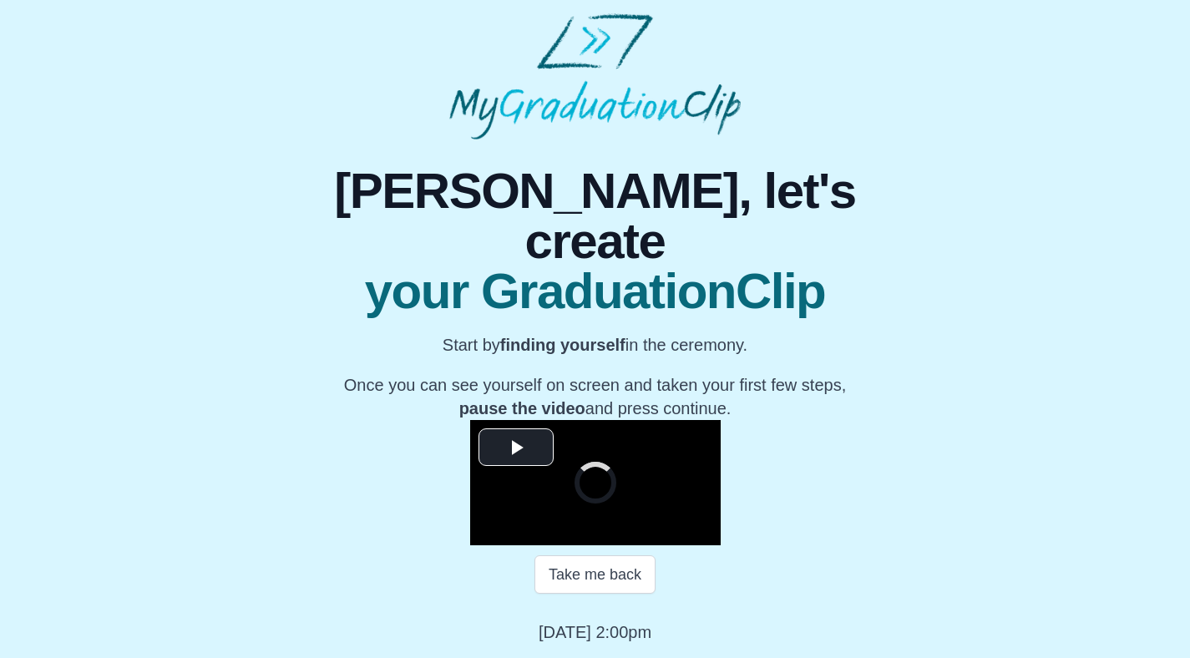
scroll to position [159, 0]
click at [516, 448] on span "Video Player" at bounding box center [516, 448] width 0 height 0
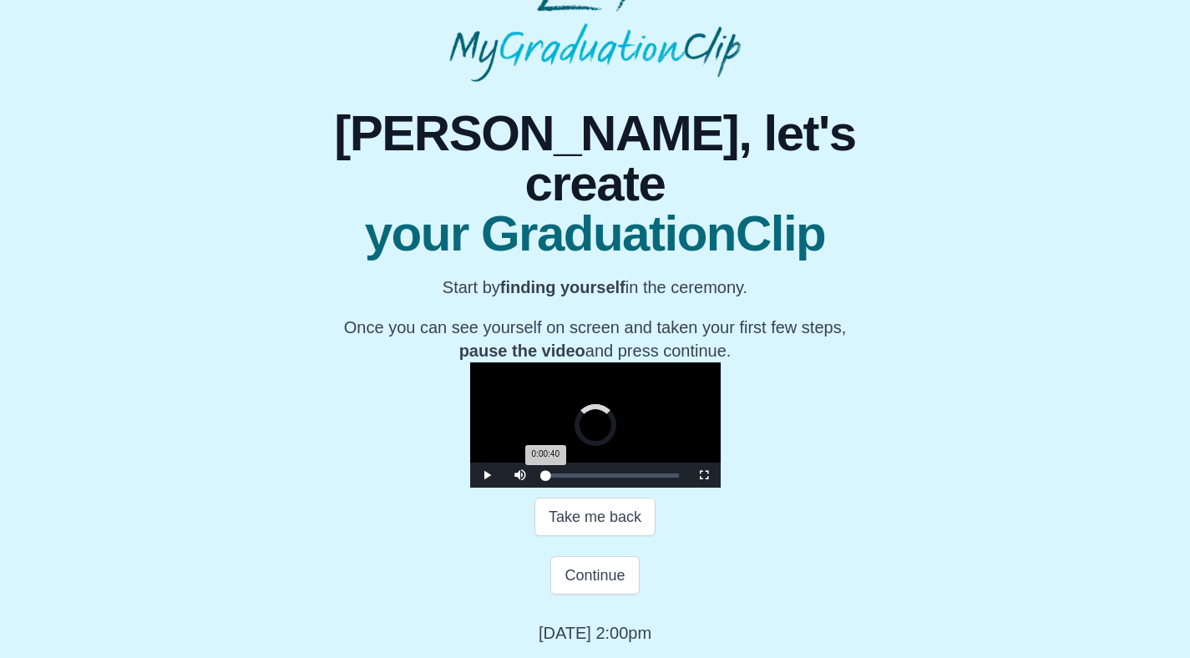
drag, startPoint x: 377, startPoint y: 534, endPoint x: 368, endPoint y: 534, distance: 9.2
click at [545, 478] on div "0:00:40 Progress : 0%" at bounding box center [545, 475] width 1 height 4
click at [520, 463] on span "Video Player" at bounding box center [520, 463] width 0 height 0
click at [487, 475] on span "Video Player" at bounding box center [487, 475] width 0 height 0
click at [619, 594] on button "Continue" at bounding box center [594, 575] width 89 height 38
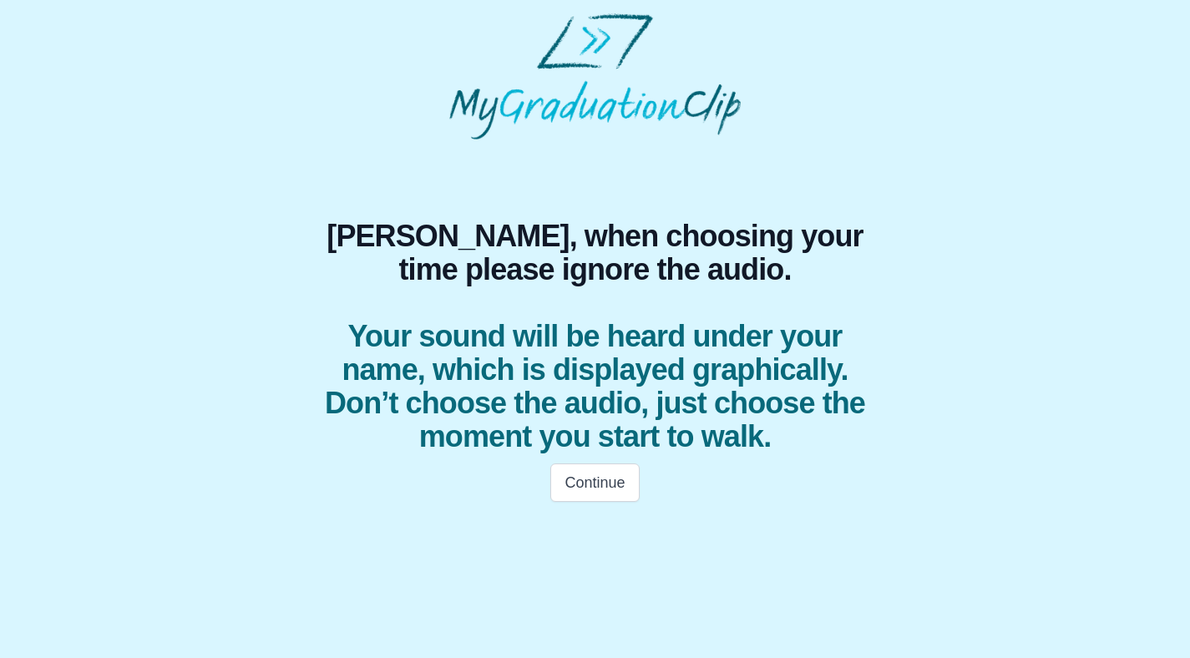
scroll to position [0, 0]
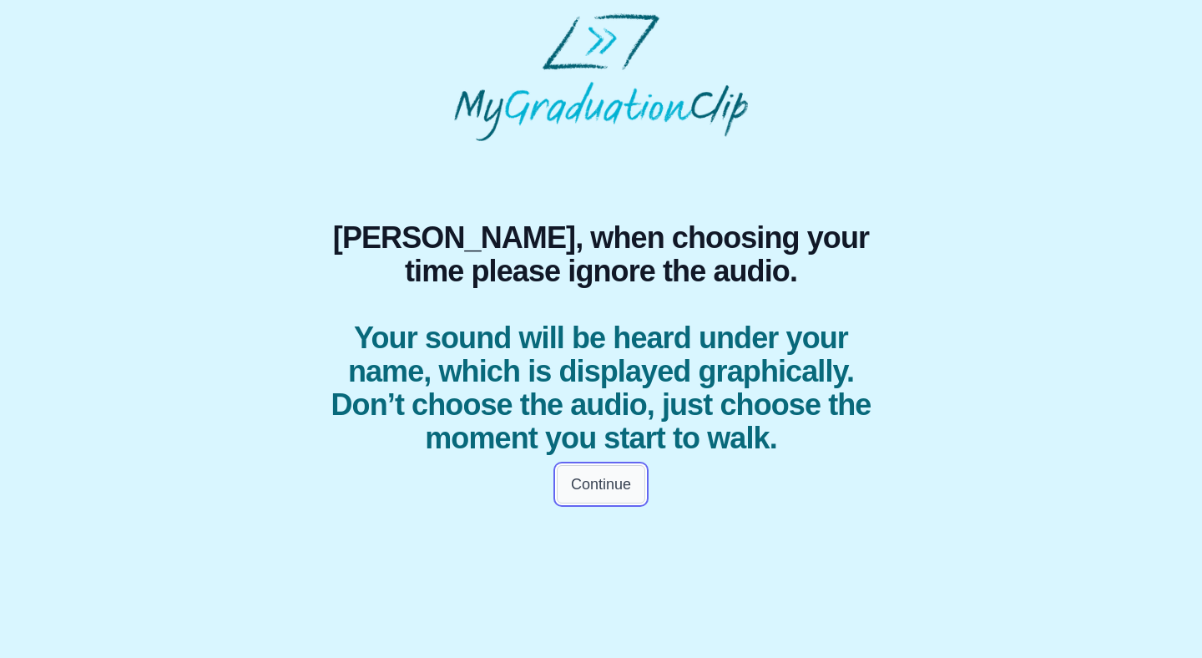
click at [595, 487] on button "Continue" at bounding box center [601, 484] width 89 height 38
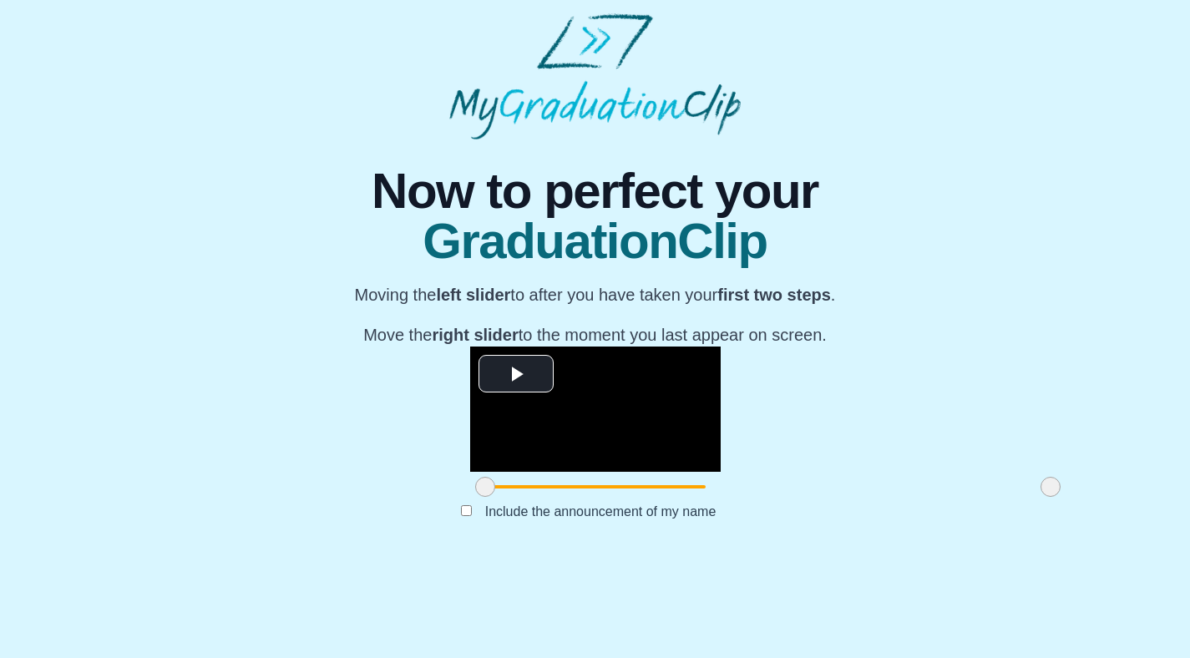
scroll to position [119, 0]
click at [516, 374] on span "Video Player" at bounding box center [516, 374] width 0 height 0
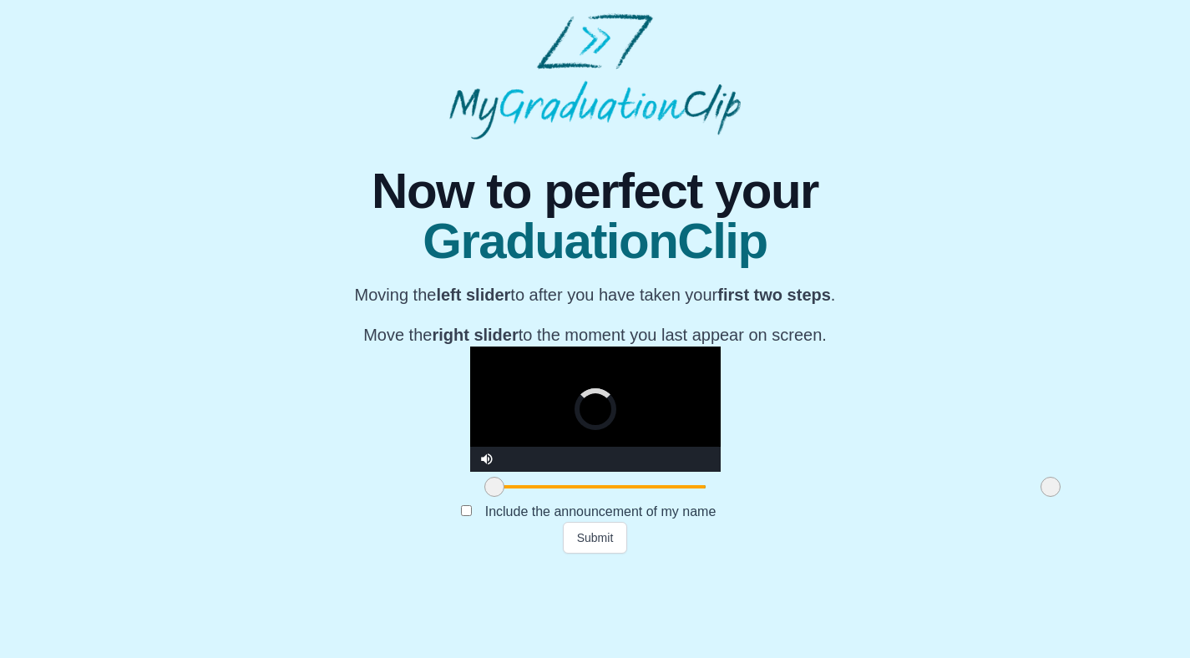
drag, startPoint x: 311, startPoint y: 577, endPoint x: 321, endPoint y: 578, distance: 10.1
click at [484, 497] on span at bounding box center [494, 487] width 20 height 20
drag, startPoint x: 322, startPoint y: 578, endPoint x: 311, endPoint y: 578, distance: 10.9
click at [475, 497] on span at bounding box center [485, 487] width 20 height 20
drag, startPoint x: 310, startPoint y: 577, endPoint x: 296, endPoint y: 576, distance: 14.2
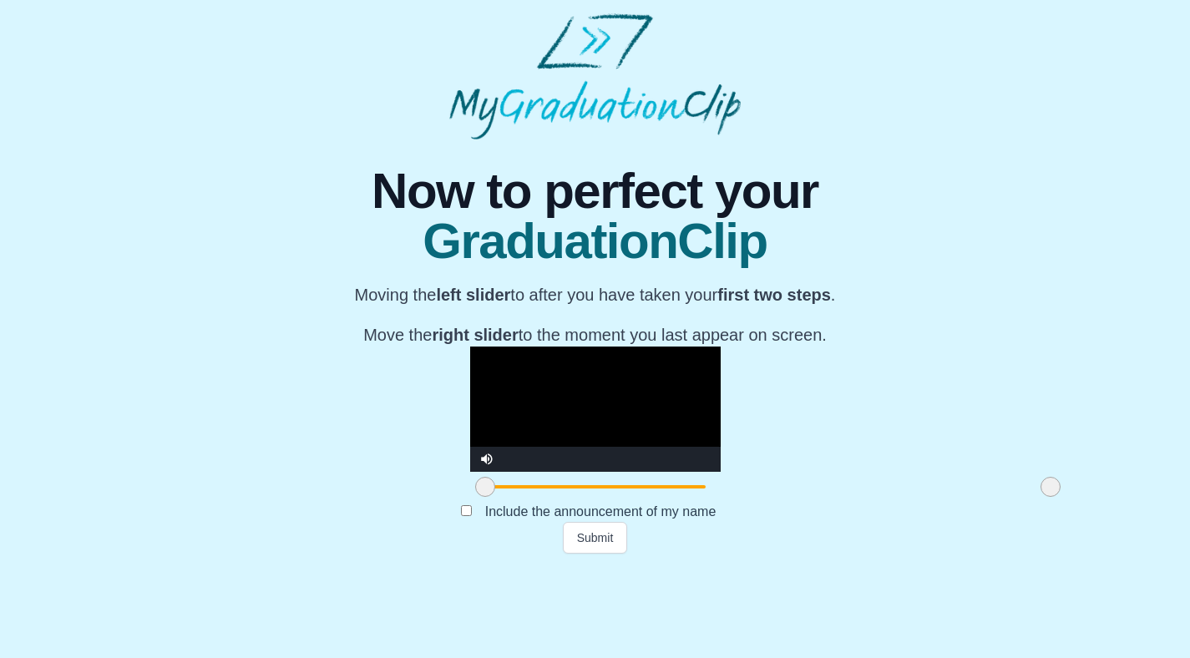
click at [296, 554] on div "**********" at bounding box center [594, 346] width 1163 height 414
click at [479, 497] on span at bounding box center [489, 487] width 20 height 20
drag, startPoint x: 319, startPoint y: 578, endPoint x: 335, endPoint y: 576, distance: 16.0
click at [493, 497] on span at bounding box center [503, 487] width 20 height 20
drag, startPoint x: 335, startPoint y: 576, endPoint x: 348, endPoint y: 575, distance: 13.4
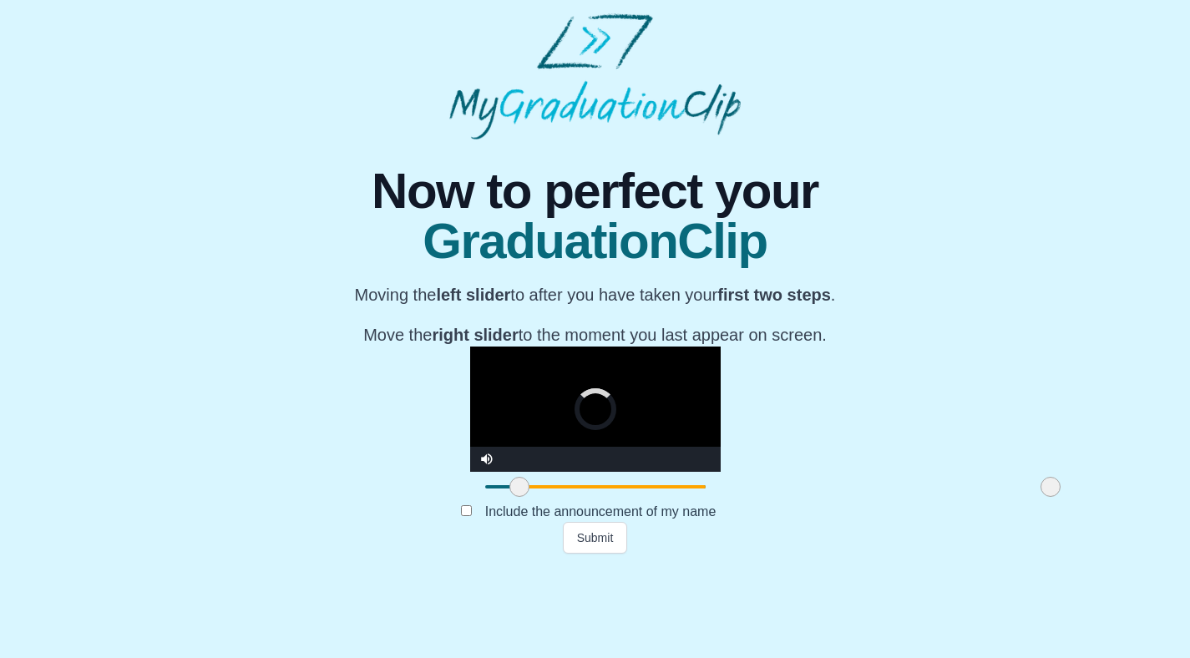
click at [509, 497] on span at bounding box center [519, 487] width 20 height 20
drag, startPoint x: 350, startPoint y: 577, endPoint x: 364, endPoint y: 576, distance: 14.2
click at [524, 497] on span at bounding box center [534, 487] width 20 height 20
drag, startPoint x: 364, startPoint y: 576, endPoint x: 376, endPoint y: 575, distance: 11.7
click at [527, 497] on span at bounding box center [537, 487] width 20 height 20
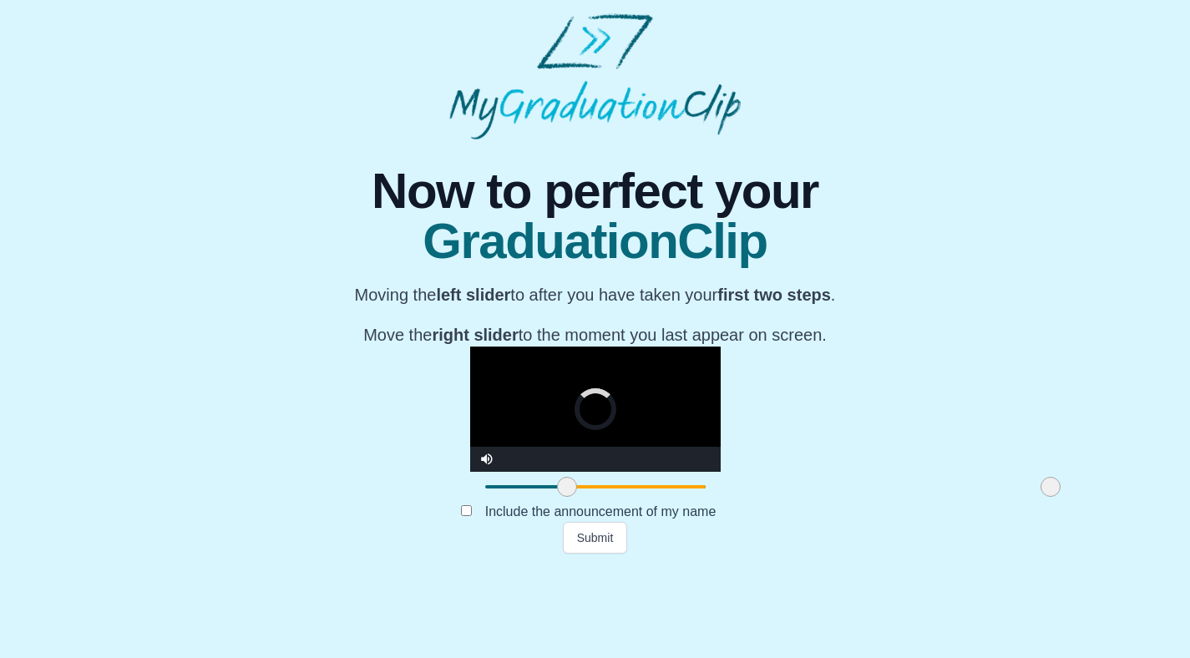
drag, startPoint x: 376, startPoint y: 575, endPoint x: 398, endPoint y: 574, distance: 22.6
click at [557, 497] on span at bounding box center [567, 487] width 20 height 20
drag, startPoint x: 398, startPoint y: 574, endPoint x: 437, endPoint y: 574, distance: 38.4
click at [596, 497] on span at bounding box center [606, 487] width 20 height 20
drag, startPoint x: 437, startPoint y: 575, endPoint x: 464, endPoint y: 574, distance: 27.6
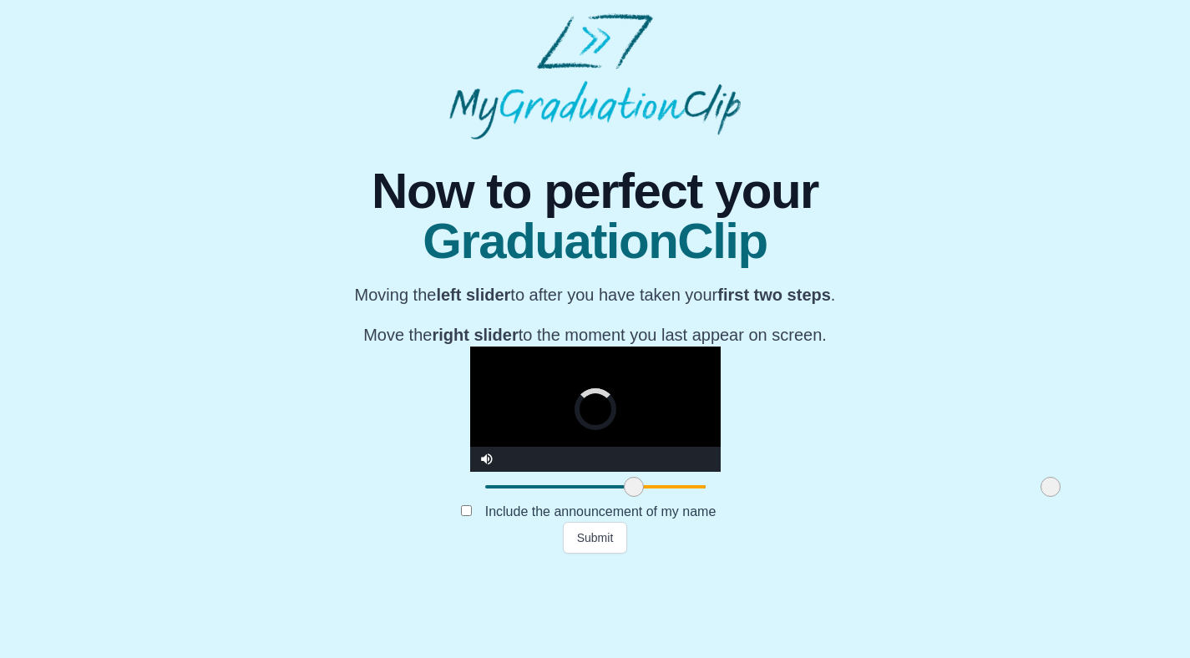
click at [624, 497] on span at bounding box center [634, 487] width 20 height 20
drag, startPoint x: 468, startPoint y: 574, endPoint x: 495, endPoint y: 574, distance: 26.7
click at [630, 497] on span at bounding box center [640, 487] width 20 height 20
click at [654, 497] on span at bounding box center [664, 487] width 20 height 20
click at [470, 468] on video "Video Player" at bounding box center [595, 408] width 250 height 125
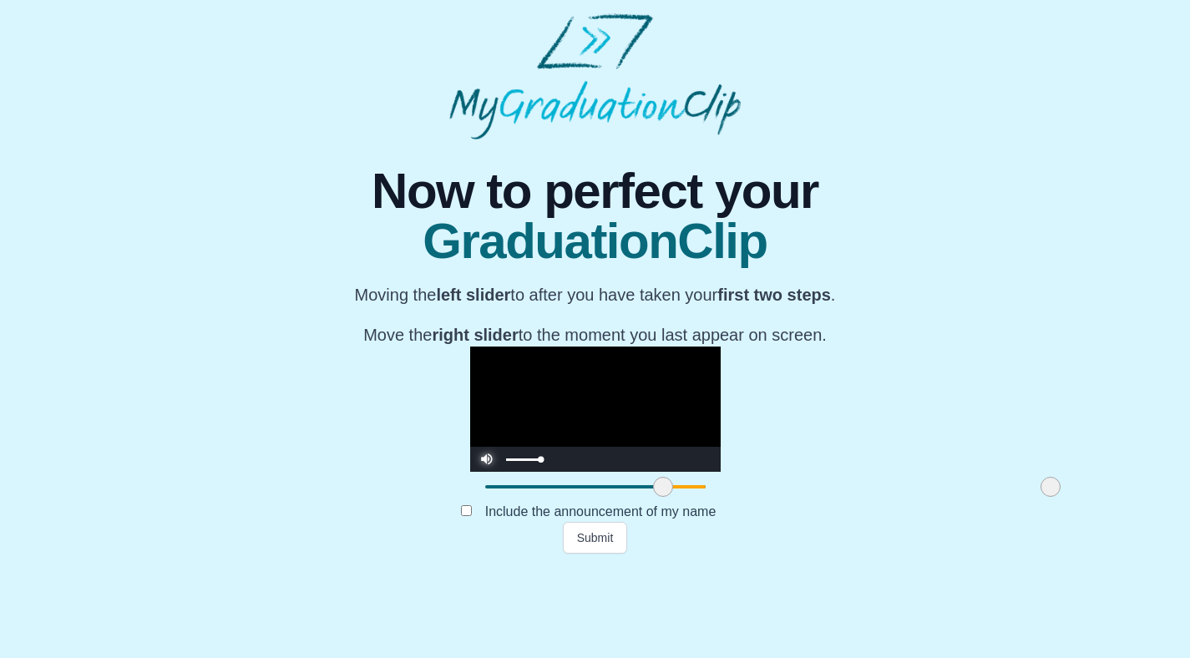
click at [487, 447] on span "Video Player" at bounding box center [487, 447] width 0 height 0
click at [721, 372] on video "Video Player" at bounding box center [595, 408] width 250 height 125
click at [1040, 497] on span at bounding box center [1050, 487] width 20 height 20
drag, startPoint x: 880, startPoint y: 578, endPoint x: 872, endPoint y: 579, distance: 8.4
click at [1033, 497] on span at bounding box center [1043, 487] width 20 height 20
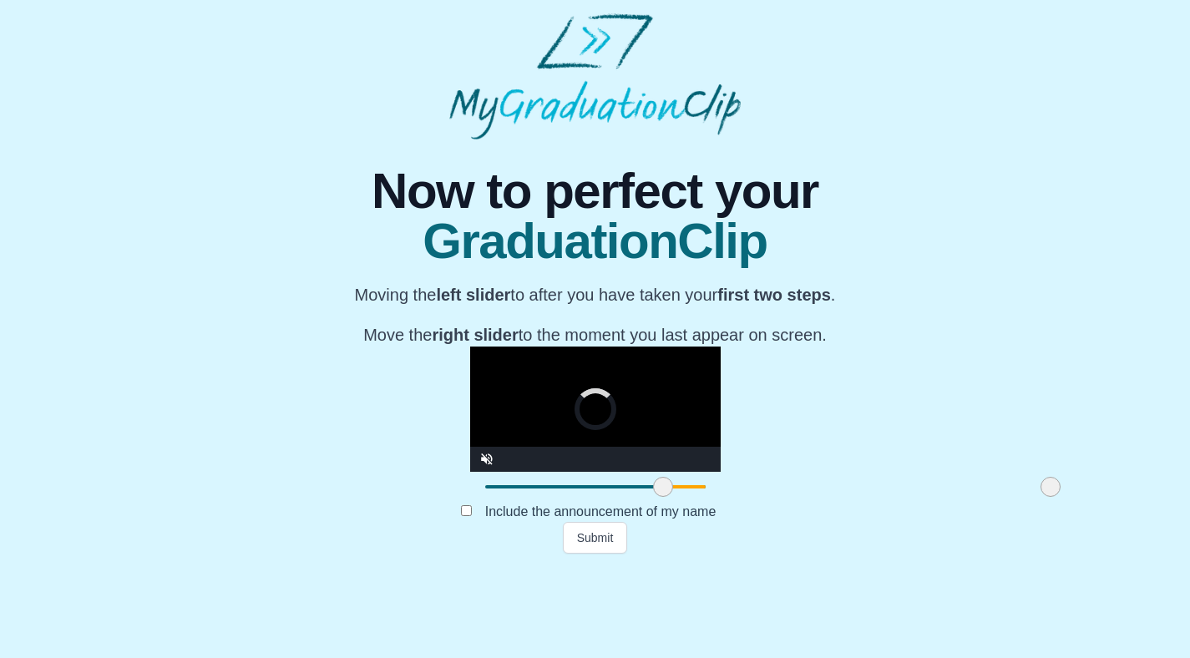
drag, startPoint x: 872, startPoint y: 579, endPoint x: 903, endPoint y: 578, distance: 30.9
click at [902, 554] on div "**********" at bounding box center [594, 346] width 1163 height 414
drag, startPoint x: 881, startPoint y: 578, endPoint x: 920, endPoint y: 578, distance: 39.2
click at [920, 554] on div "**********" at bounding box center [594, 346] width 1163 height 414
click at [906, 554] on div "**********" at bounding box center [594, 346] width 1163 height 414
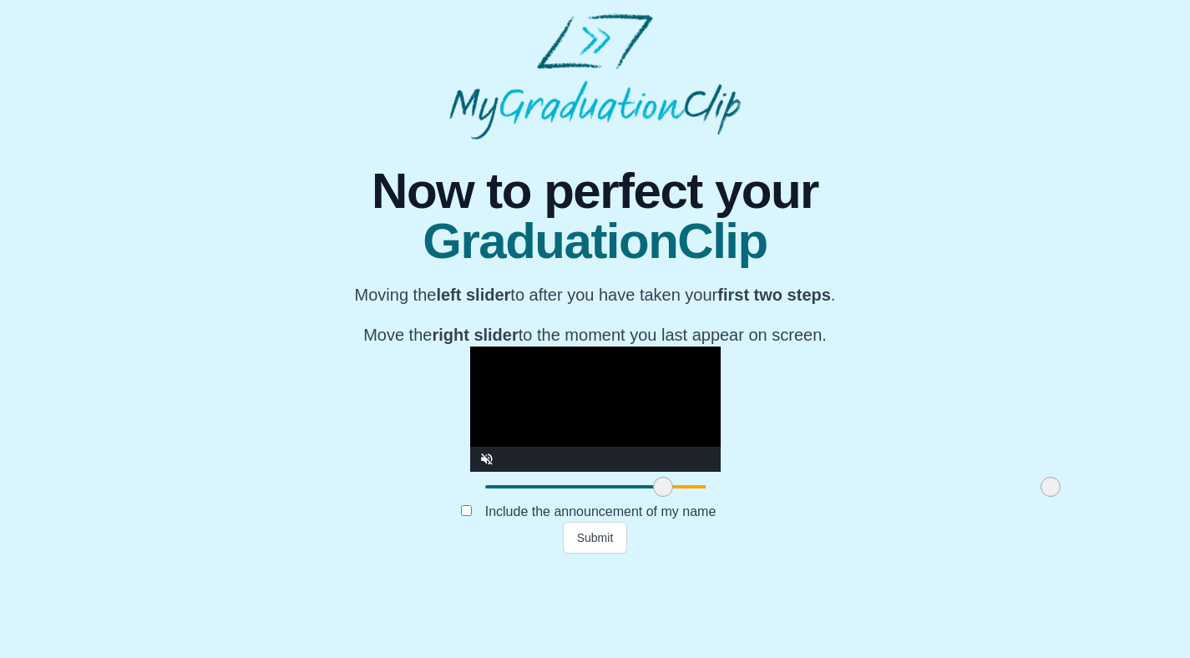
drag, startPoint x: 895, startPoint y: 577, endPoint x: 904, endPoint y: 575, distance: 9.3
click at [904, 554] on div "**********" at bounding box center [594, 346] width 1163 height 414
click at [595, 554] on button "Submit" at bounding box center [595, 538] width 65 height 32
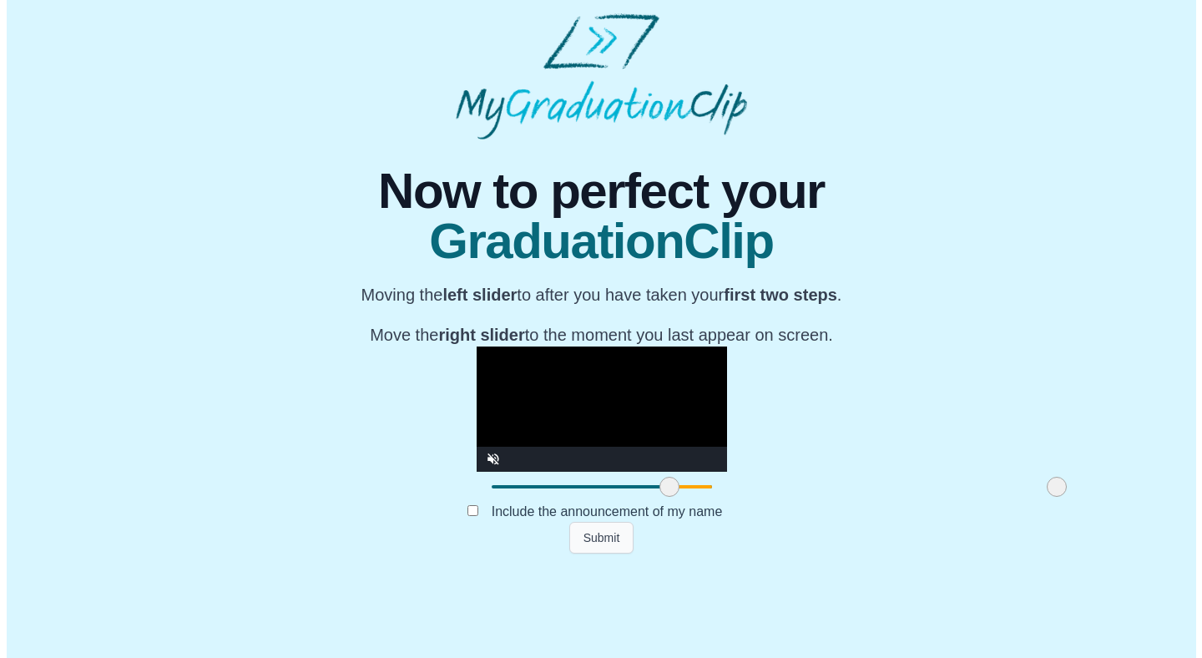
scroll to position [0, 0]
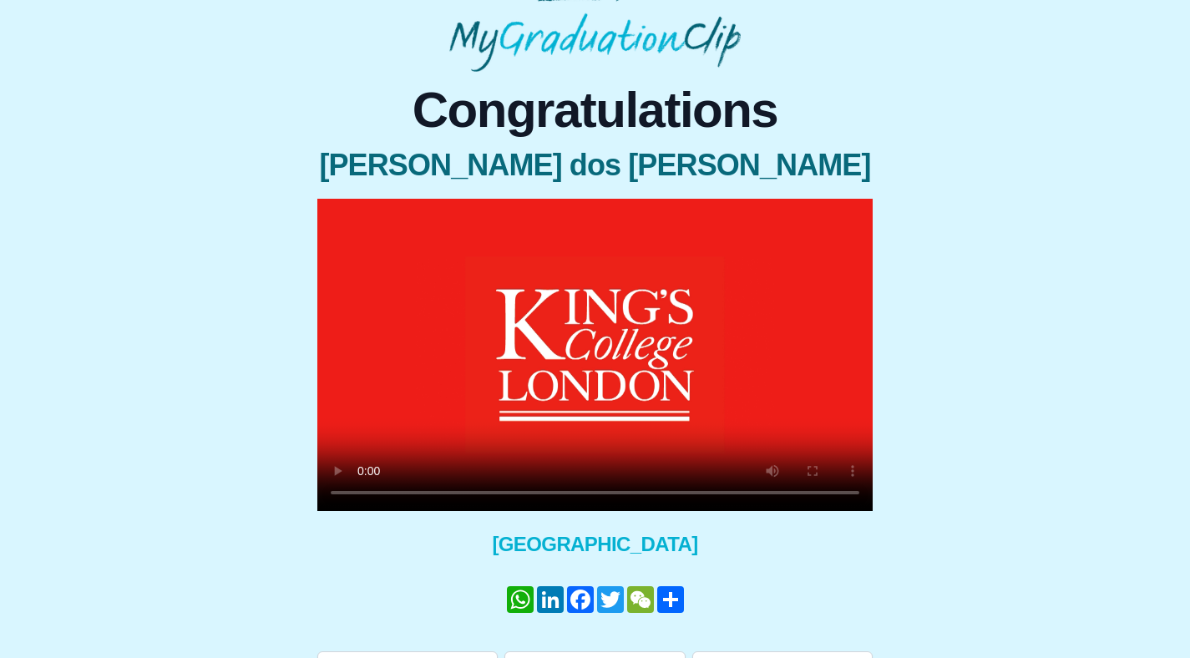
scroll to position [123, 0]
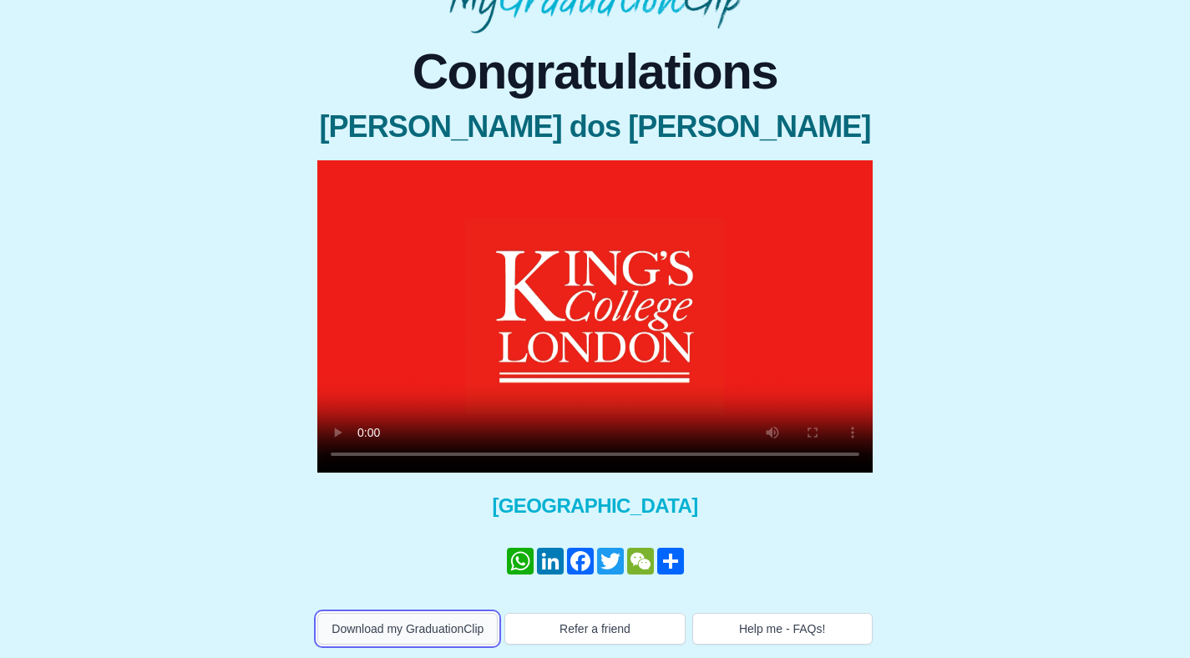
click at [388, 630] on button "Download my GraduationClip" at bounding box center [407, 629] width 180 height 32
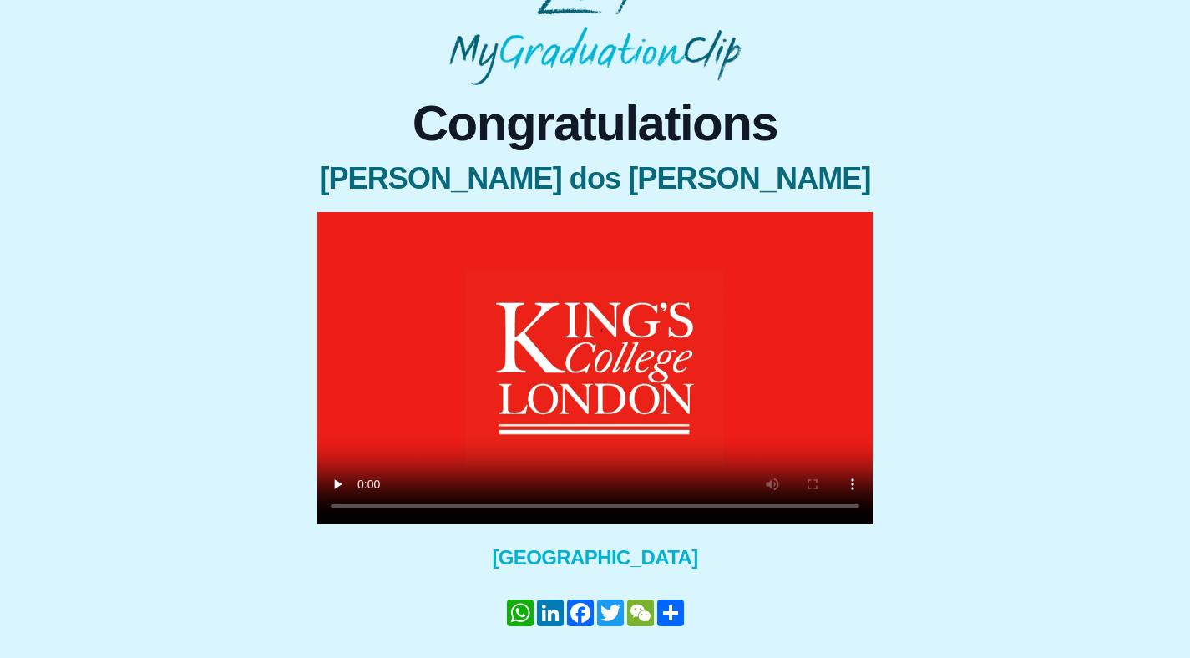
scroll to position [123, 0]
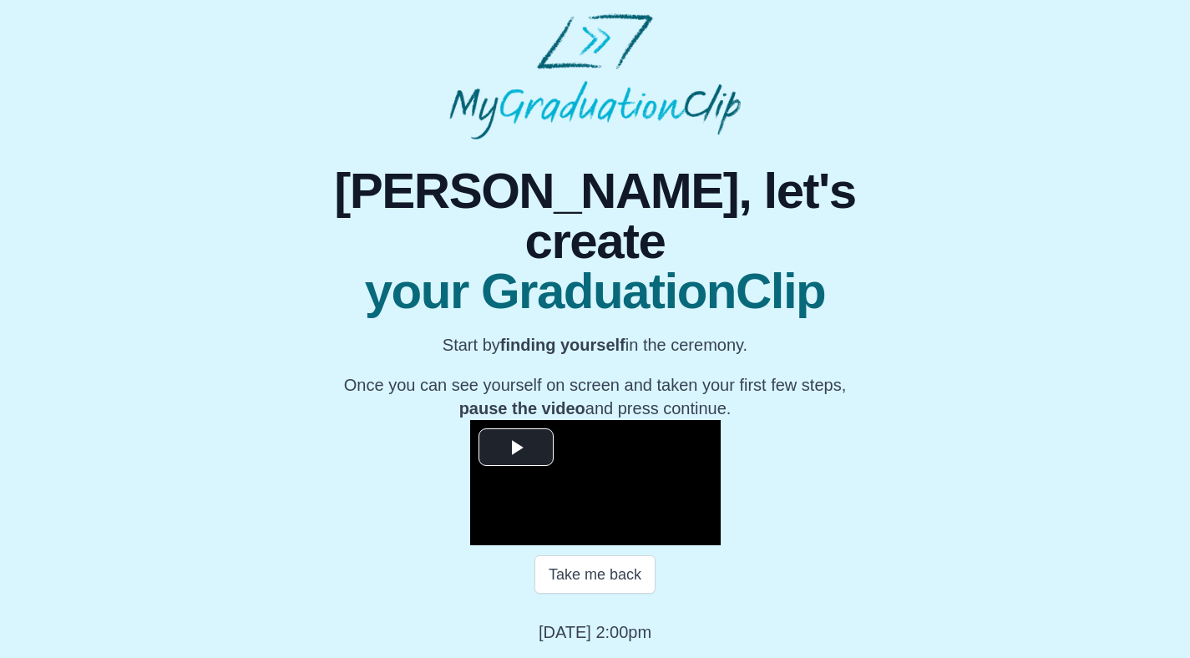
scroll to position [159, 0]
click at [516, 448] on span "Video Player" at bounding box center [516, 448] width 0 height 0
click at [704, 533] on span "Video Player" at bounding box center [704, 533] width 0 height 0
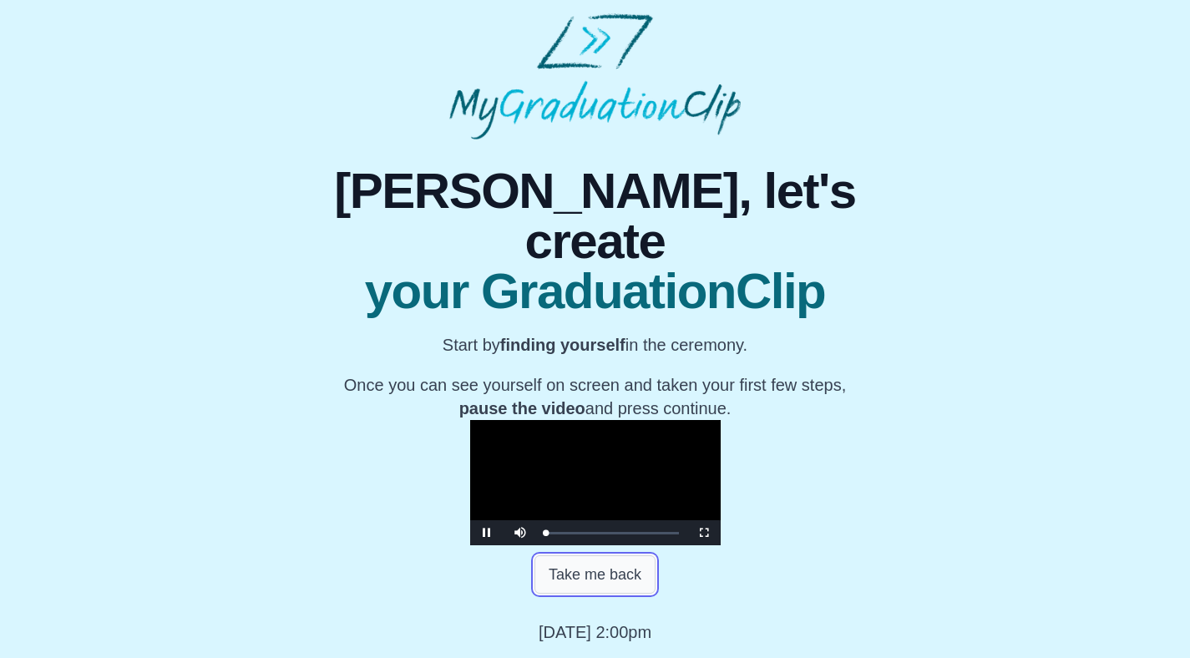
click at [635, 588] on button "Take me back" at bounding box center [594, 574] width 121 height 38
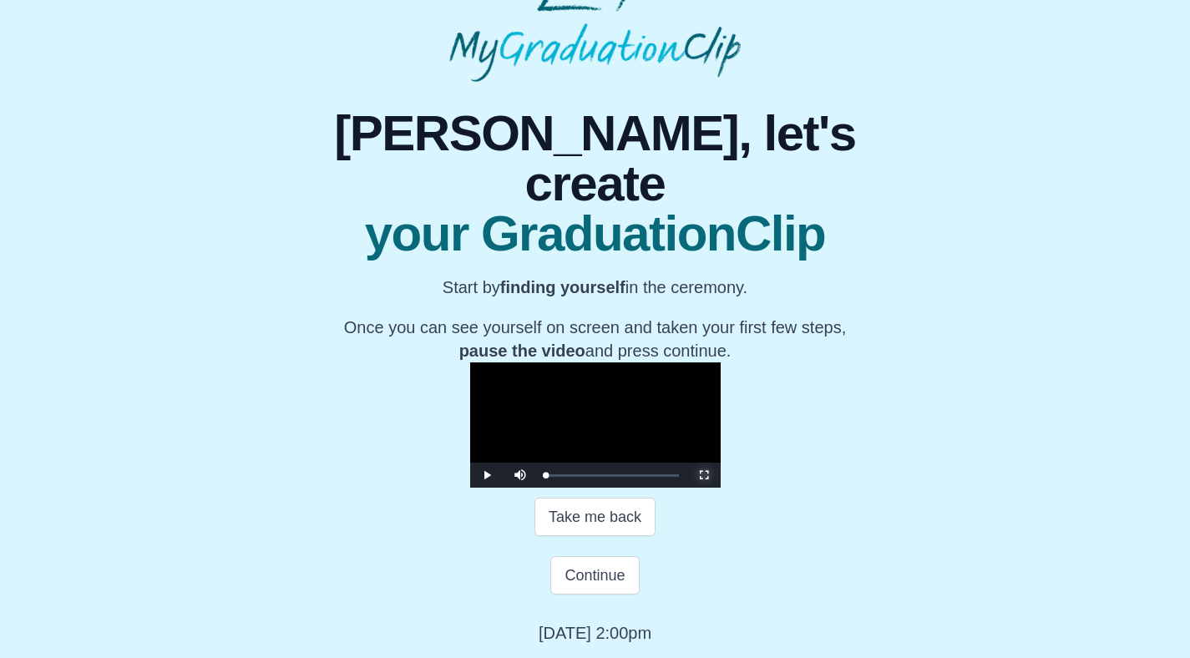
click at [704, 475] on span "Video Player" at bounding box center [704, 475] width 0 height 0
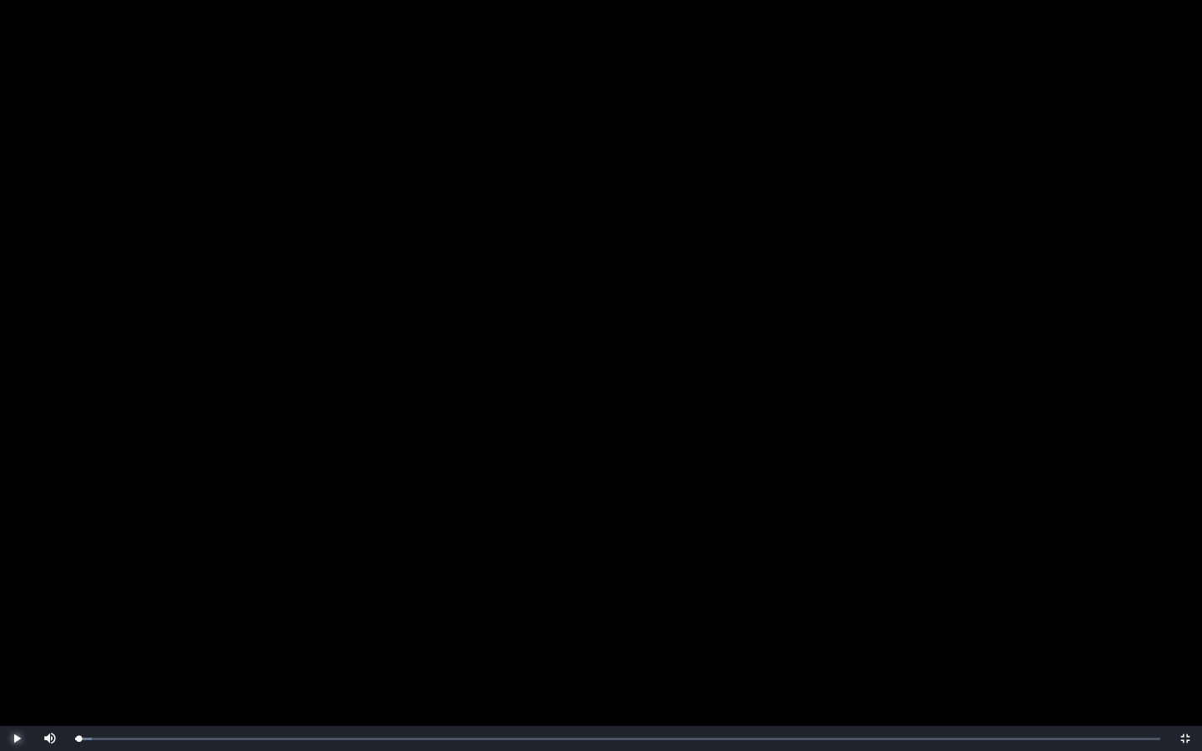
click at [17, 657] on span "Video Player" at bounding box center [17, 739] width 0 height 0
click at [109, 657] on div "0:02:02" at bounding box center [109, 739] width 1 height 4
click at [156, 657] on div "0:04:46" at bounding box center [155, 739] width 1 height 4
click at [207, 657] on div "0:07:50" at bounding box center [207, 739] width 1 height 4
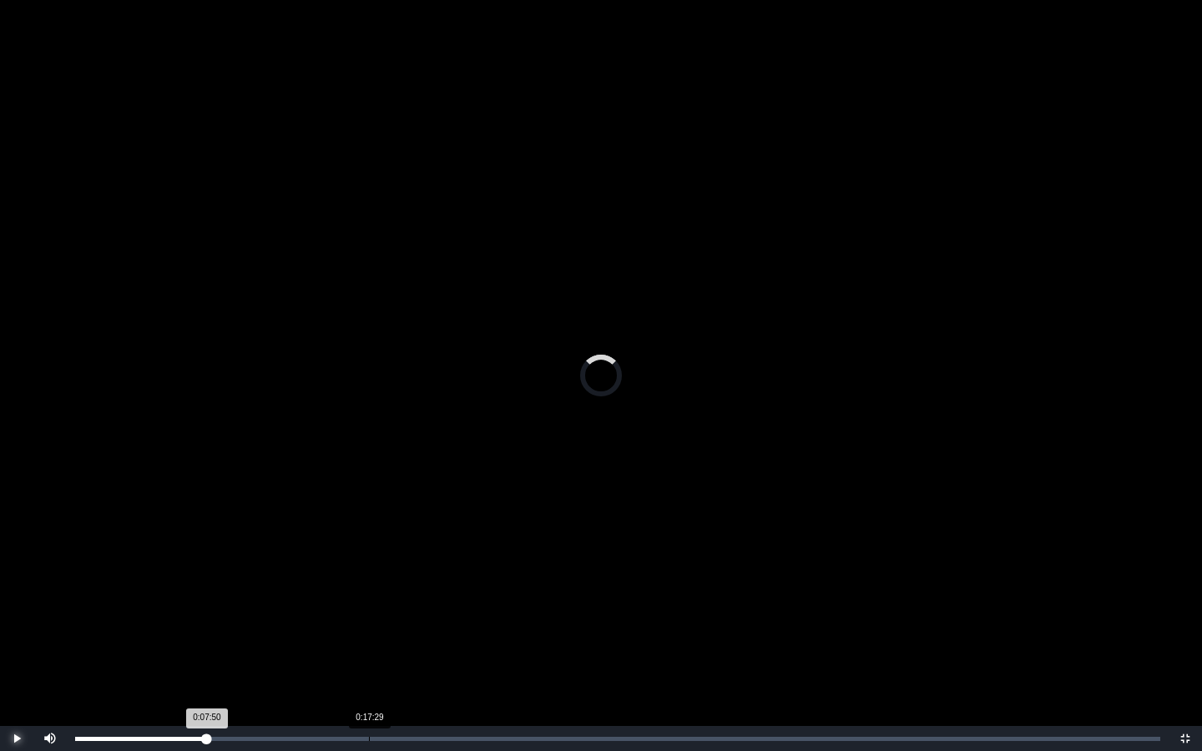
drag, startPoint x: 245, startPoint y: 736, endPoint x: 371, endPoint y: 737, distance: 126.1
click at [371, 657] on div "Loaded : 0% 0:17:29 0:07:50 Progress : 0%" at bounding box center [617, 739] width 1085 height 4
drag, startPoint x: 371, startPoint y: 737, endPoint x: 418, endPoint y: 737, distance: 47.6
click at [418, 657] on div "Loaded : 0% 0:19:16 0:17:35 Progress : 0%" at bounding box center [617, 739] width 1085 height 4
click at [418, 657] on div "0:20:25 Progress : 0%" at bounding box center [246, 739] width 343 height 4
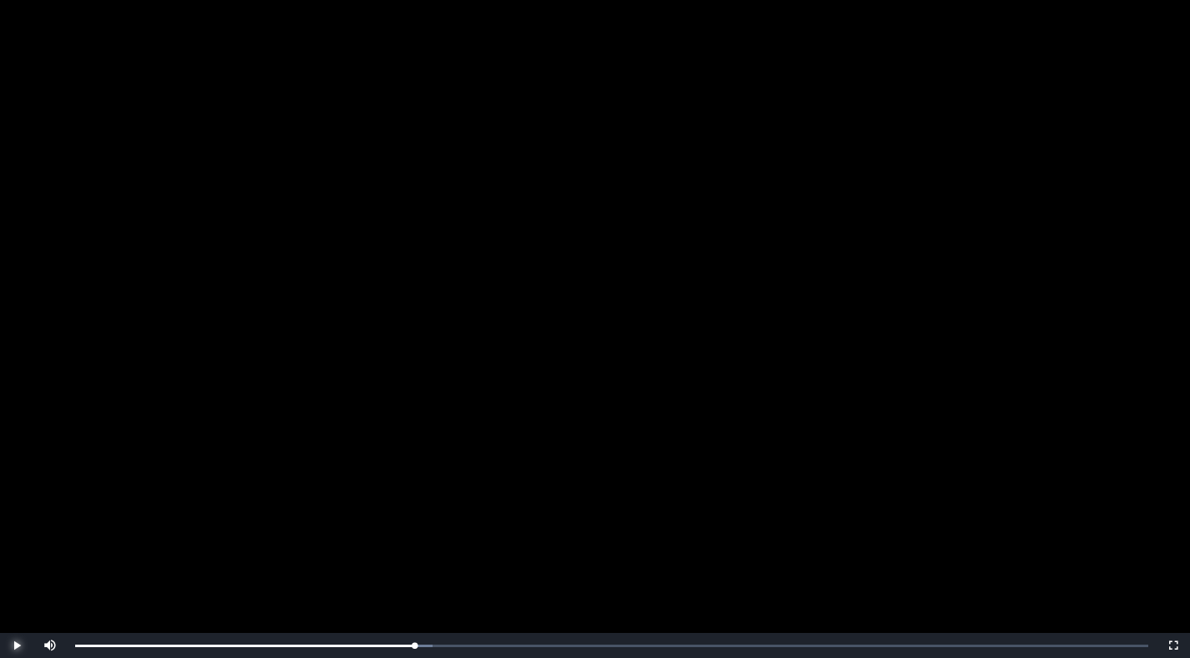
scroll to position [218, 0]
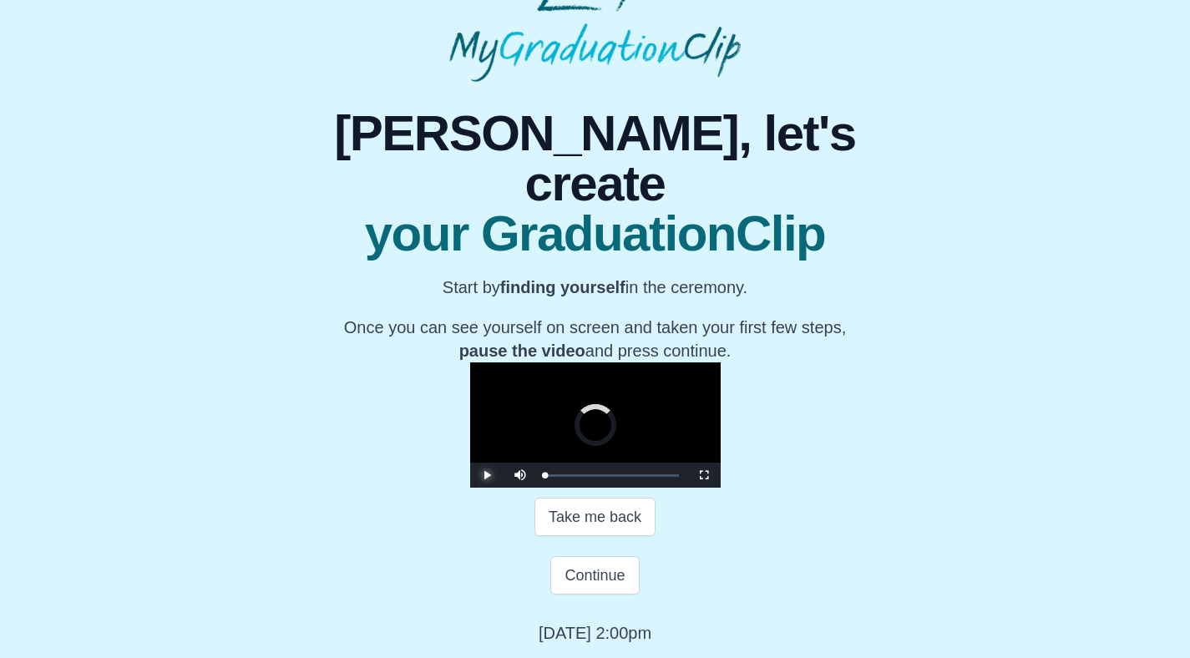
drag, startPoint x: 526, startPoint y: 478, endPoint x: 427, endPoint y: 489, distance: 99.2
click at [470, 482] on div "Play Mute Current Time 0:00 / Loaded : 0% 0:13:45 0:00:00 Progress : 0% Stream …" at bounding box center [595, 475] width 250 height 25
